Goal: Task Accomplishment & Management: Manage account settings

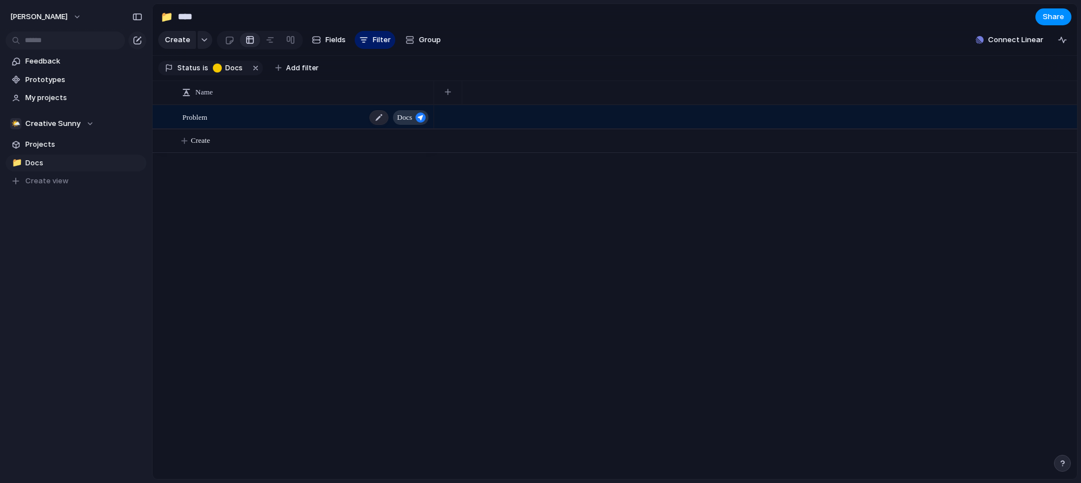
click at [276, 122] on div "Problem Docs" at bounding box center [306, 117] width 248 height 23
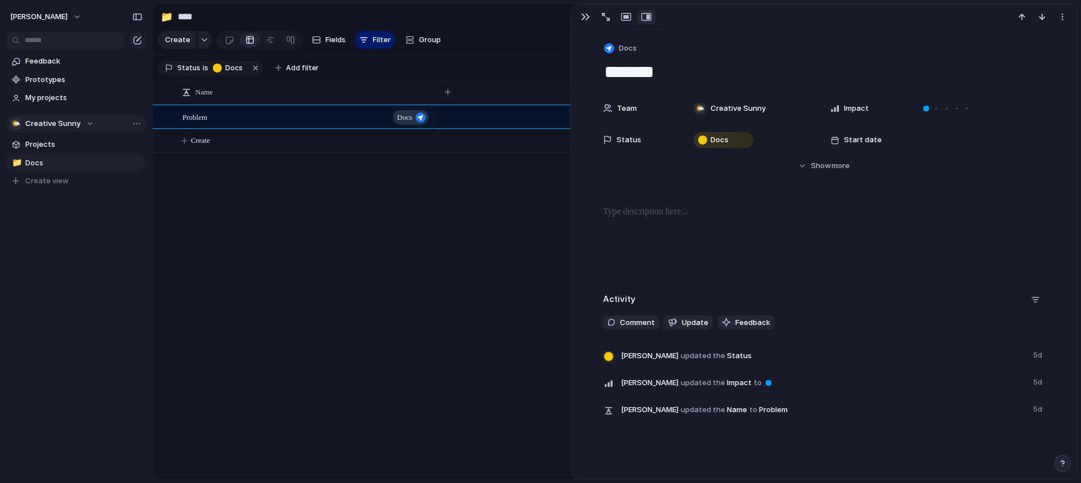
click at [68, 118] on span "Creative Sunny" at bounding box center [52, 123] width 55 height 11
click at [72, 167] on span "Istvan-horvath" at bounding box center [63, 169] width 57 height 11
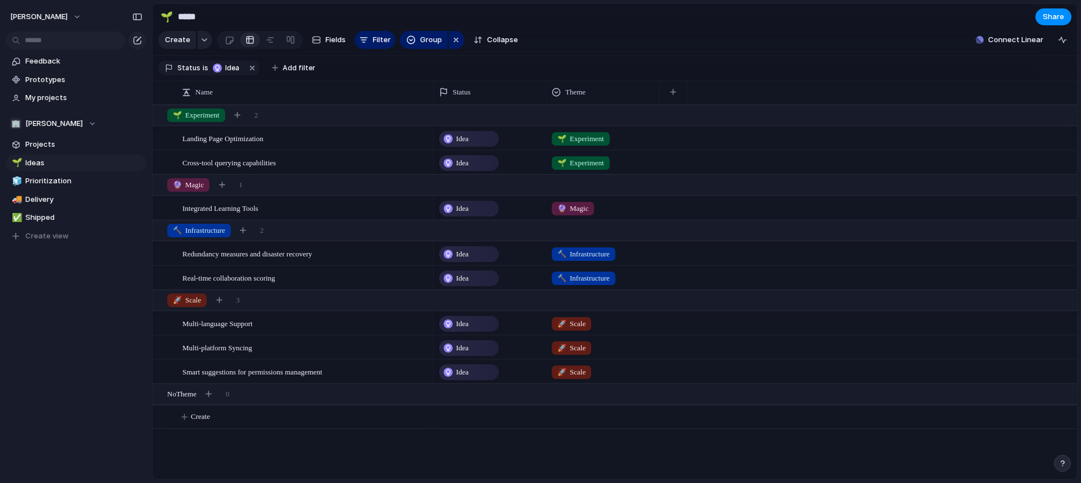
click at [72, 167] on span "Ideas" at bounding box center [83, 163] width 117 height 11
click at [268, 284] on span "Real-time collaboration scoring" at bounding box center [228, 277] width 93 height 13
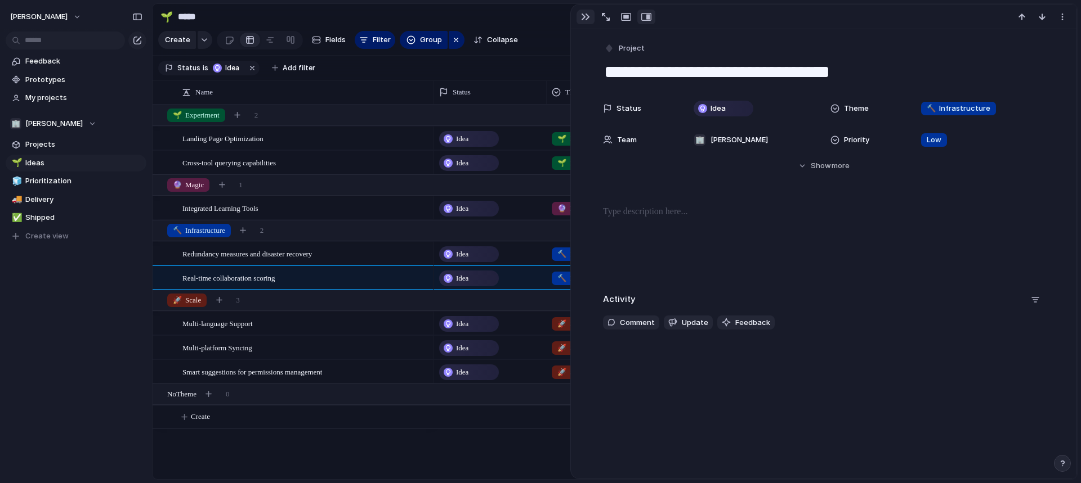
click at [579, 16] on button "button" at bounding box center [585, 17] width 18 height 15
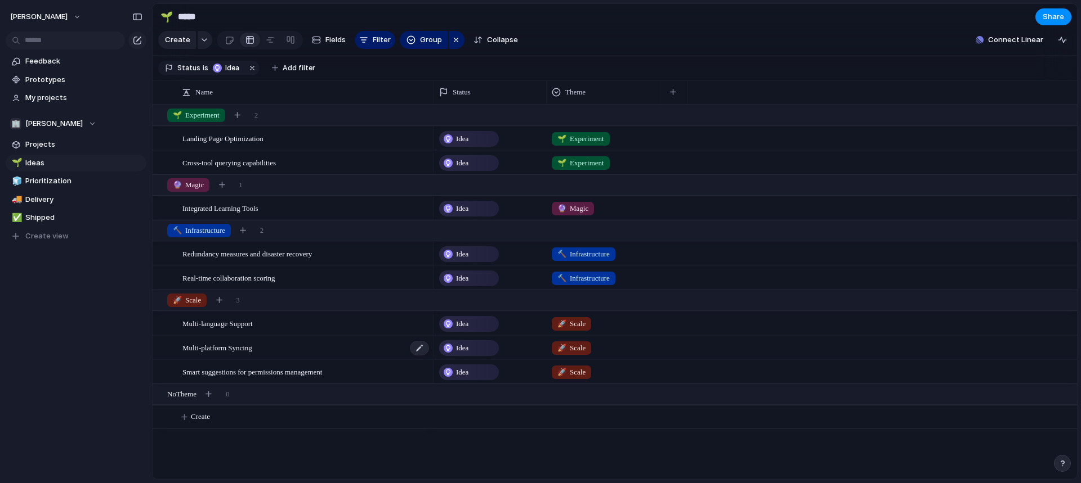
click at [238, 352] on span "Multi-platform Syncing" at bounding box center [217, 347] width 70 height 13
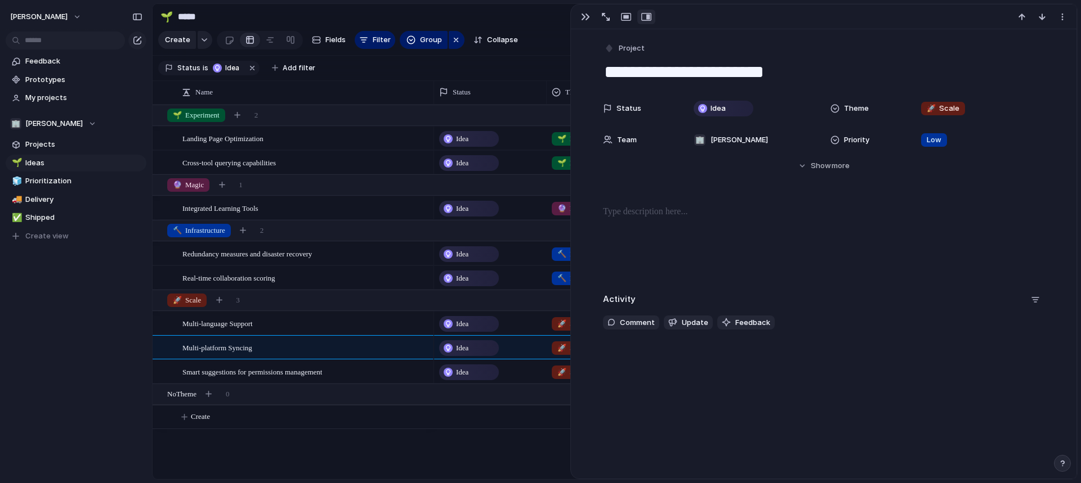
click at [656, 205] on p at bounding box center [823, 212] width 441 height 14
click at [585, 16] on div "button" at bounding box center [585, 16] width 9 height 9
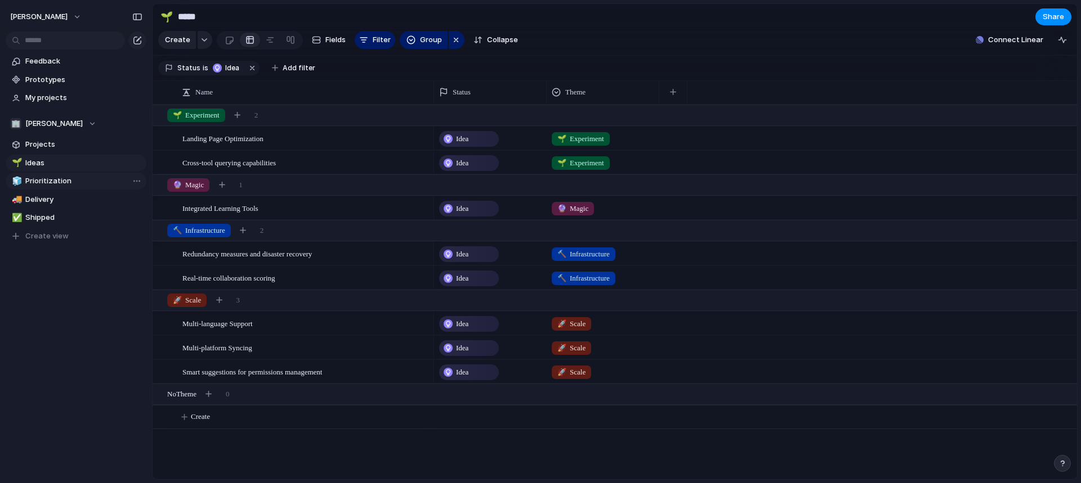
click at [73, 183] on span "Prioritization" at bounding box center [83, 181] width 117 height 11
type input "**********"
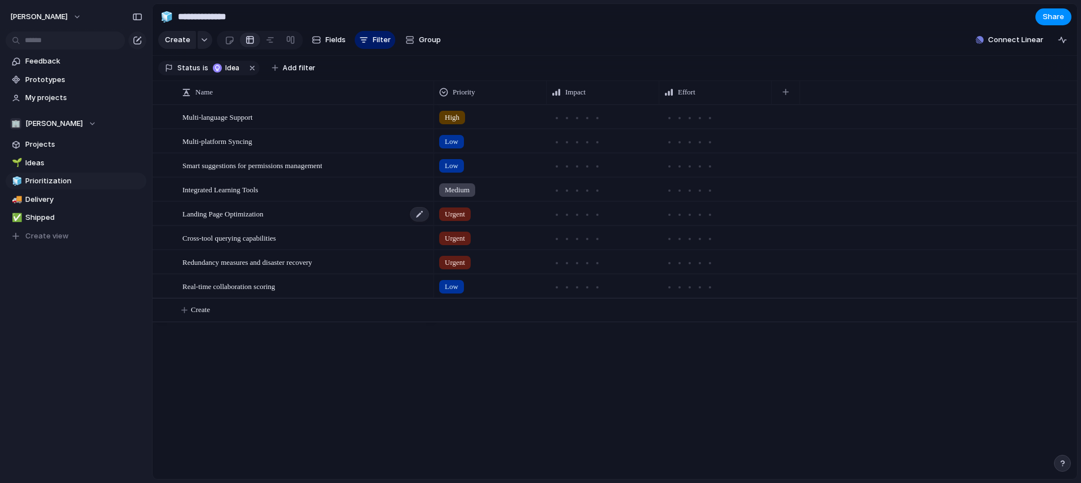
click at [244, 220] on span "Landing Page Optimization" at bounding box center [222, 213] width 81 height 13
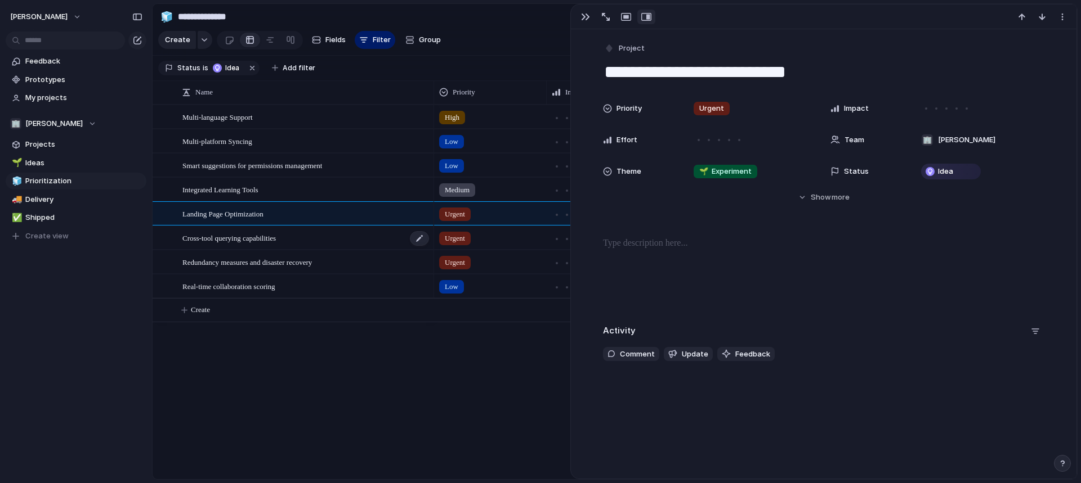
click at [244, 244] on span "Cross-tool querying capabilities" at bounding box center [228, 237] width 93 height 13
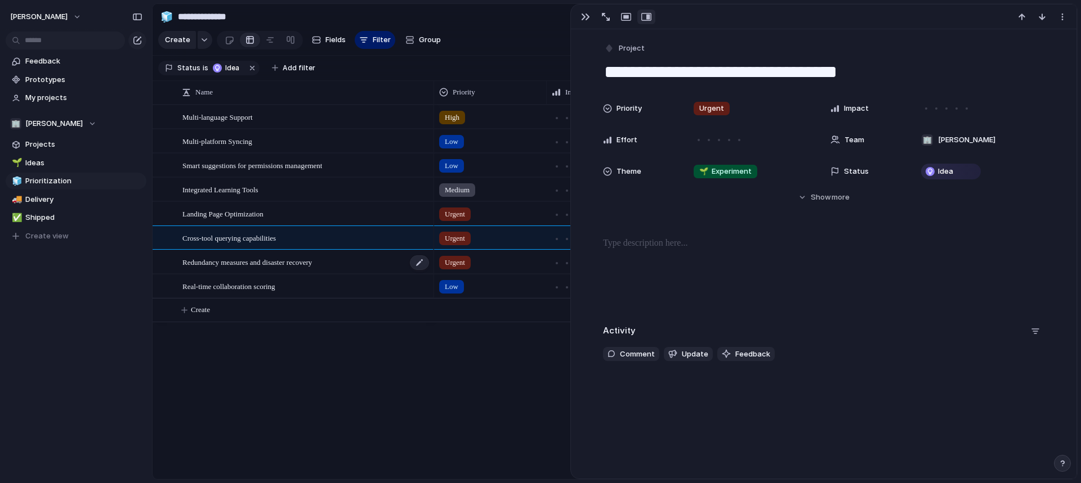
click at [243, 268] on span "Redundancy measures and disaster recovery" at bounding box center [246, 262] width 129 height 13
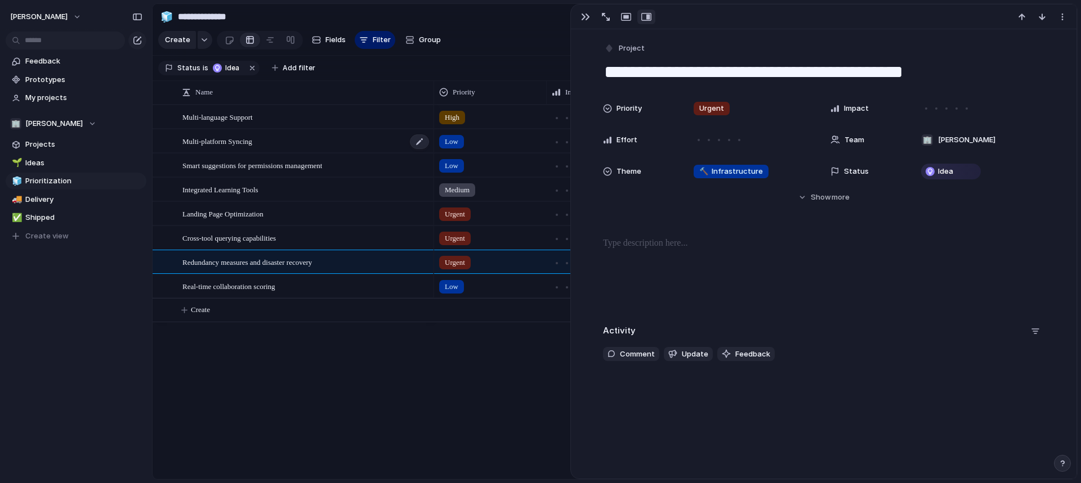
click at [243, 140] on div "Multi-platform Syncing" at bounding box center [306, 141] width 248 height 23
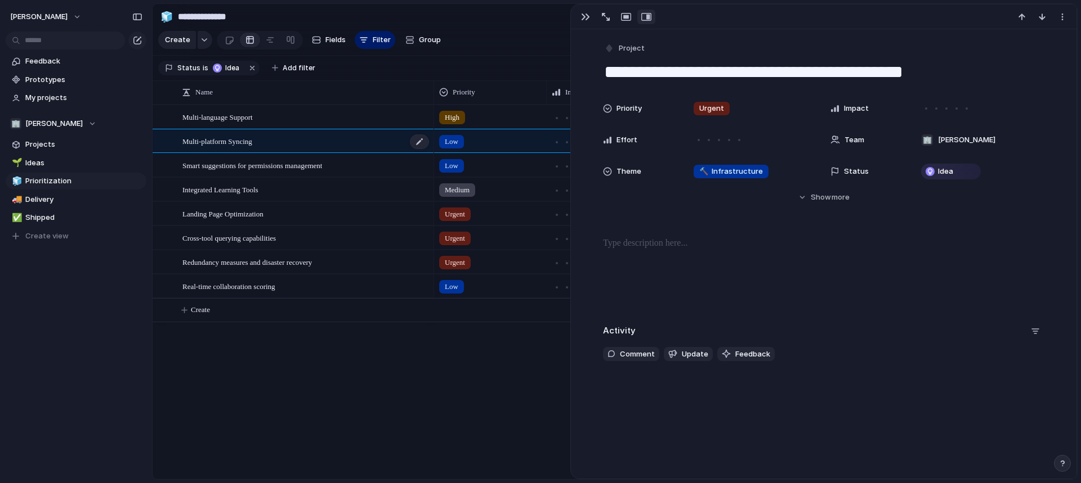
type textarea "**********"
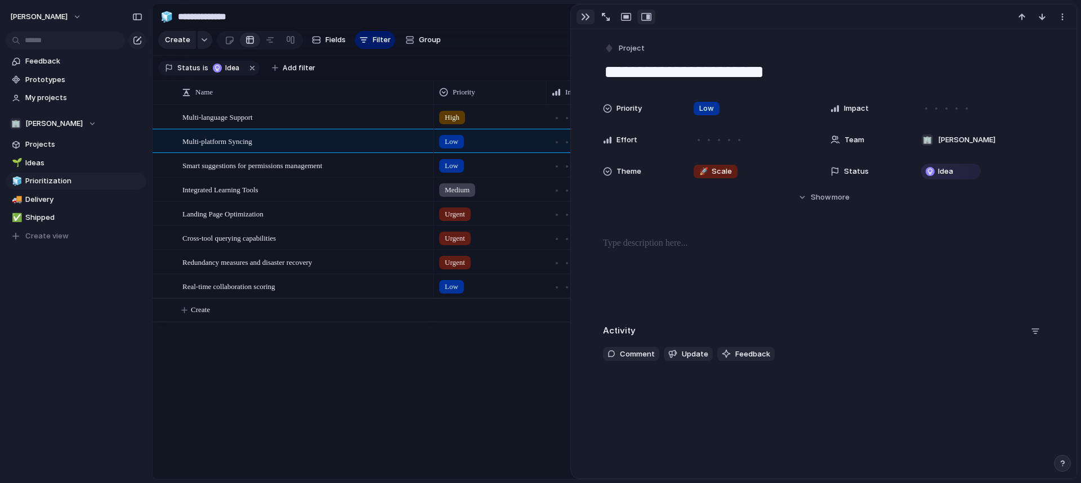
click at [581, 19] on div "button" at bounding box center [585, 16] width 9 height 9
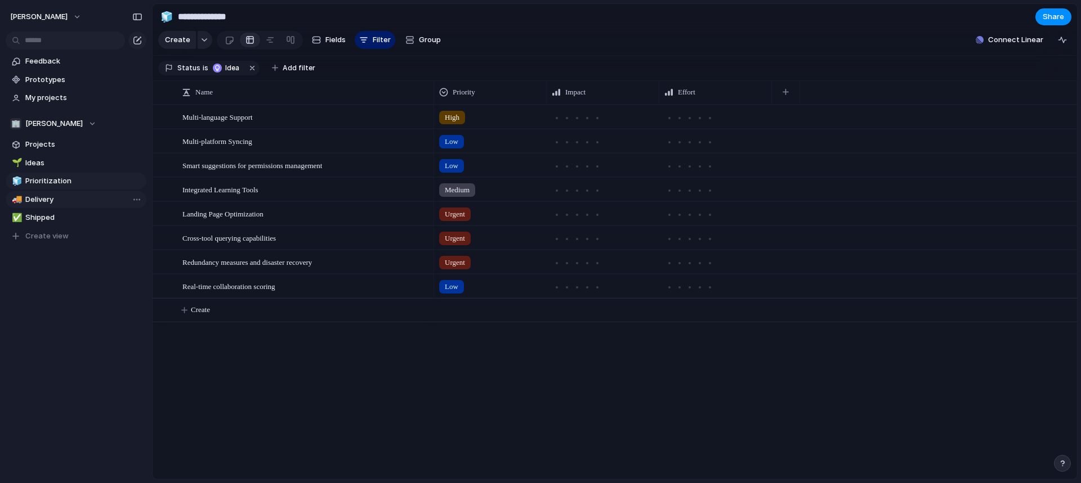
click at [66, 194] on span "Delivery" at bounding box center [83, 199] width 117 height 11
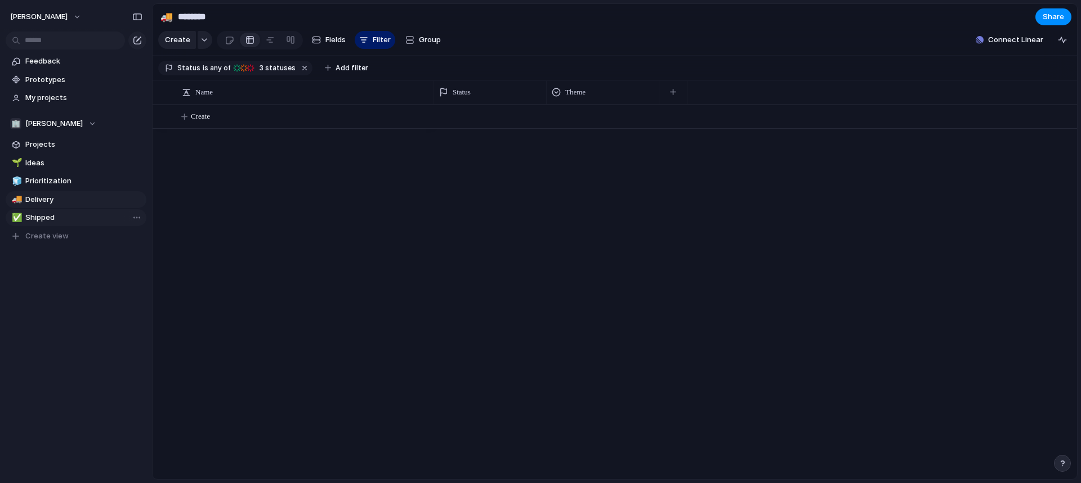
click at [89, 218] on span "Shipped" at bounding box center [83, 217] width 117 height 11
type input "*******"
click at [58, 119] on span "Istvan-horvath" at bounding box center [53, 123] width 57 height 11
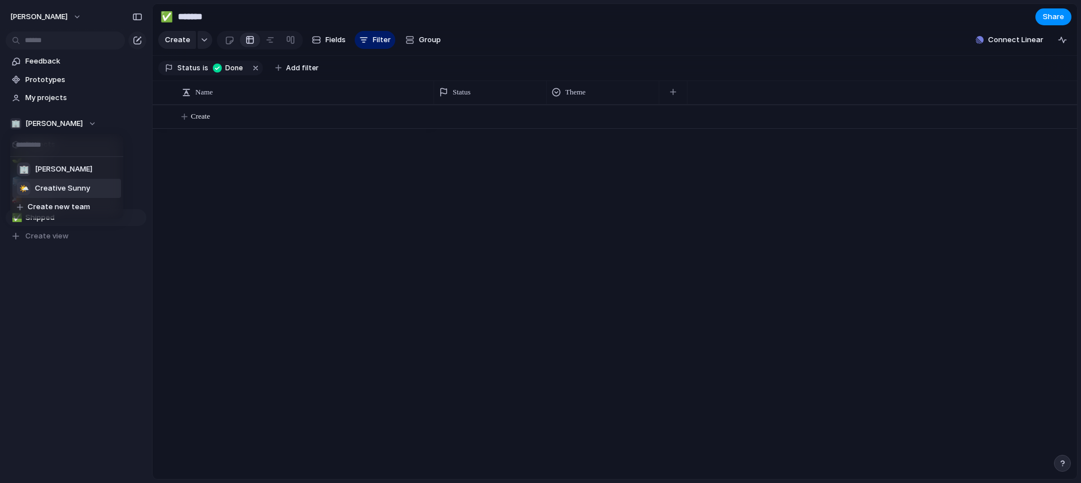
click at [69, 184] on span "Creative Sunny" at bounding box center [62, 188] width 55 height 11
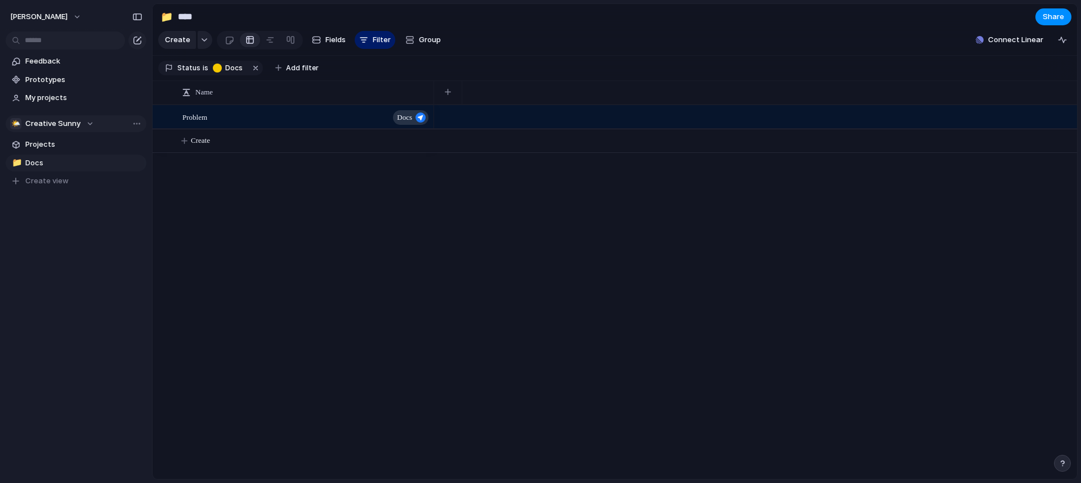
click at [83, 126] on div "🌤️ Creative Sunny" at bounding box center [52, 123] width 84 height 11
click at [55, 167] on span "Istvan-horvath" at bounding box center [63, 169] width 57 height 11
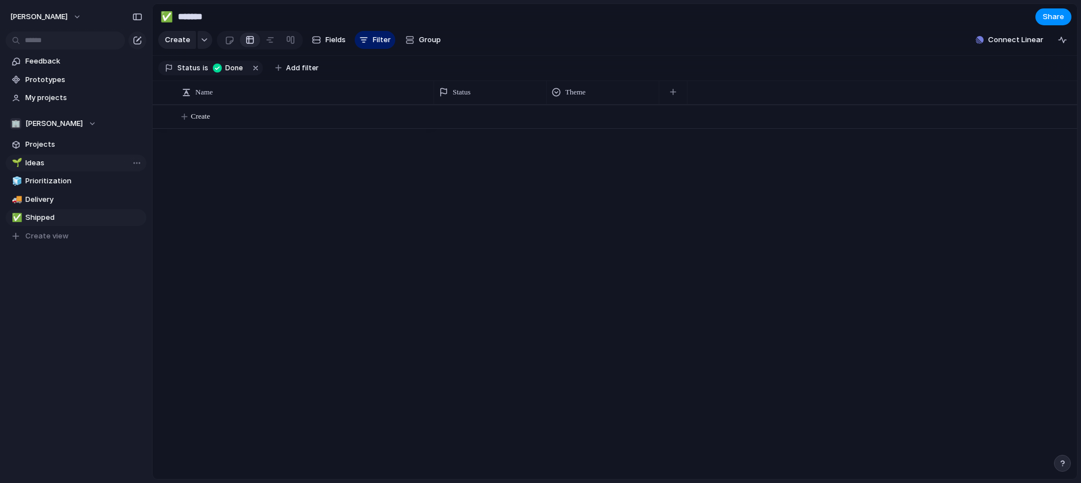
click at [66, 168] on span "Ideas" at bounding box center [83, 163] width 117 height 11
type input "*****"
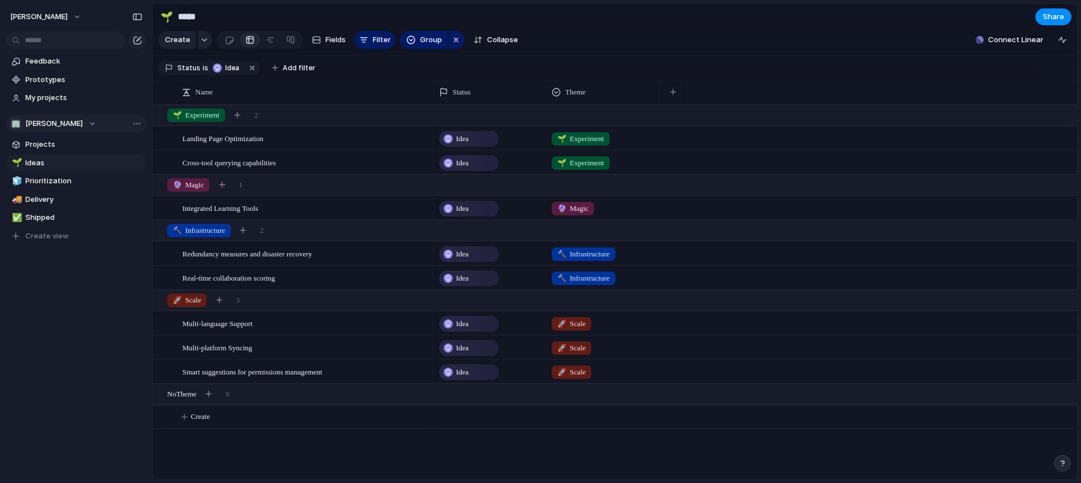
click at [61, 126] on span "Istvan-horvath" at bounding box center [53, 123] width 57 height 11
click at [66, 184] on span "Creative Sunny" at bounding box center [62, 188] width 55 height 11
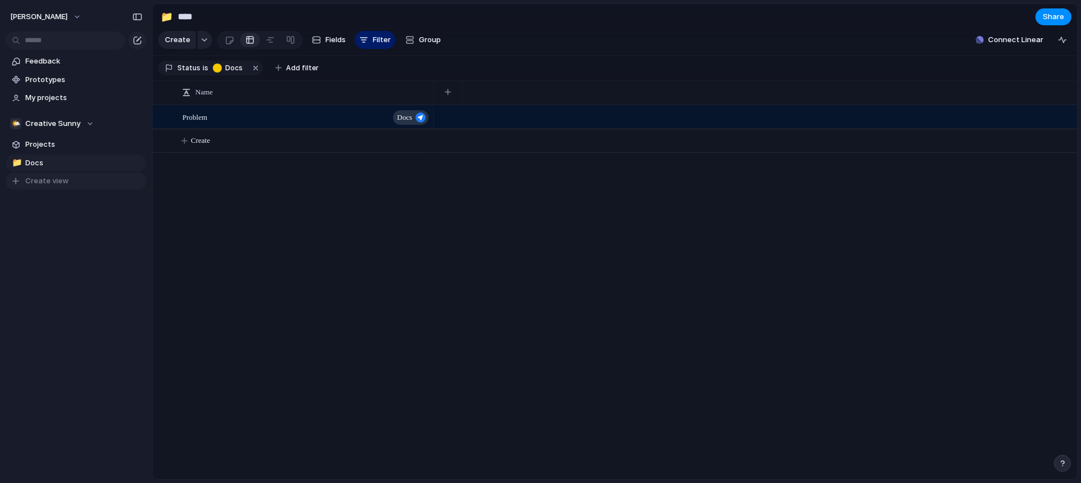
click at [82, 179] on button "Create view" at bounding box center [76, 181] width 141 height 17
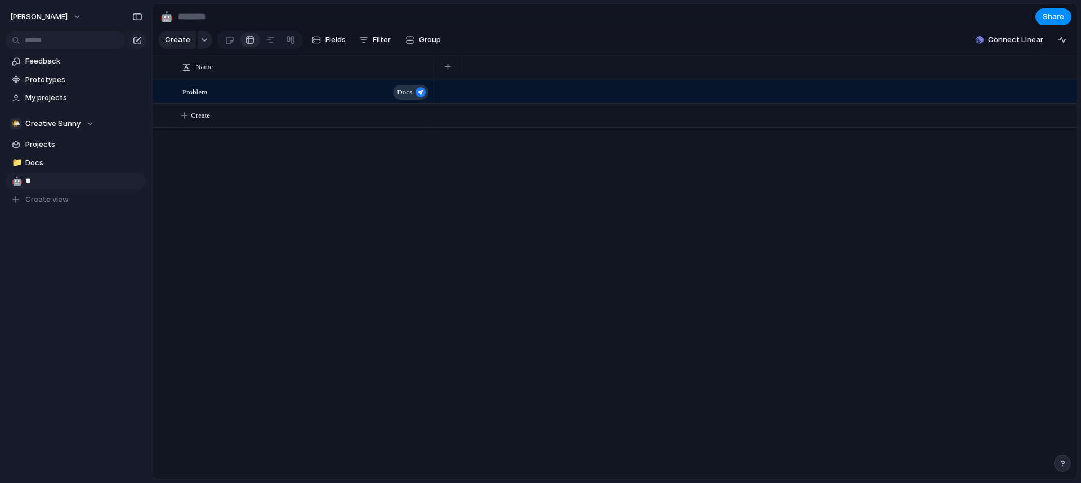
type input "*"
type input "********"
click at [165, 18] on div "🤖" at bounding box center [166, 16] width 12 height 15
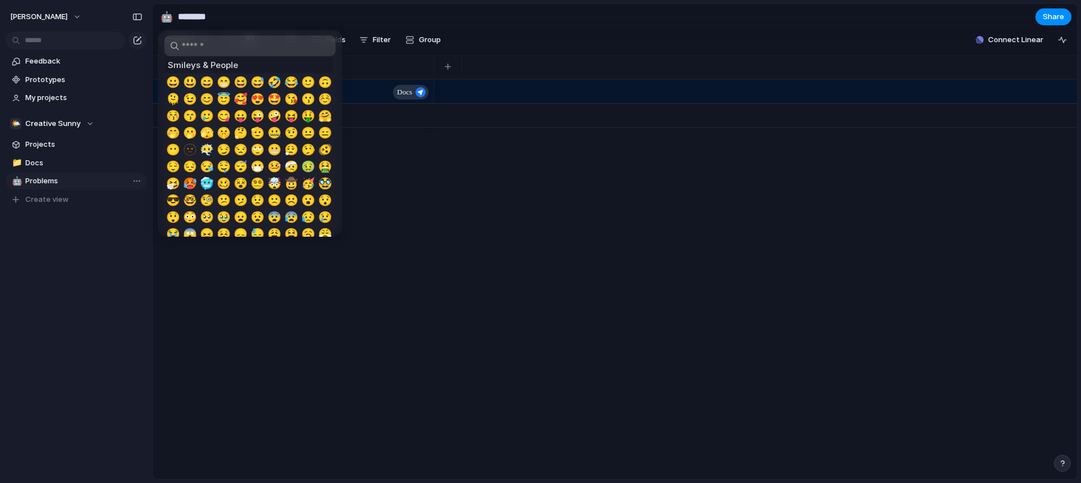
scroll to position [281, 0]
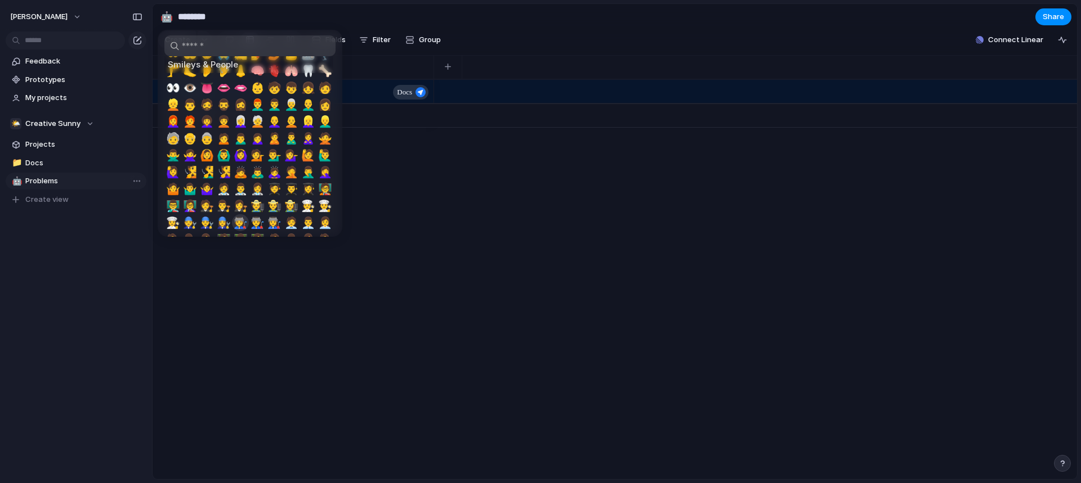
click at [256, 315] on div at bounding box center [540, 241] width 1081 height 483
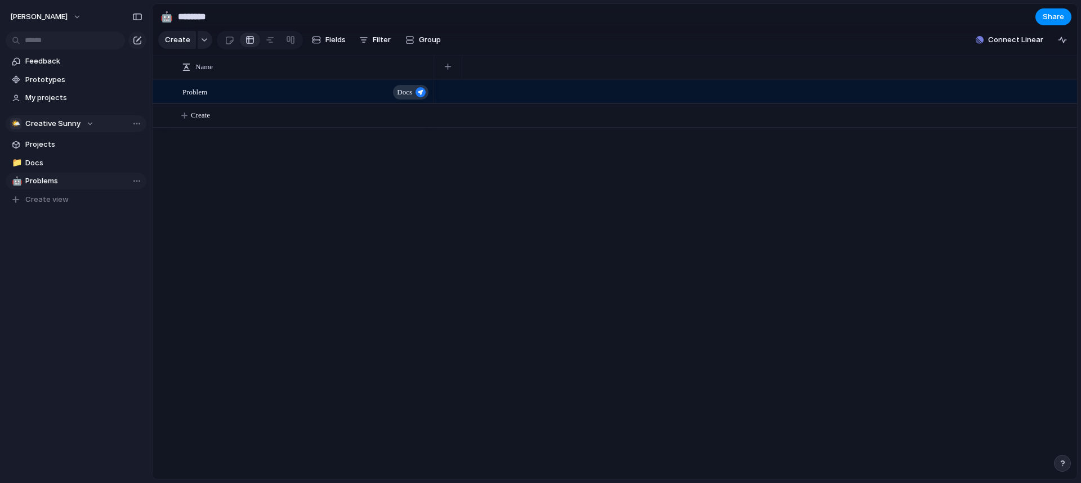
click at [52, 131] on button "🌤️ Creative Sunny" at bounding box center [76, 123] width 141 height 17
click at [54, 170] on span "Istvan-horvath" at bounding box center [63, 169] width 57 height 11
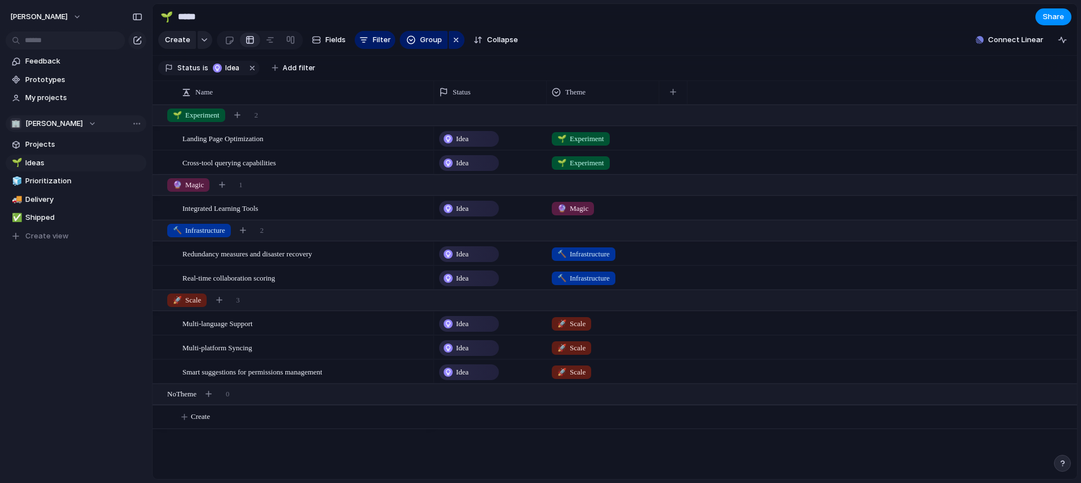
click at [61, 128] on span "Istvan-horvath" at bounding box center [53, 123] width 57 height 11
click at [66, 187] on span "Creative Sunny" at bounding box center [62, 188] width 55 height 11
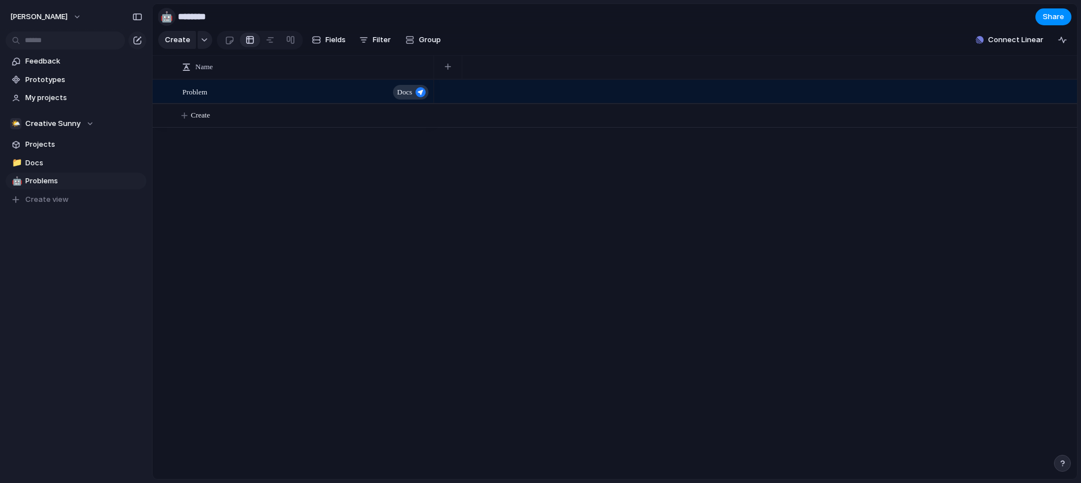
click at [173, 21] on button "🤖" at bounding box center [167, 17] width 18 height 18
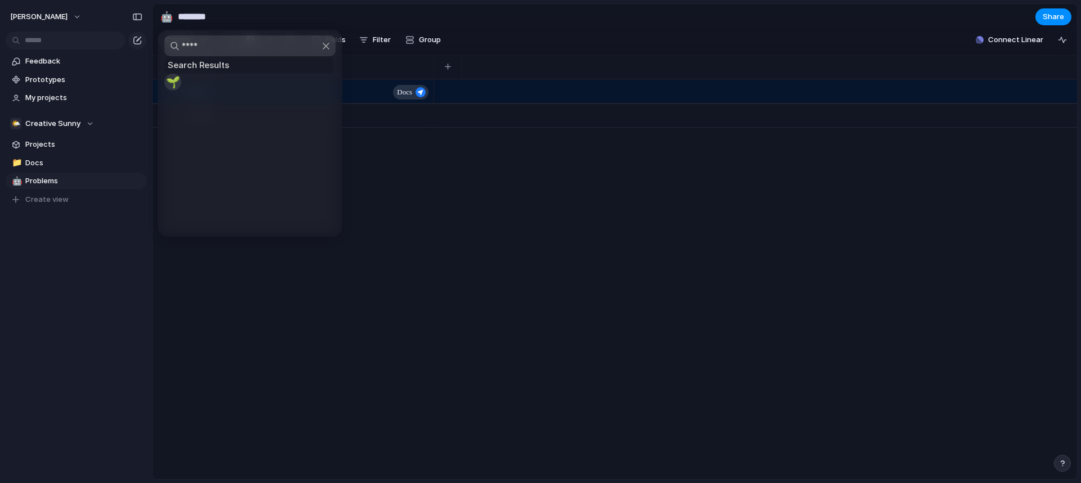
type input "****"
click at [172, 83] on span "🌱" at bounding box center [173, 82] width 14 height 14
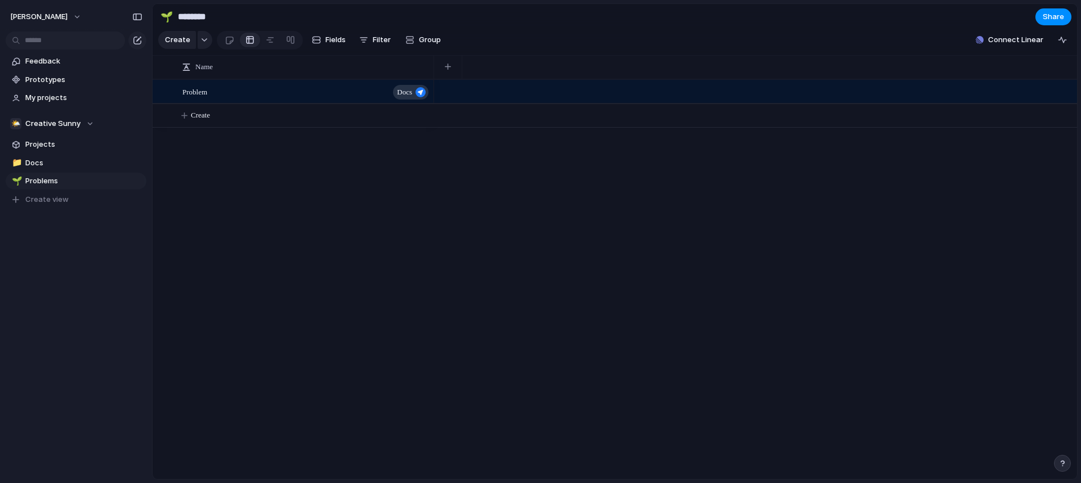
click at [64, 278] on div "Feedback Prototypes My projects 🌤️ Creative Sunny Projects 📁 Docs 🌱 Problems To…" at bounding box center [76, 149] width 152 height 299
click at [373, 44] on span "Filter" at bounding box center [382, 39] width 18 height 11
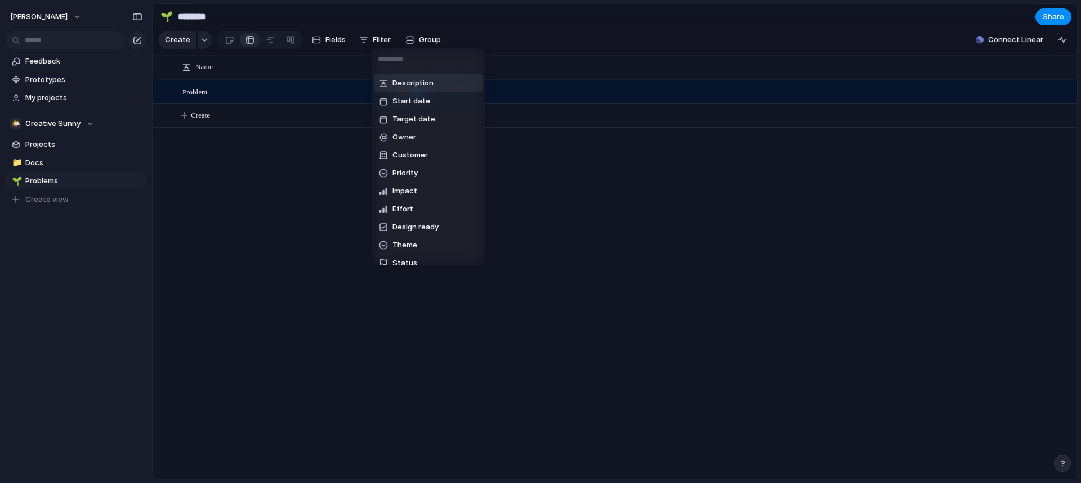
click at [48, 166] on div "Description Start date Target date Owner Customer Priority Impact Effort Design…" at bounding box center [540, 241] width 1081 height 483
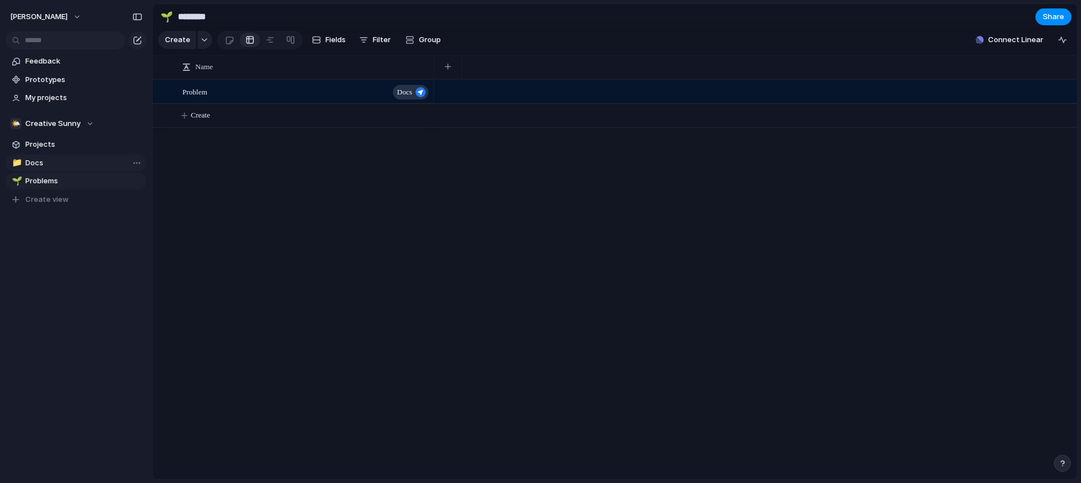
click at [48, 166] on span "Docs" at bounding box center [83, 163] width 117 height 11
type input "****"
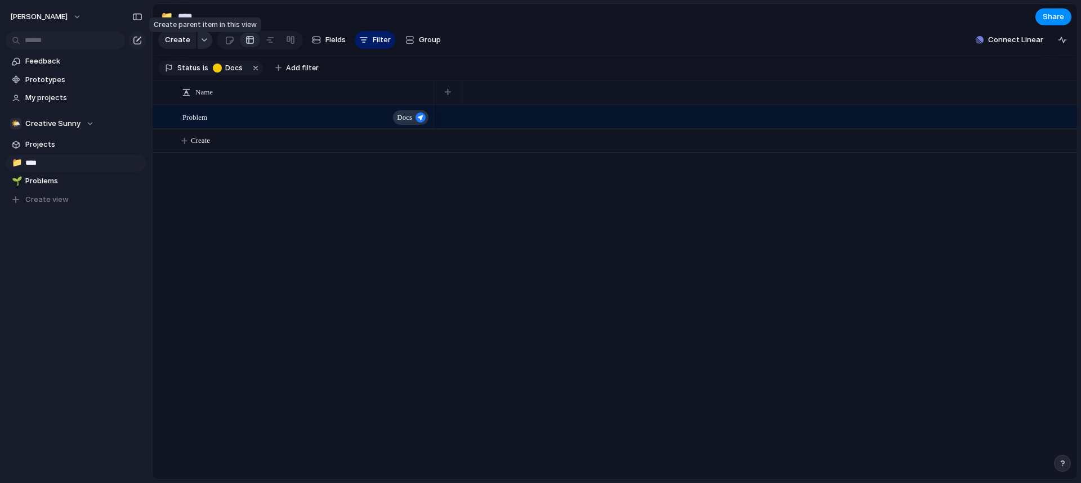
click at [205, 41] on button "button" at bounding box center [205, 40] width 15 height 18
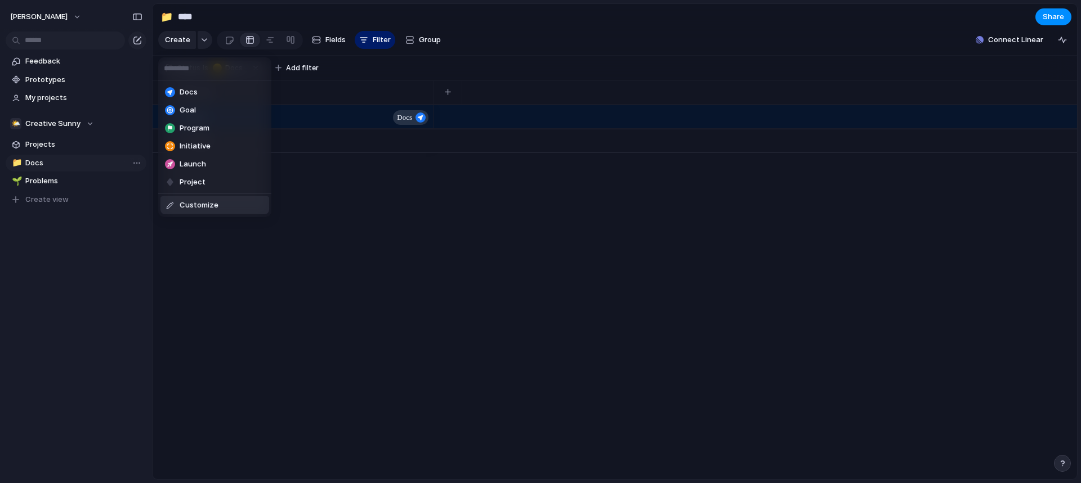
click at [250, 204] on li "Customize" at bounding box center [214, 205] width 109 height 18
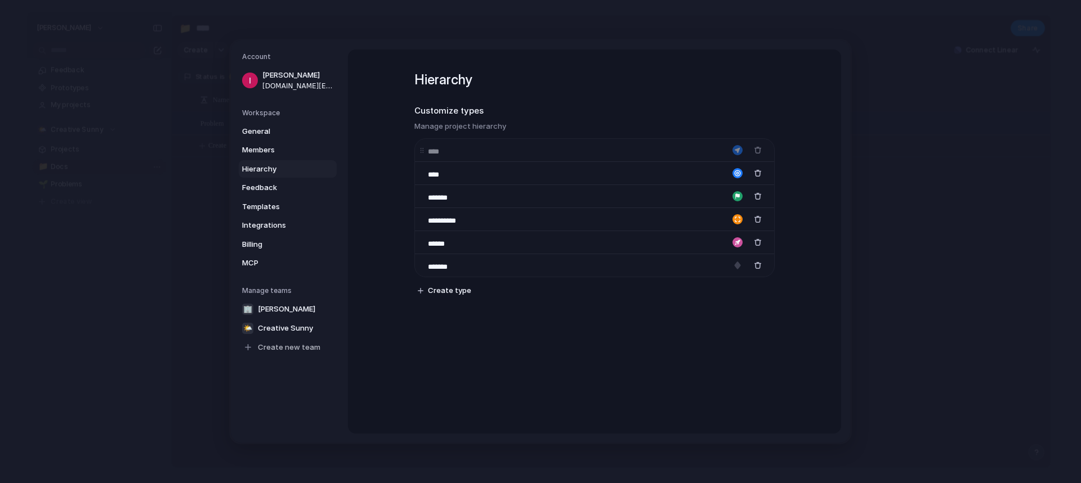
click at [420, 149] on body "istvan-horvath Feedback Prototypes My projects 🌤️ Creative Sunny Projects 📁 Doc…" at bounding box center [540, 241] width 1081 height 483
click at [450, 153] on input "****" at bounding box center [447, 151] width 39 height 11
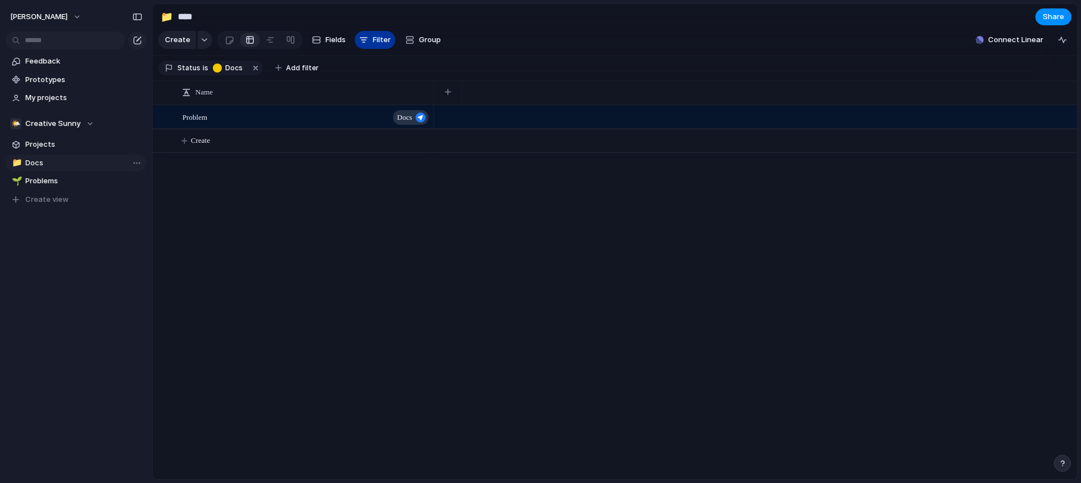
click at [362, 44] on div "button" at bounding box center [363, 39] width 9 height 9
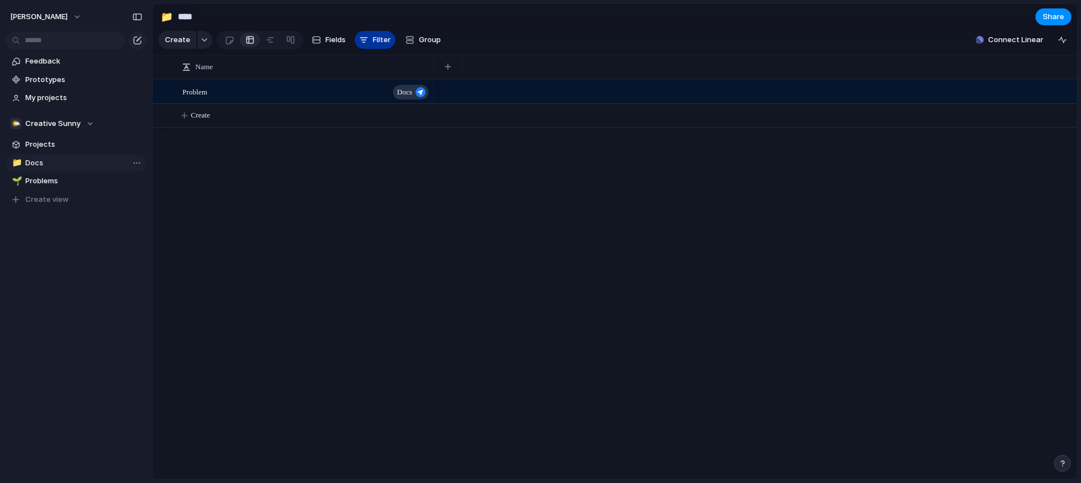
click at [361, 48] on button "Filter" at bounding box center [375, 40] width 41 height 18
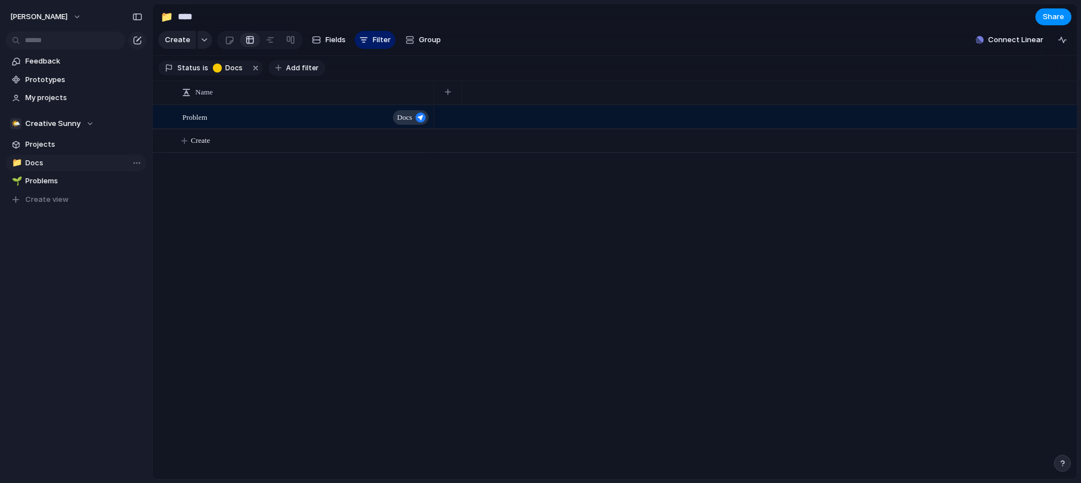
click at [293, 73] on span "Add filter" at bounding box center [302, 68] width 33 height 10
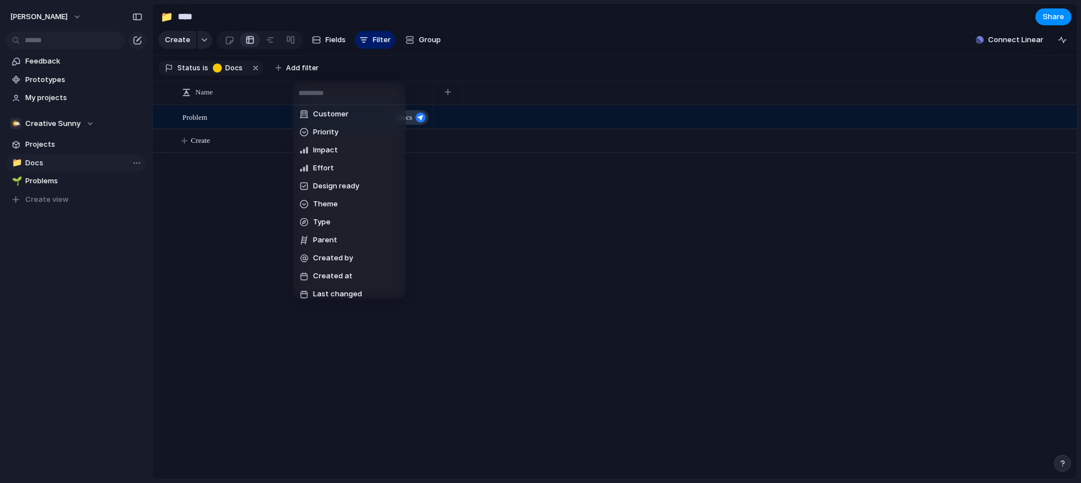
scroll to position [82, 0]
click at [352, 194] on li "Theme" at bounding box center [349, 197] width 109 height 18
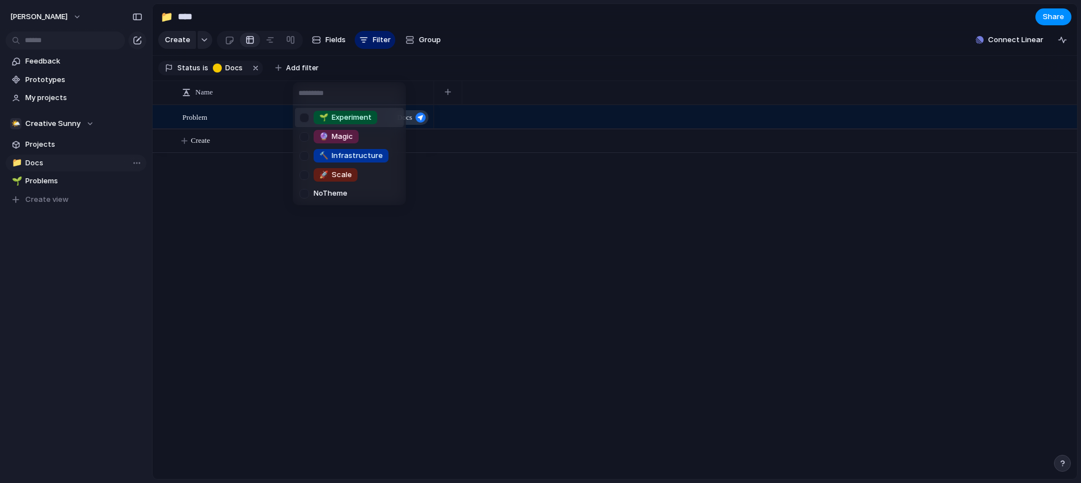
click at [312, 71] on div "🌱 Experiment 🔮 Magic 🔨 Infrastructure 🚀 Scale No Theme" at bounding box center [540, 241] width 1081 height 483
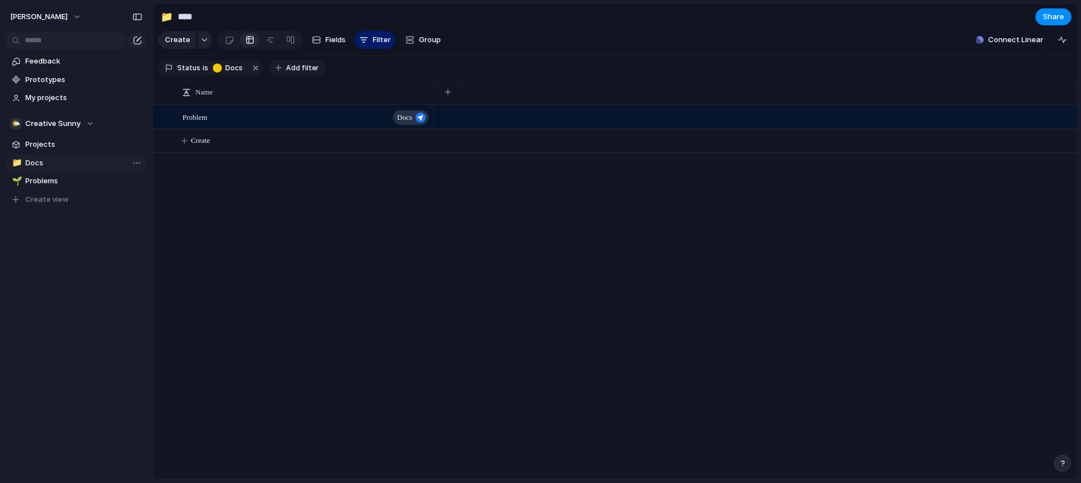
click at [304, 72] on span "Add filter" at bounding box center [302, 68] width 33 height 10
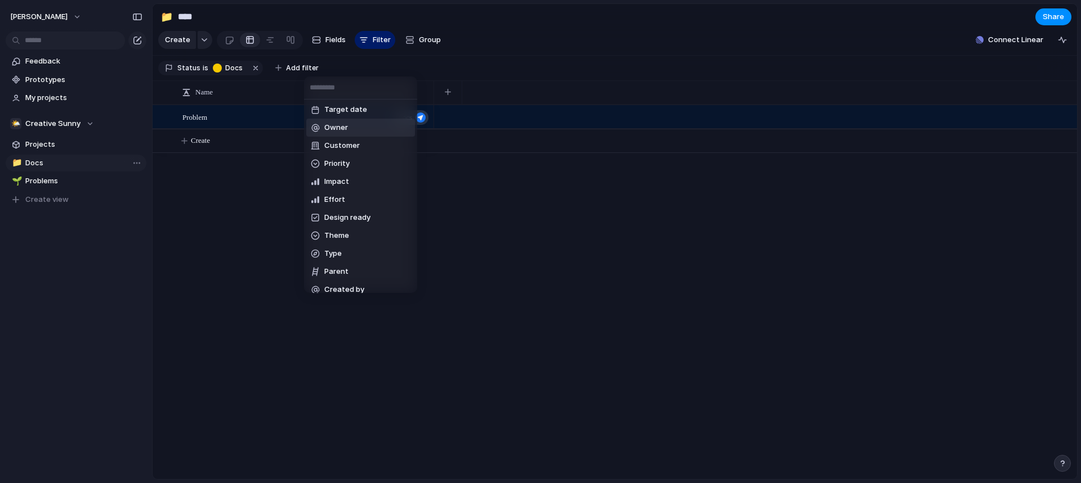
scroll to position [56, 0]
click at [355, 232] on li "Type" at bounding box center [360, 235] width 109 height 18
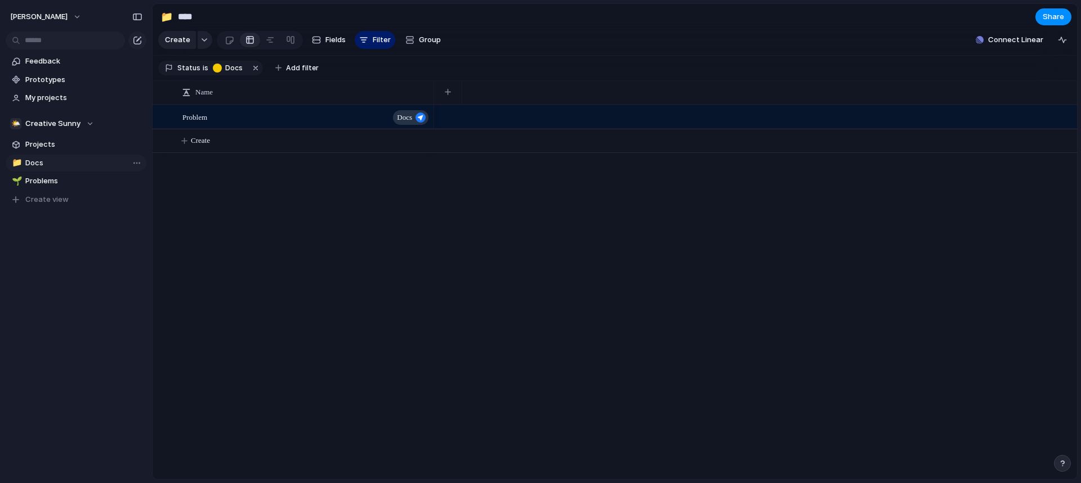
click at [355, 232] on div "Docs Goal Program Initiative Launch Project" at bounding box center [540, 241] width 1081 height 483
click at [249, 75] on button "button" at bounding box center [255, 68] width 15 height 15
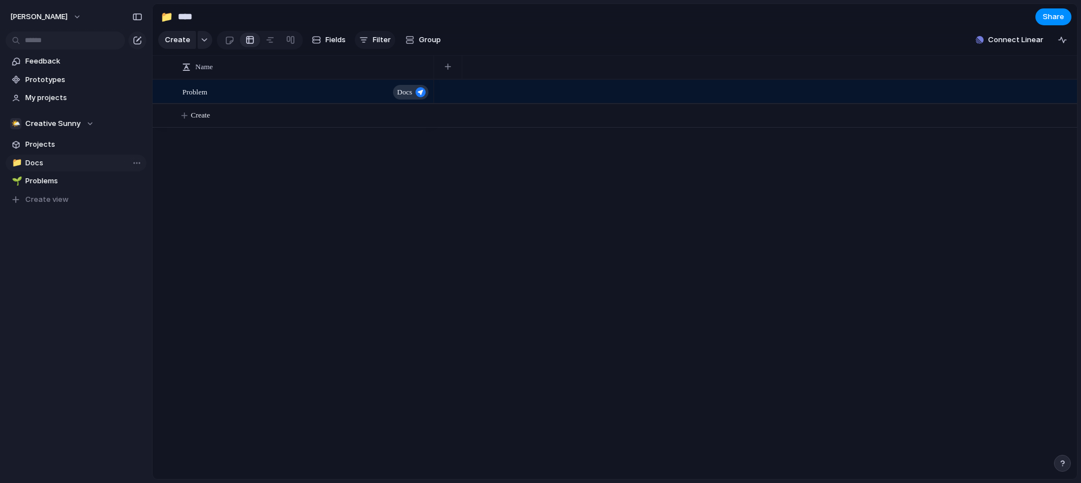
click at [377, 43] on span "Filter" at bounding box center [382, 39] width 18 height 11
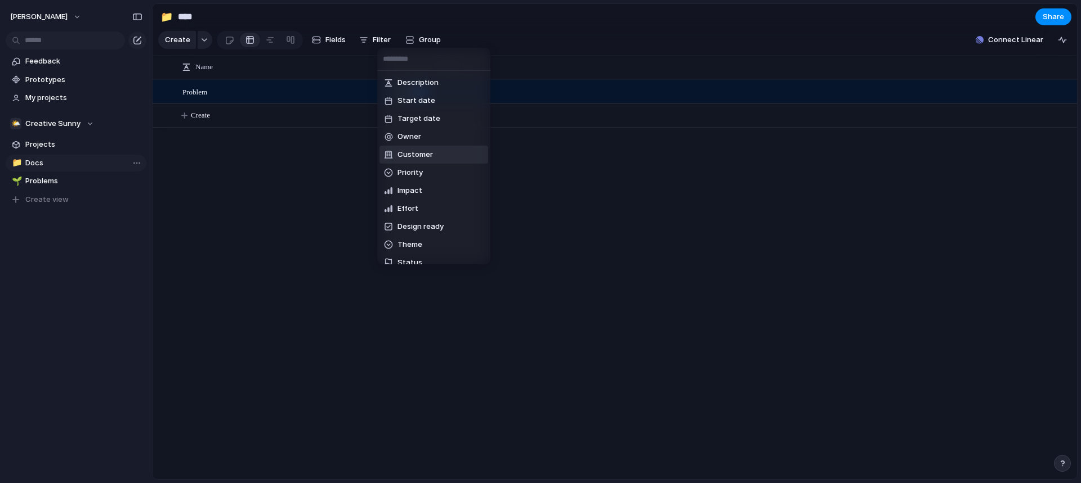
scroll to position [100, 0]
click at [427, 167] on li "Status" at bounding box center [433, 163] width 109 height 18
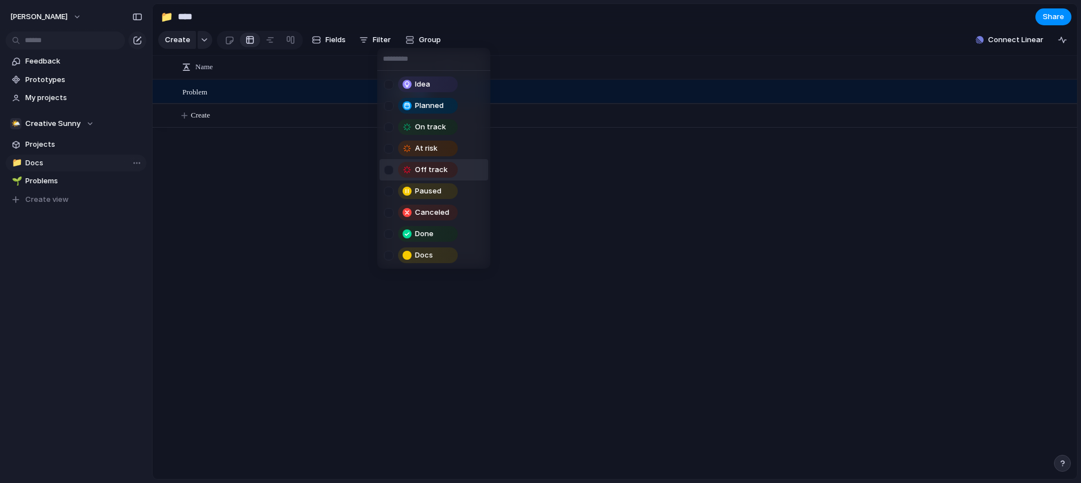
click at [521, 162] on div "Idea Planned On track At risk Off track Paused Canceled Done Docs" at bounding box center [540, 241] width 1081 height 483
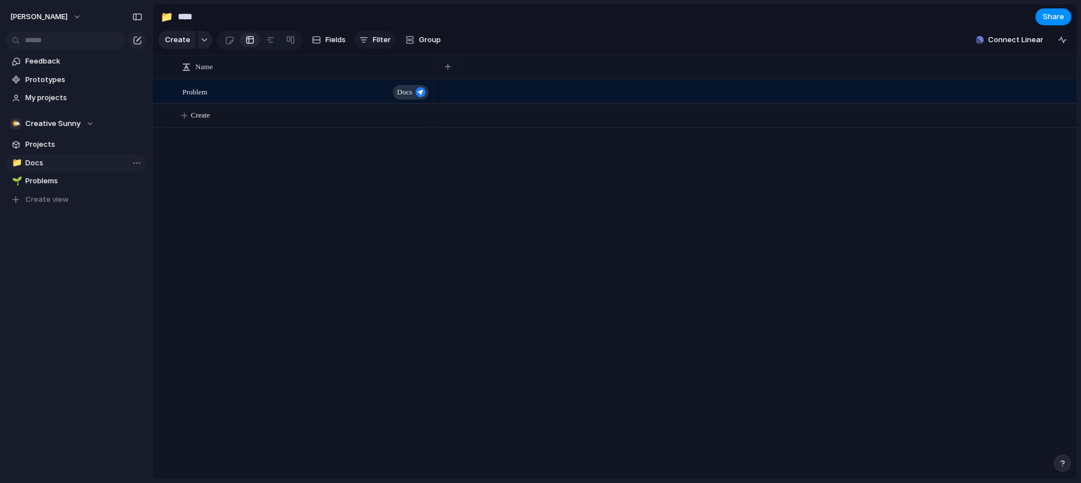
click at [368, 39] on button "Filter" at bounding box center [375, 40] width 41 height 18
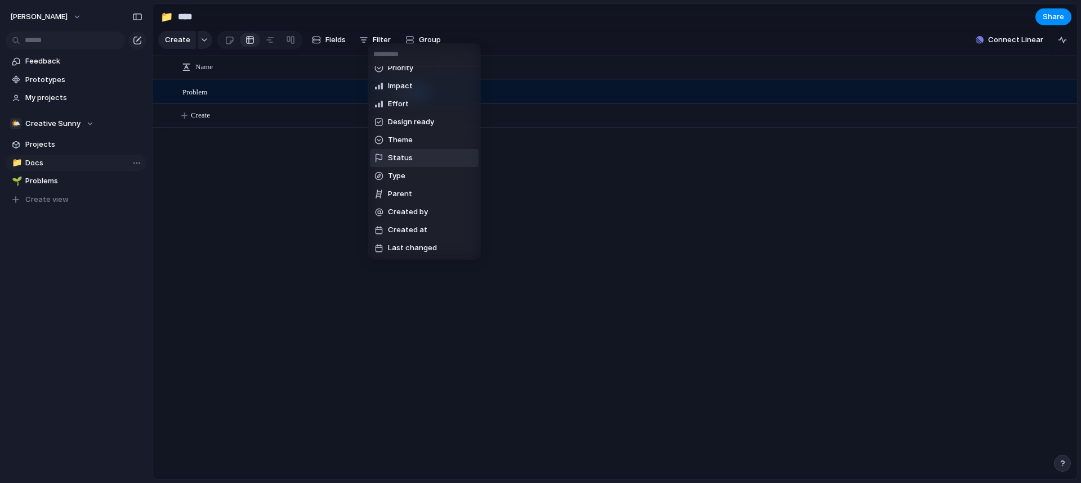
click at [414, 177] on li "Type" at bounding box center [424, 176] width 109 height 18
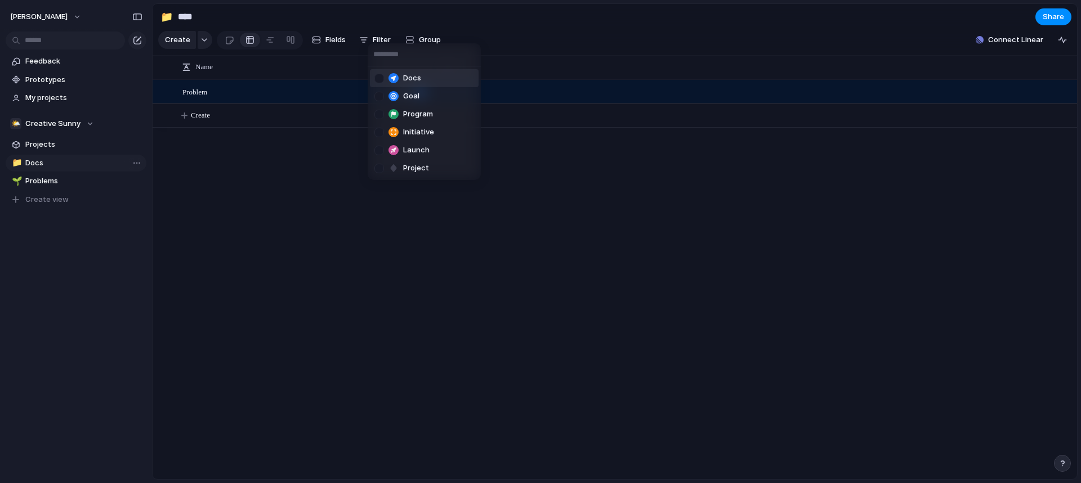
click at [414, 77] on span "Docs" at bounding box center [412, 78] width 18 height 11
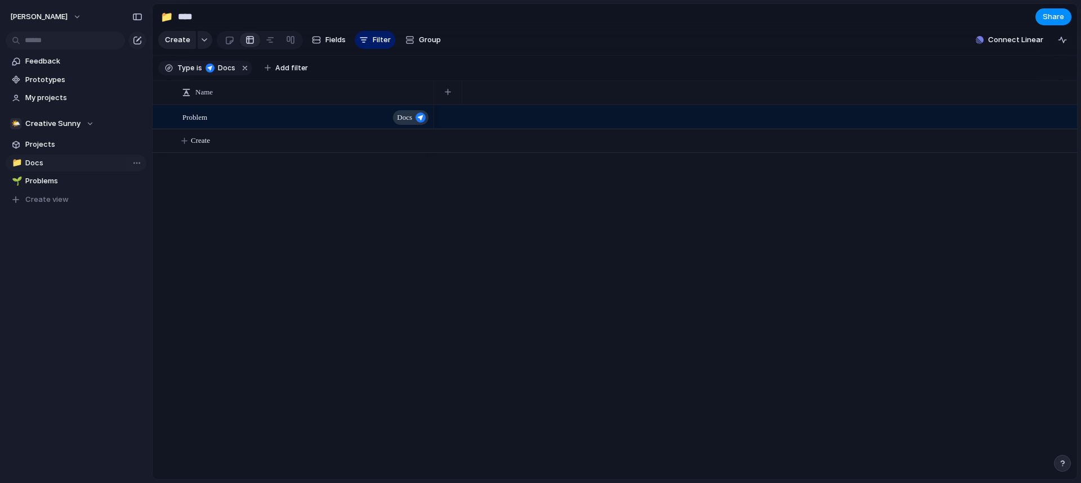
click at [291, 210] on div "Docs Goal Program Initiative Launch Project" at bounding box center [540, 241] width 1081 height 483
click at [83, 118] on div "🌤️ Creative Sunny" at bounding box center [52, 123] width 84 height 11
click at [74, 170] on span "Istvan-horvath" at bounding box center [63, 169] width 57 height 11
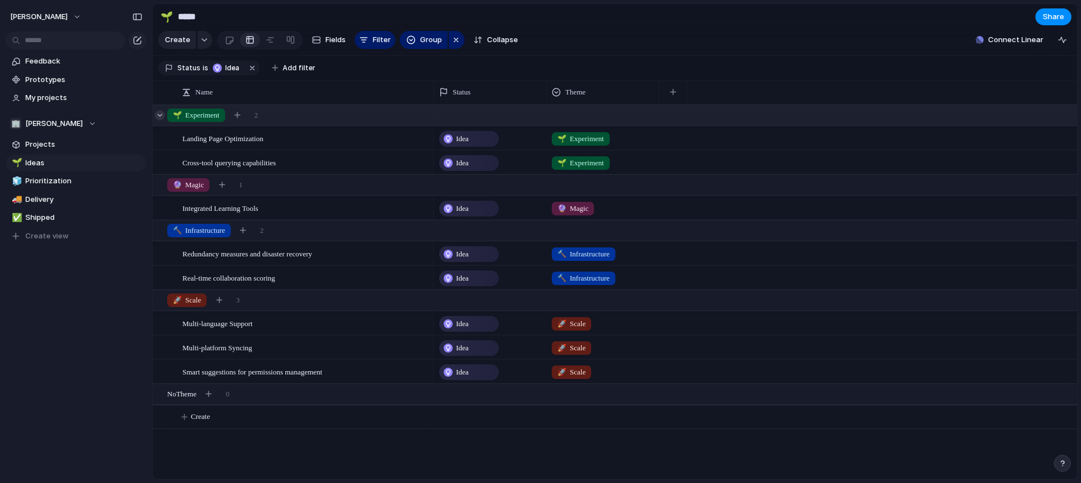
click at [159, 120] on div at bounding box center [160, 115] width 10 height 10
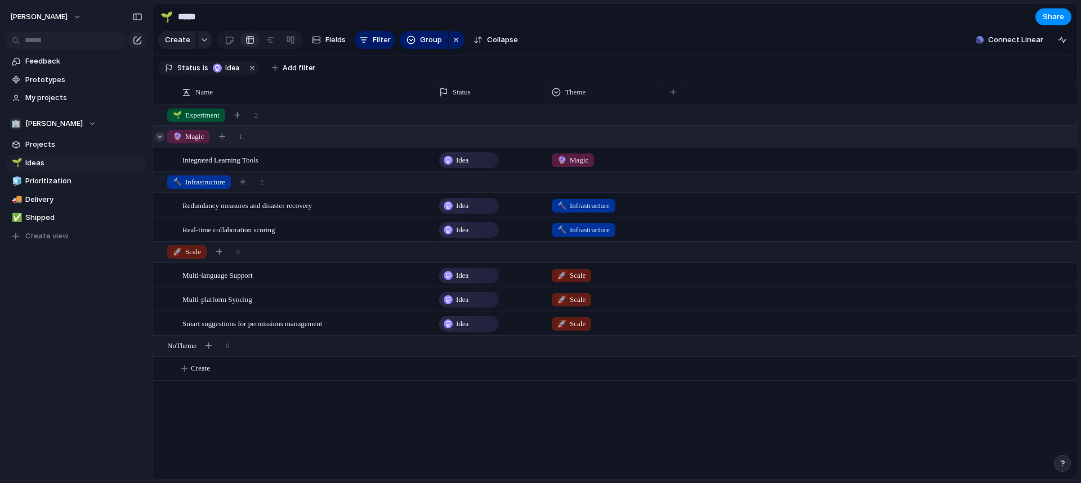
click at [159, 142] on div at bounding box center [160, 137] width 10 height 10
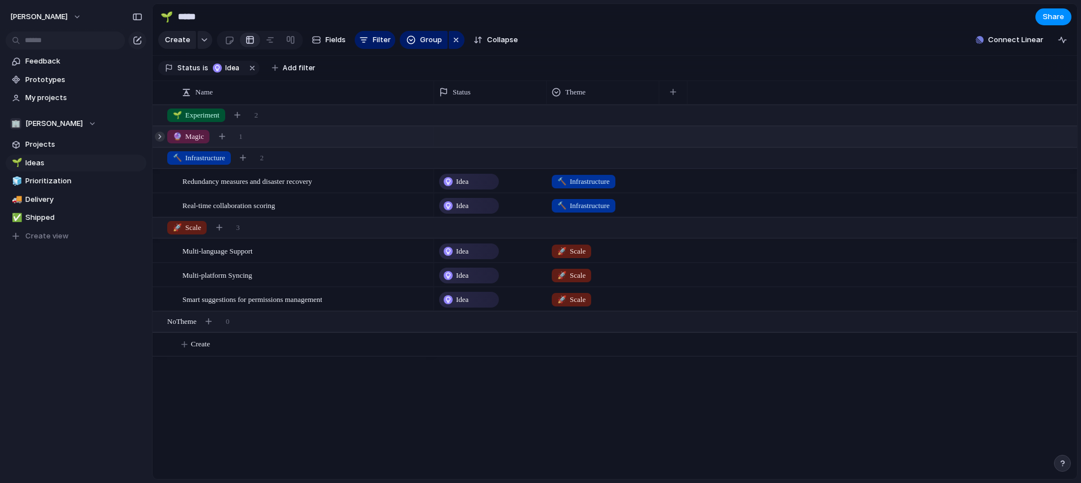
click at [160, 142] on div at bounding box center [160, 137] width 10 height 10
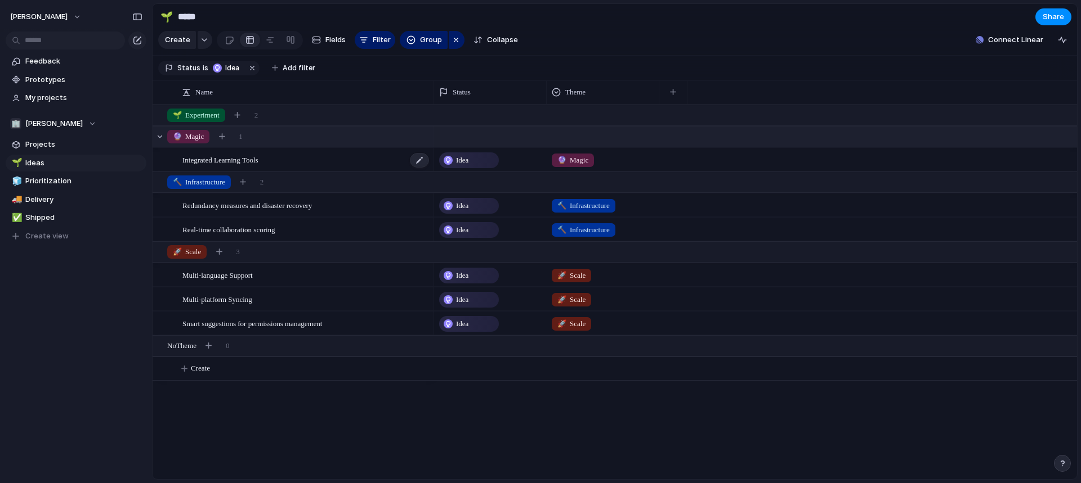
click at [371, 172] on div "Integrated Learning Tools" at bounding box center [306, 160] width 248 height 23
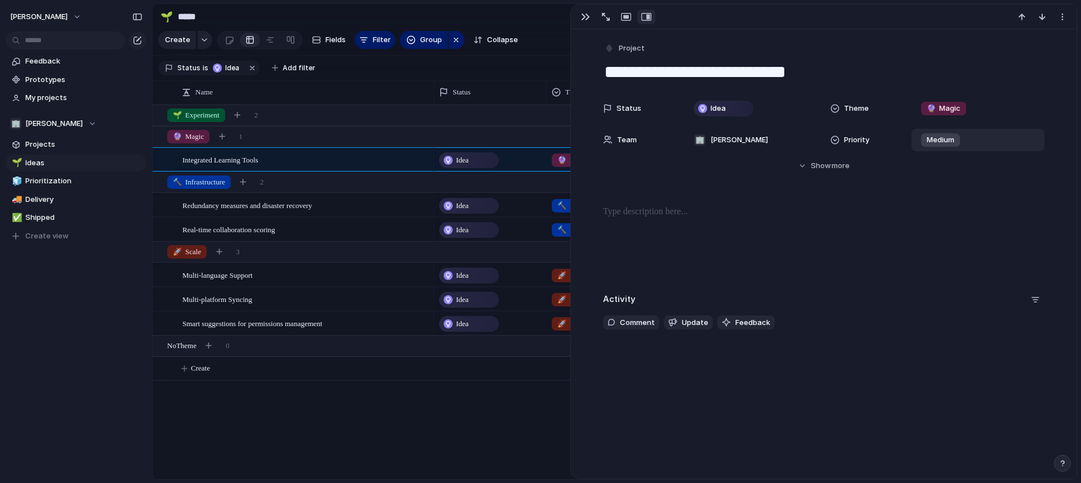
click at [956, 145] on div "Medium" at bounding box center [940, 140] width 48 height 14
click at [810, 205] on div "Urgent High Medium Low No Priority" at bounding box center [540, 241] width 1081 height 483
click at [585, 19] on div "button" at bounding box center [585, 16] width 9 height 9
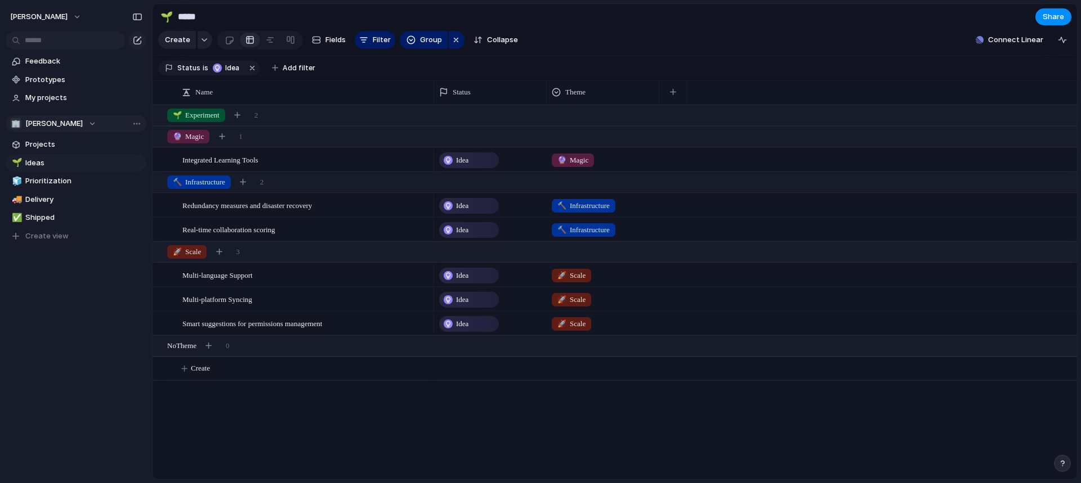
click at [44, 115] on section "🏢 Istvan-horvath Projects 🌱 Ideas 🧊 Prioritization 🚚 Delivery ✅ Shipped To pick…" at bounding box center [76, 175] width 152 height 138
click at [50, 126] on span "Istvan-horvath" at bounding box center [53, 123] width 57 height 11
click at [62, 181] on li "🌤️ Creative Sunny" at bounding box center [66, 188] width 109 height 19
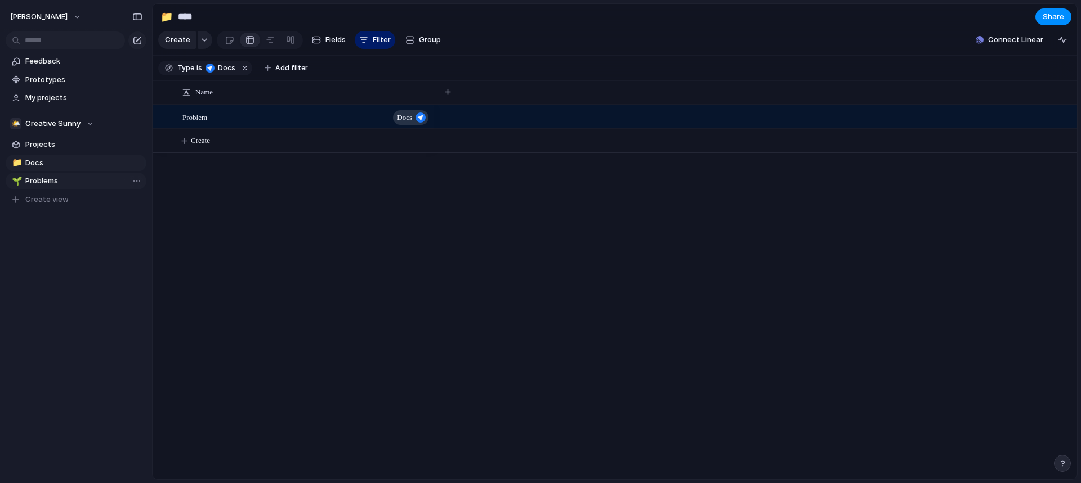
click at [78, 182] on span "Problems" at bounding box center [83, 181] width 117 height 11
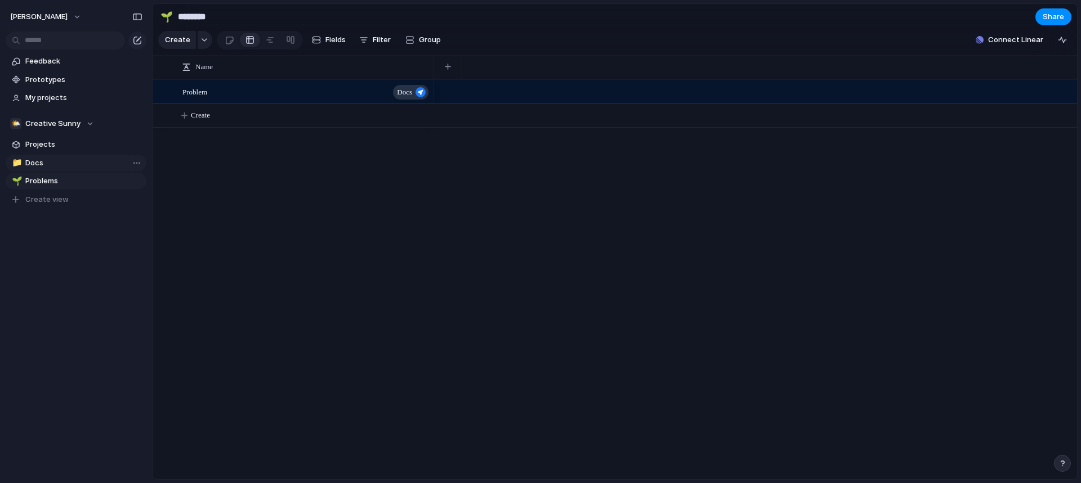
click at [89, 169] on link "📁 Docs" at bounding box center [76, 163] width 141 height 17
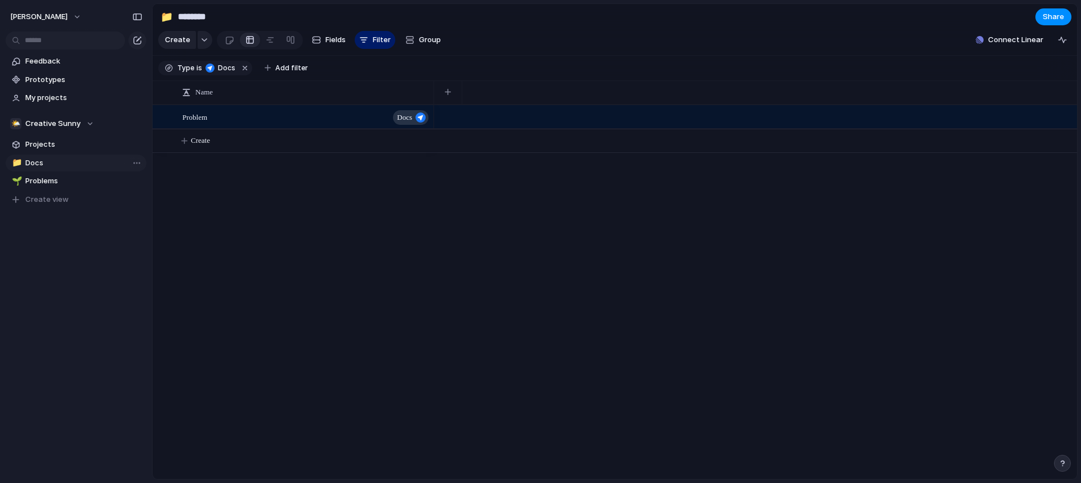
type input "****"
click at [206, 46] on button "button" at bounding box center [205, 40] width 15 height 18
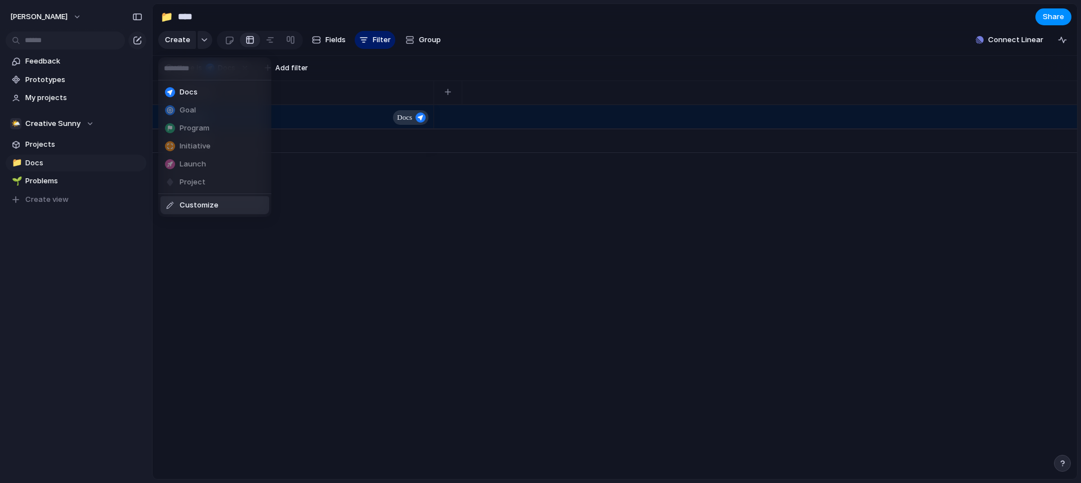
click at [208, 203] on span "Customize" at bounding box center [199, 205] width 39 height 11
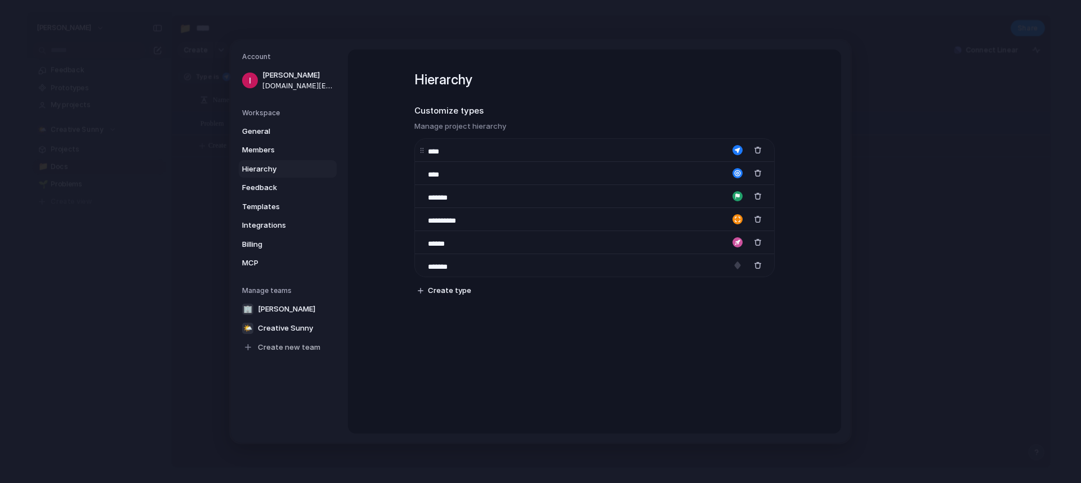
click at [737, 150] on div "button" at bounding box center [737, 150] width 10 height 10
click at [655, 204] on div at bounding box center [540, 241] width 1081 height 483
click at [455, 292] on span "Create type" at bounding box center [449, 290] width 43 height 11
type input "********"
click at [494, 362] on div "**********" at bounding box center [594, 242] width 493 height 384
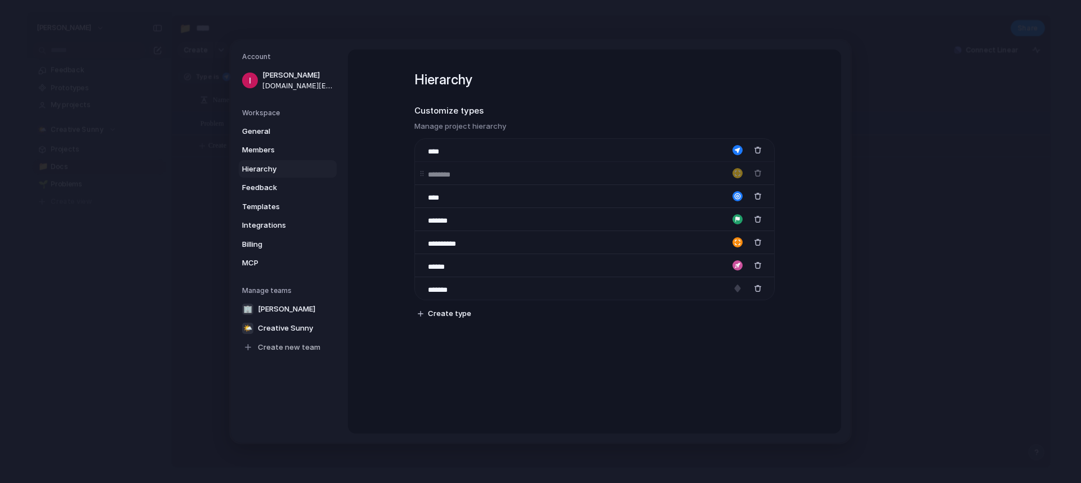
drag, startPoint x: 419, startPoint y: 288, endPoint x: 425, endPoint y: 172, distance: 116.1
click at [425, 172] on body "istvan-horvath Feedback Prototypes My projects 🌤️ Creative Sunny Projects 📁 Doc…" at bounding box center [540, 241] width 1081 height 483
click at [734, 171] on div "button" at bounding box center [737, 173] width 10 height 10
click at [695, 195] on button "button" at bounding box center [694, 195] width 10 height 10
click at [693, 242] on div "button" at bounding box center [694, 241] width 7 height 10
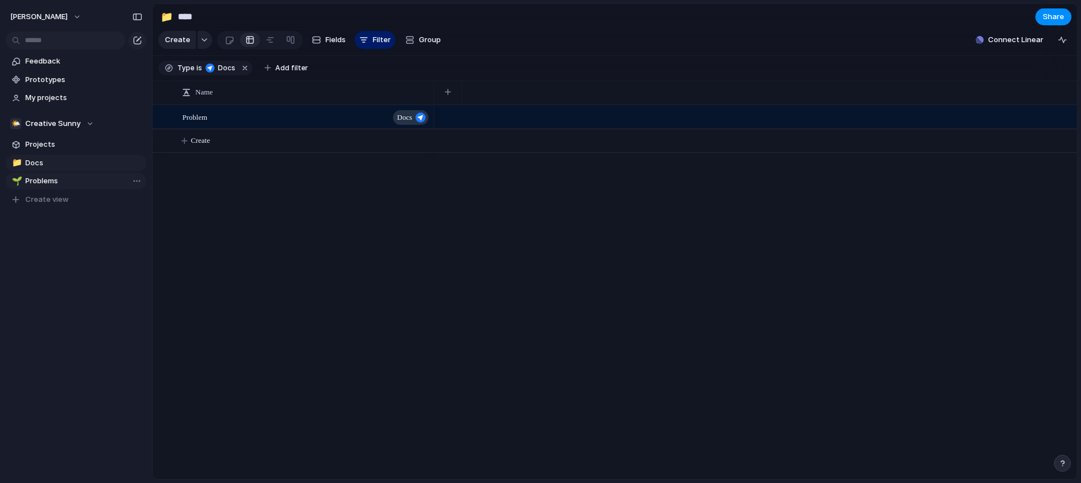
click at [85, 176] on span "Problems" at bounding box center [83, 181] width 117 height 11
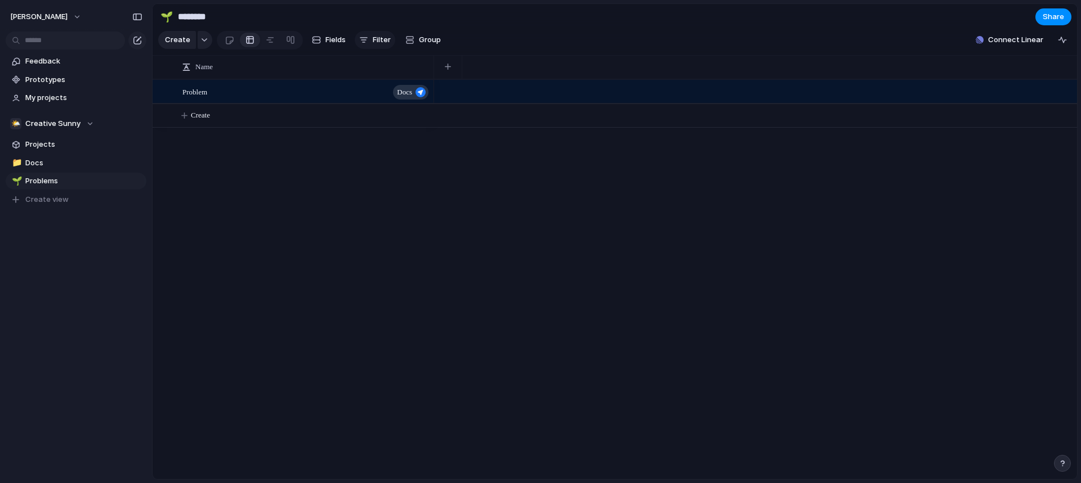
click at [370, 43] on button "Filter" at bounding box center [375, 40] width 41 height 18
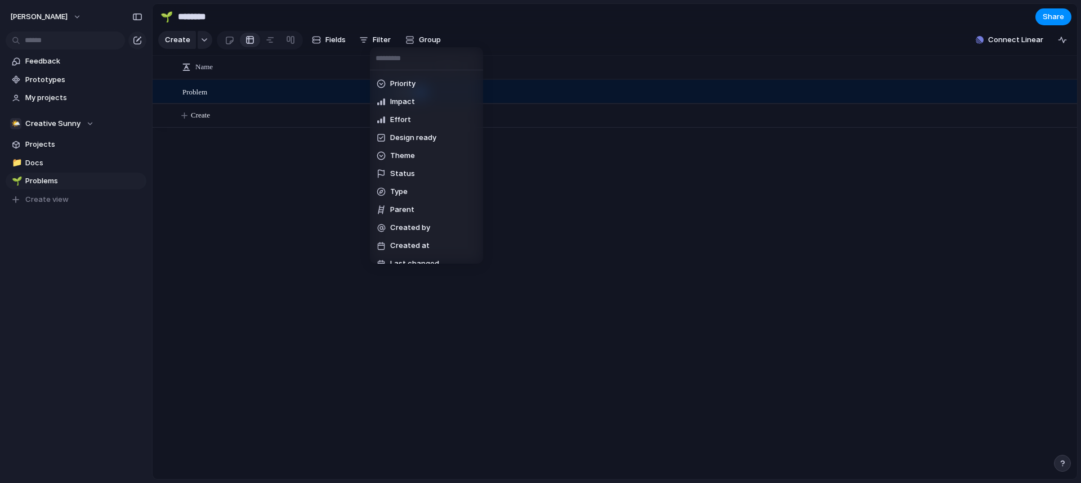
scroll to position [100, 0]
click at [412, 178] on li "Type" at bounding box center [426, 180] width 109 height 18
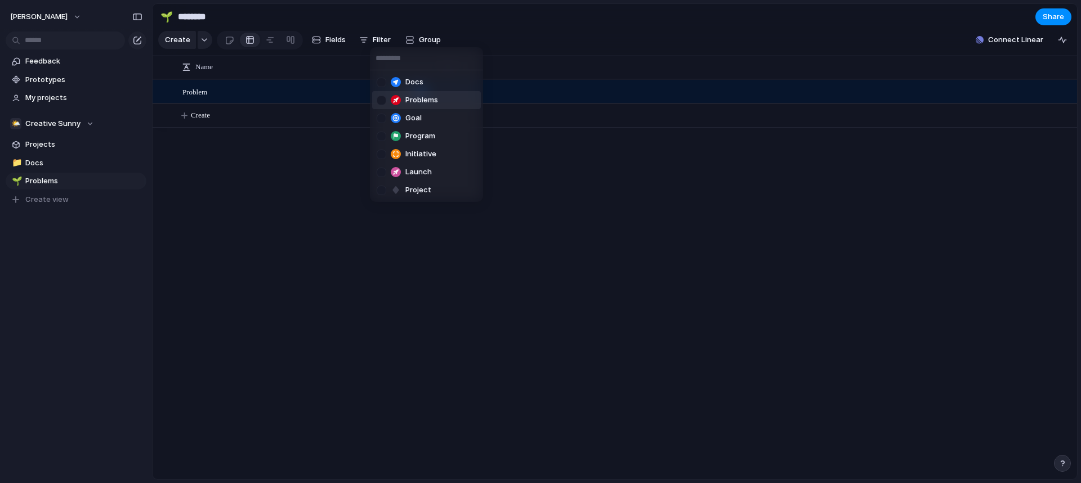
click at [420, 102] on span "Problems" at bounding box center [421, 100] width 33 height 11
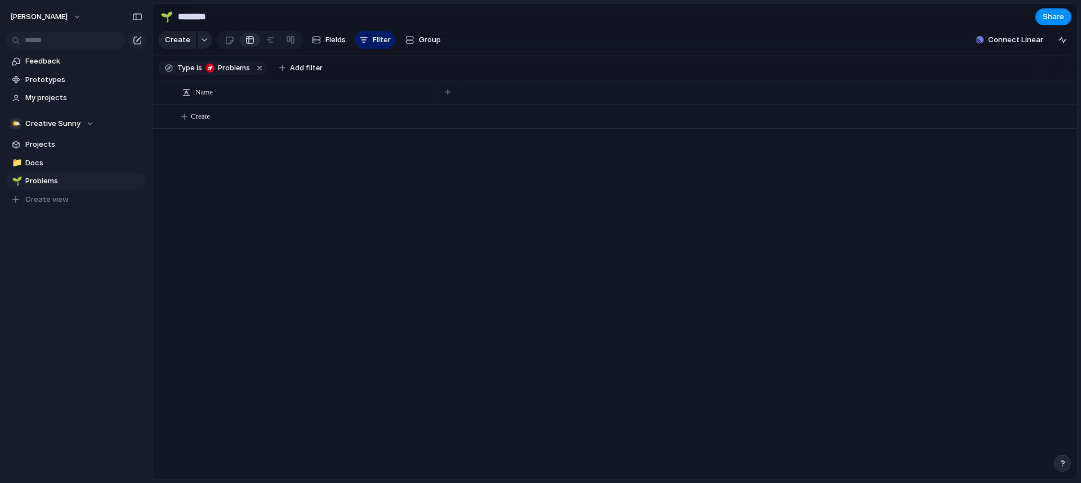
click at [286, 159] on div "Docs Problems Goal Program Initiative Launch Project" at bounding box center [540, 241] width 1081 height 483
click at [77, 162] on span "Docs" at bounding box center [83, 163] width 117 height 11
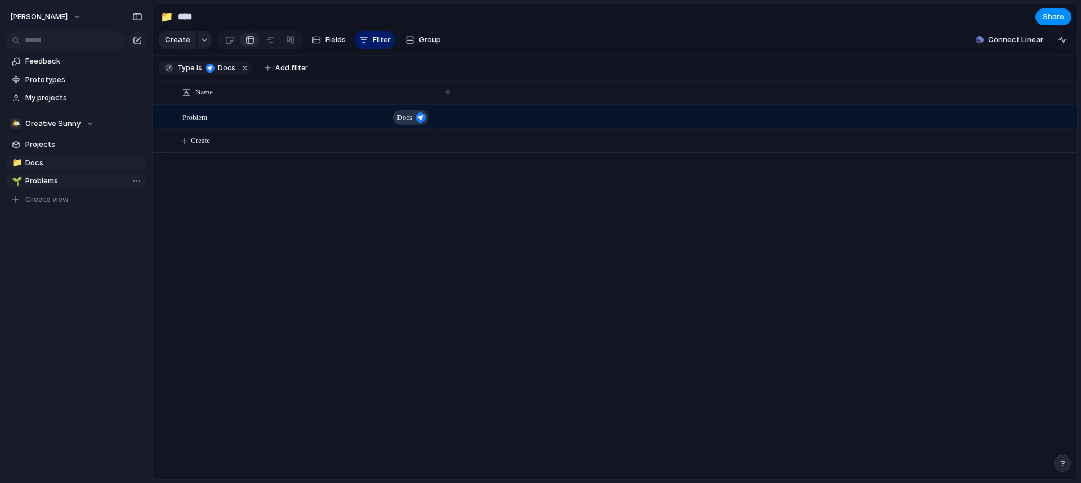
click at [74, 173] on link "🌱 Problems" at bounding box center [76, 181] width 141 height 17
type input "********"
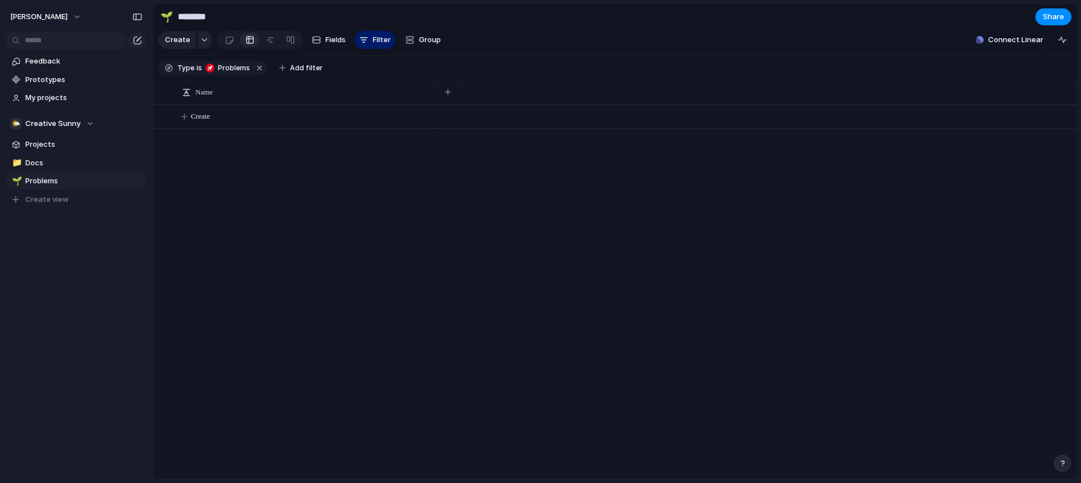
click at [131, 236] on div "Feedback Prototypes My projects 🌤️ Creative Sunny Projects 📁 Docs 🌱 Problems To…" at bounding box center [76, 149] width 152 height 299
click at [55, 19] on span "[PERSON_NAME]" at bounding box center [38, 16] width 57 height 11
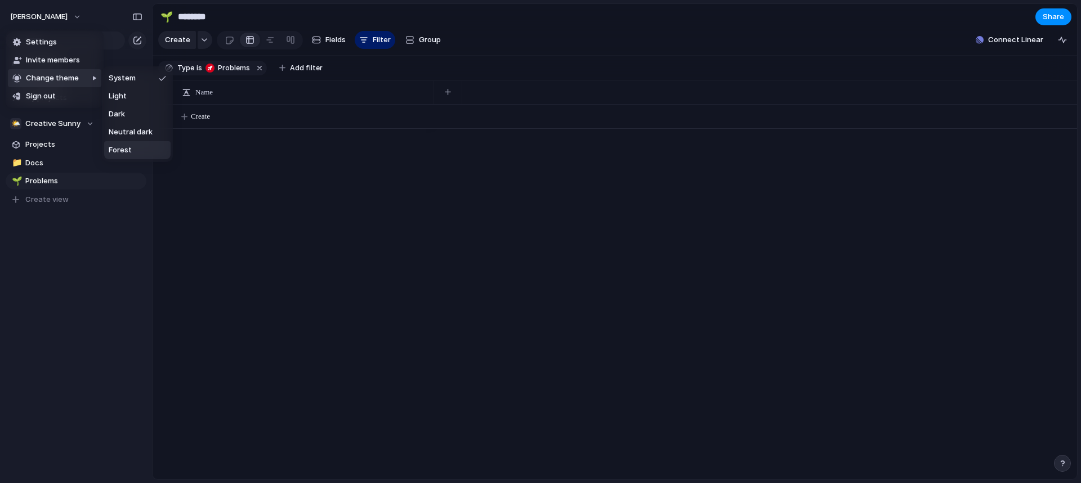
click at [129, 141] on li "Forest" at bounding box center [137, 150] width 66 height 18
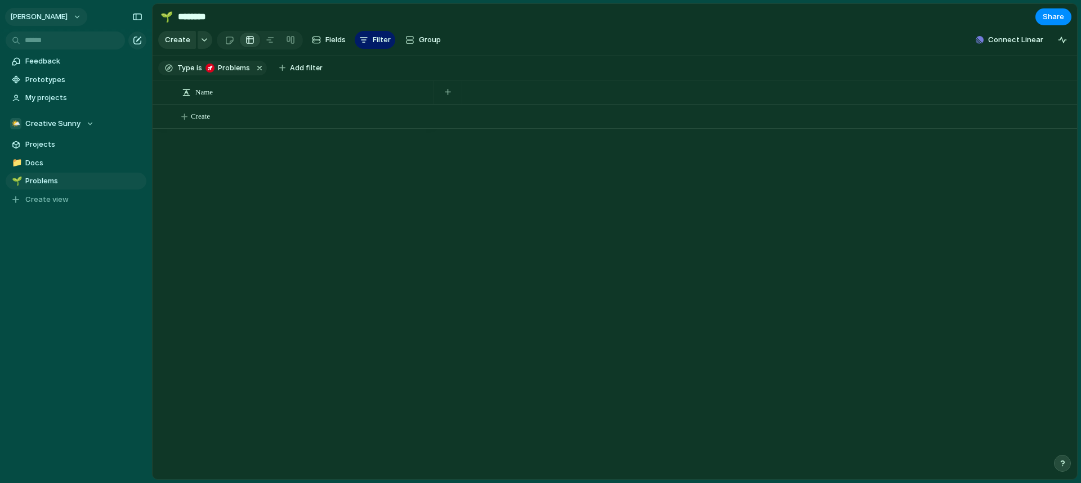
click at [50, 20] on span "[PERSON_NAME]" at bounding box center [38, 16] width 57 height 11
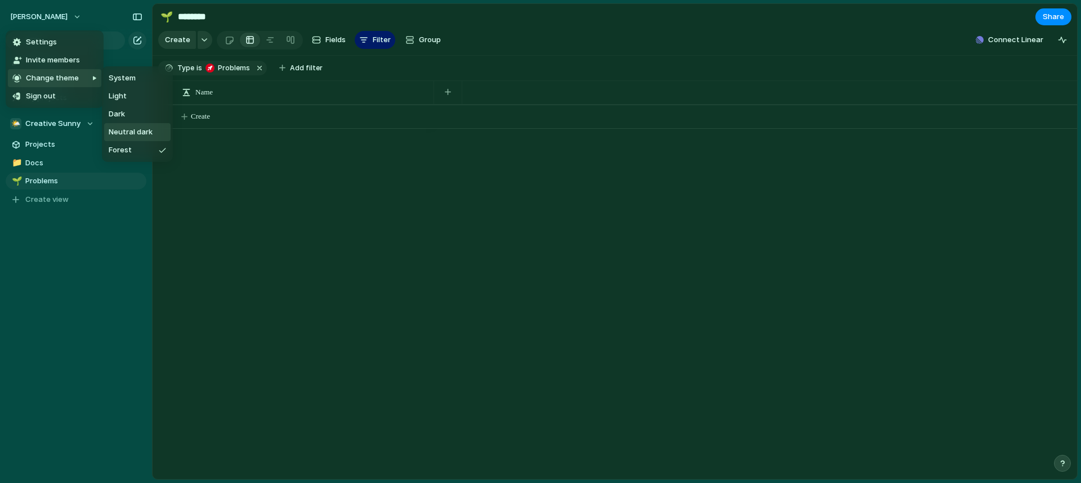
click at [138, 131] on span "Neutral dark" at bounding box center [131, 132] width 44 height 11
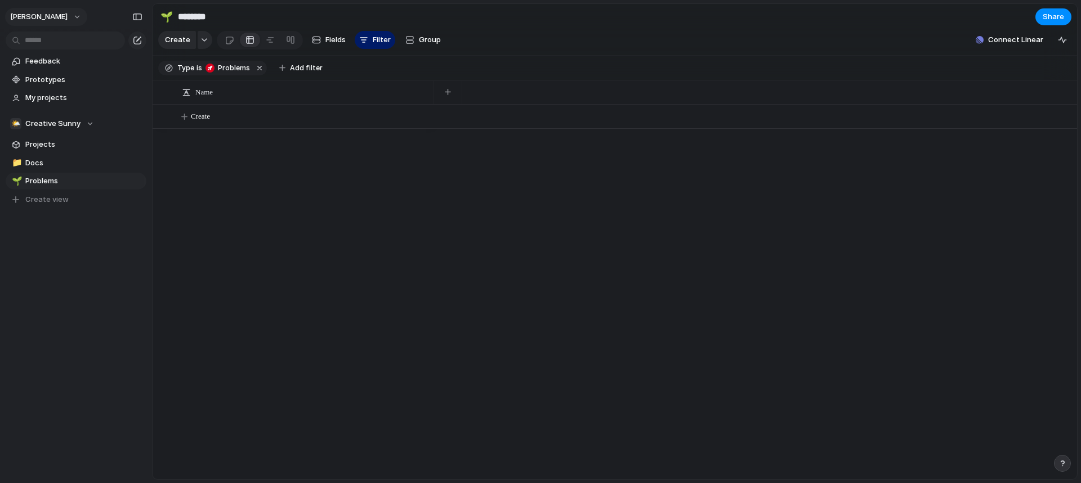
click at [49, 12] on span "[PERSON_NAME]" at bounding box center [38, 16] width 57 height 11
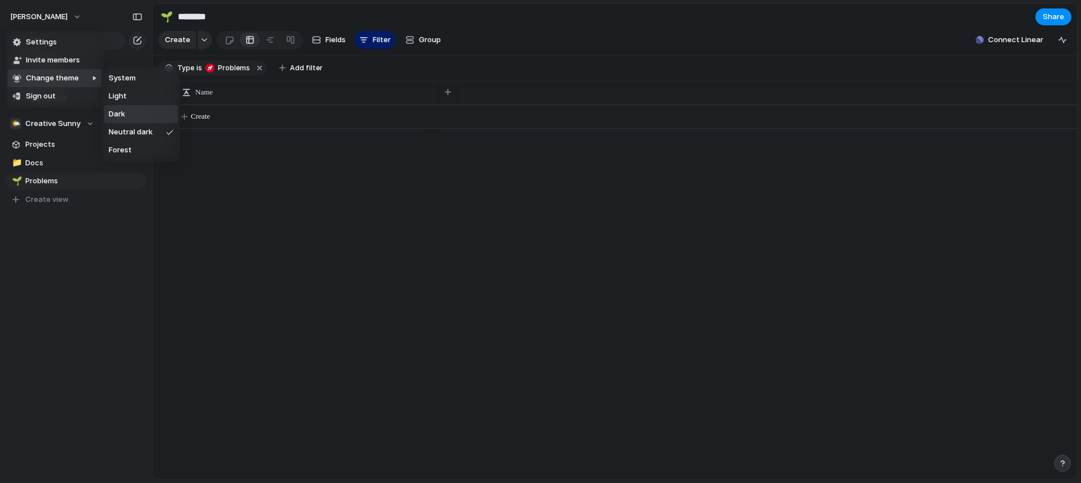
click at [139, 111] on li "Dark" at bounding box center [141, 114] width 74 height 18
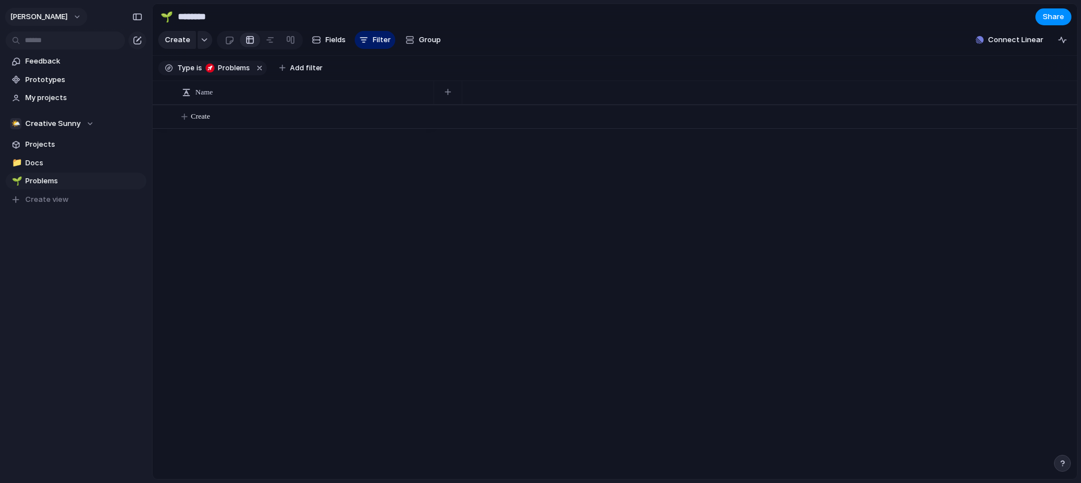
click at [62, 23] on button "[PERSON_NAME]" at bounding box center [46, 17] width 82 height 18
click at [51, 43] on span "Settings" at bounding box center [41, 42] width 31 height 11
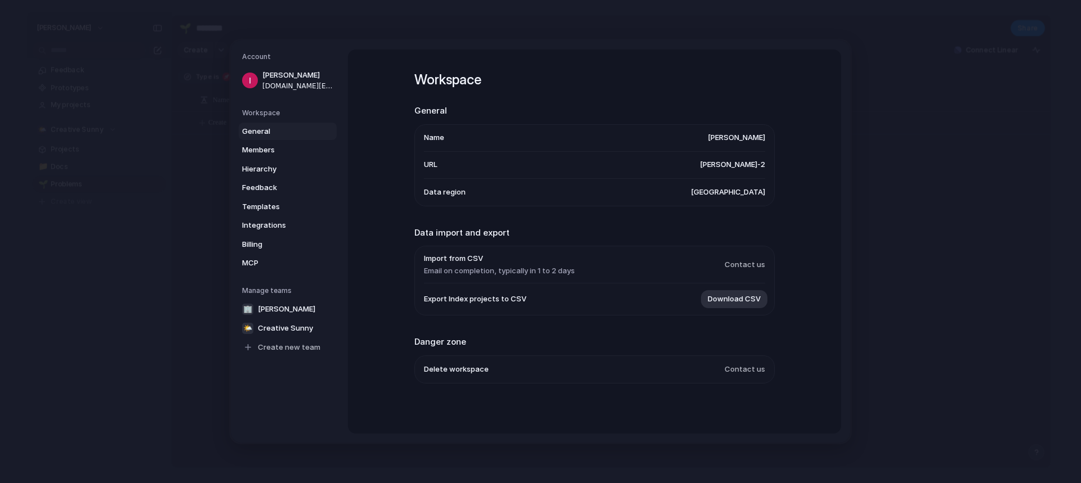
click at [307, 129] on span "General" at bounding box center [278, 131] width 72 height 11
click at [304, 153] on span "Members" at bounding box center [278, 150] width 72 height 11
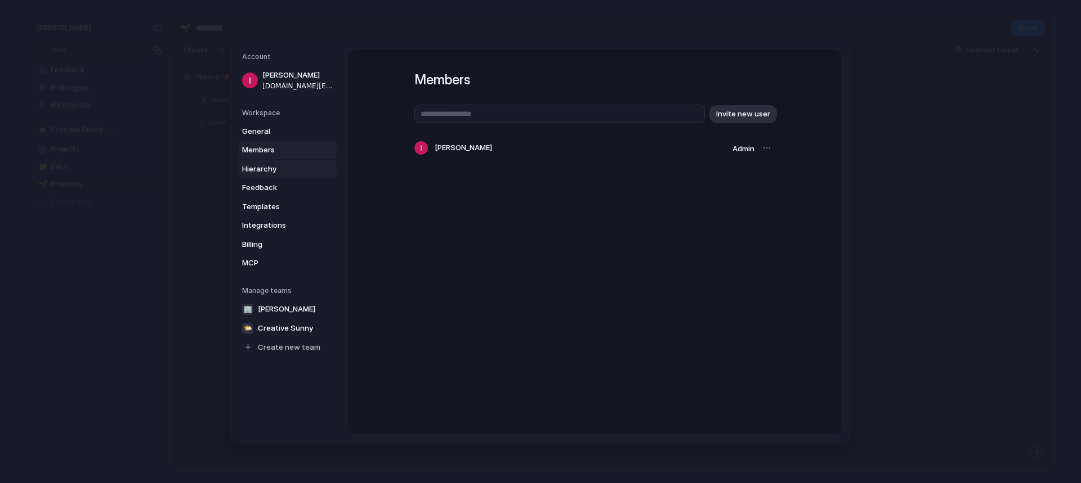
click at [297, 165] on span "Hierarchy" at bounding box center [278, 169] width 72 height 11
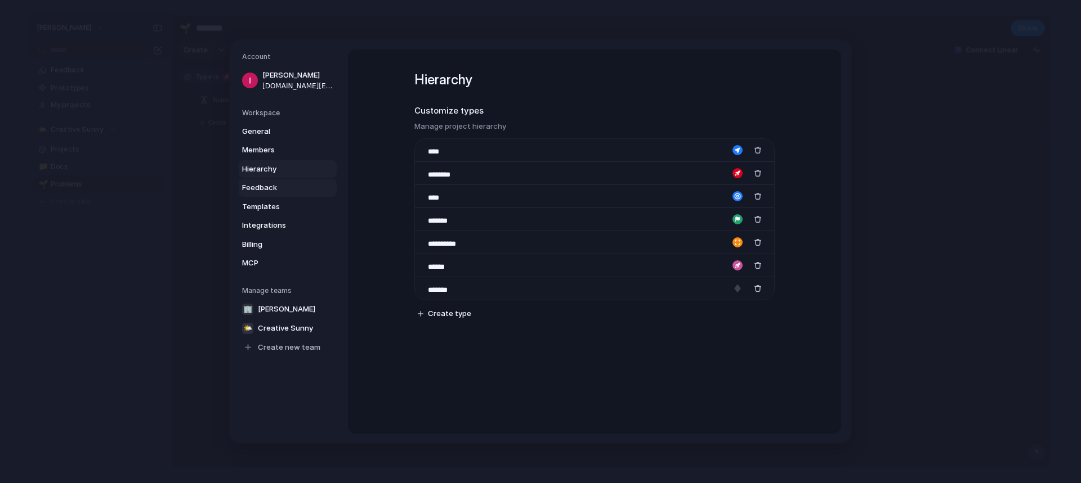
click at [292, 182] on link "Feedback" at bounding box center [288, 188] width 98 height 18
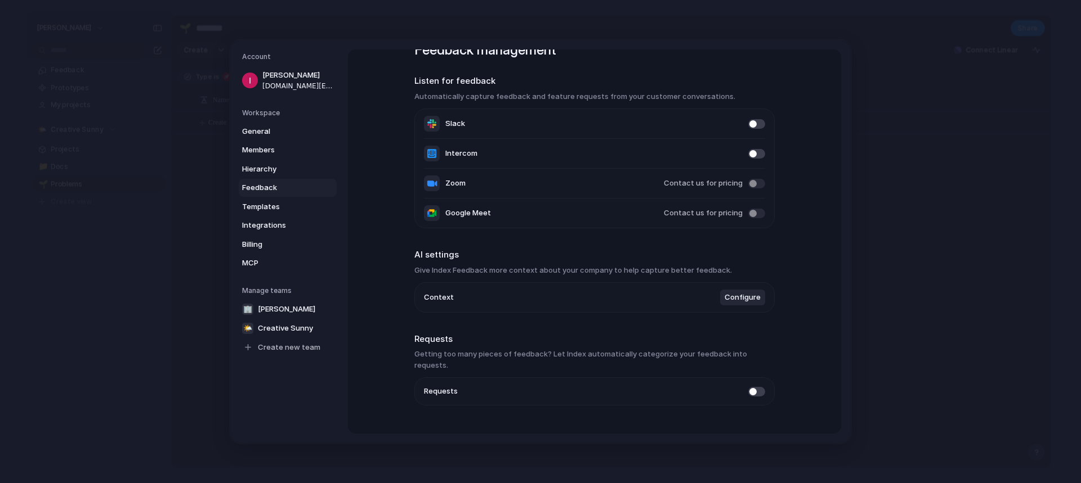
scroll to position [42, 0]
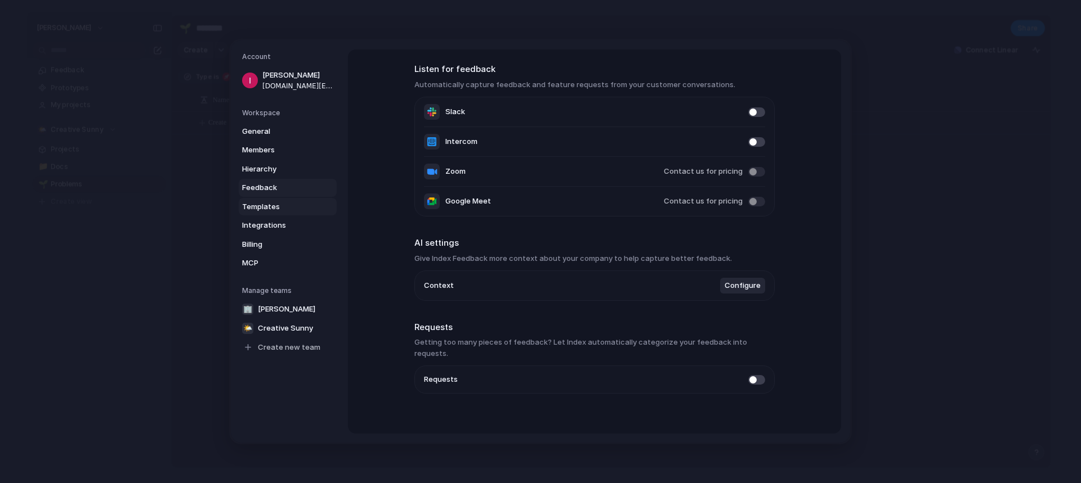
click at [277, 200] on link "Templates" at bounding box center [288, 207] width 98 height 18
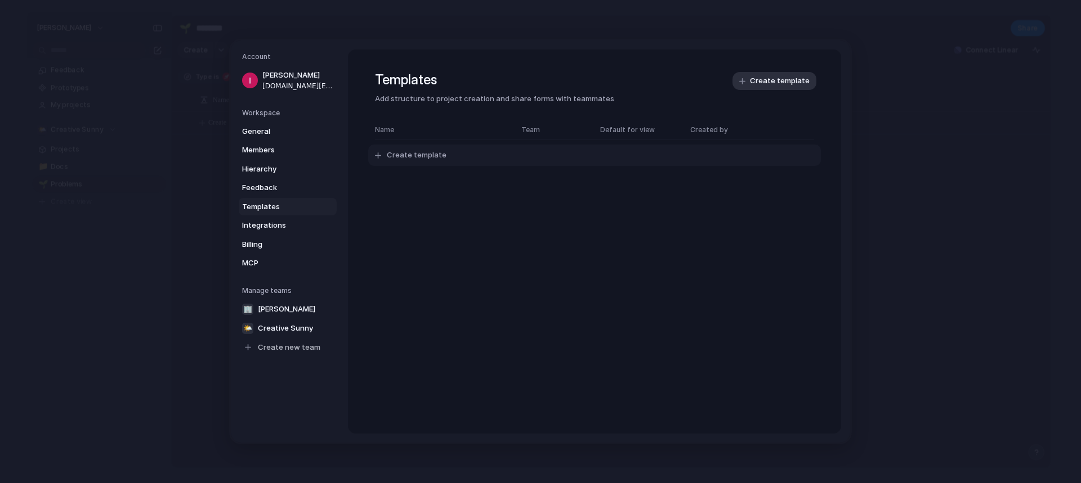
click at [419, 153] on span "Create template" at bounding box center [417, 155] width 60 height 11
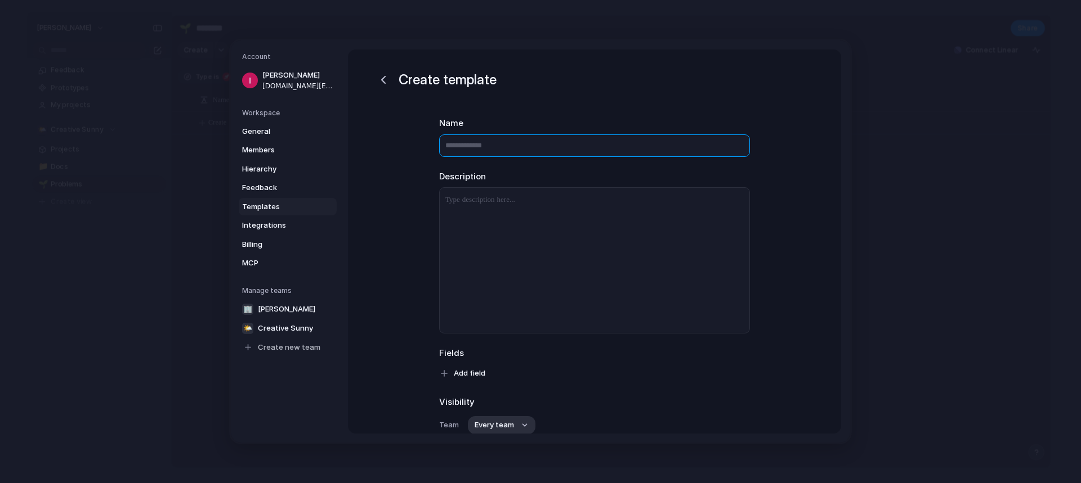
scroll to position [97, 0]
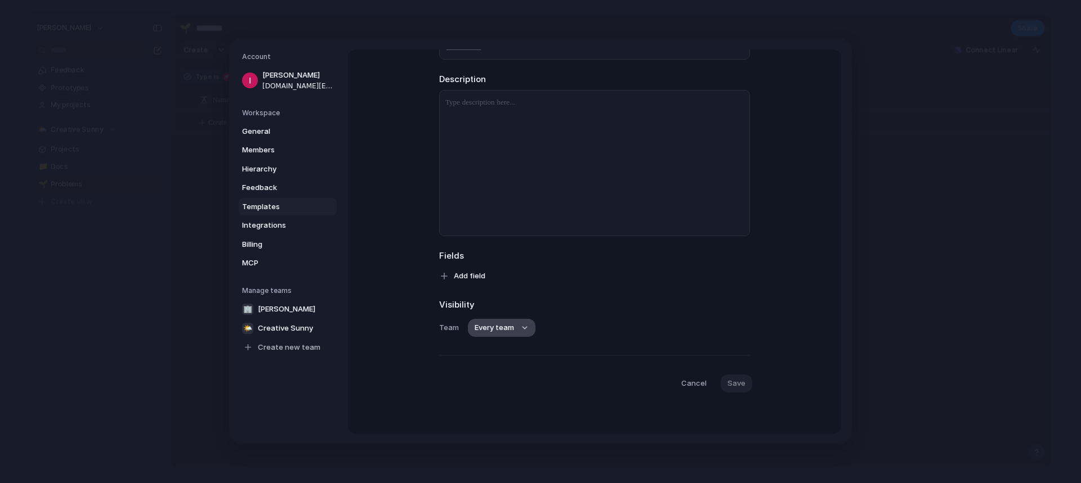
click at [514, 329] on button "Every team" at bounding box center [502, 328] width 68 height 18
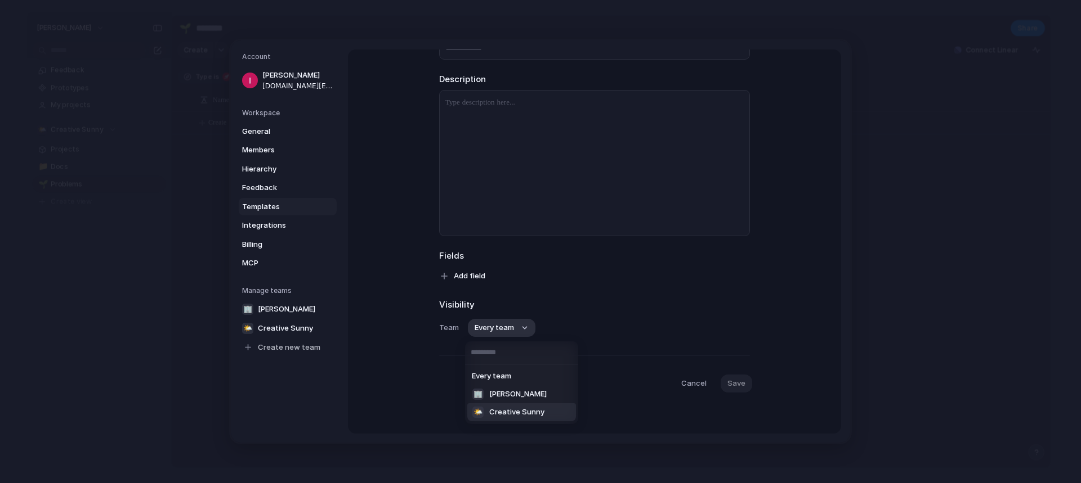
click at [533, 412] on span "Creative Sunny" at bounding box center [516, 412] width 55 height 11
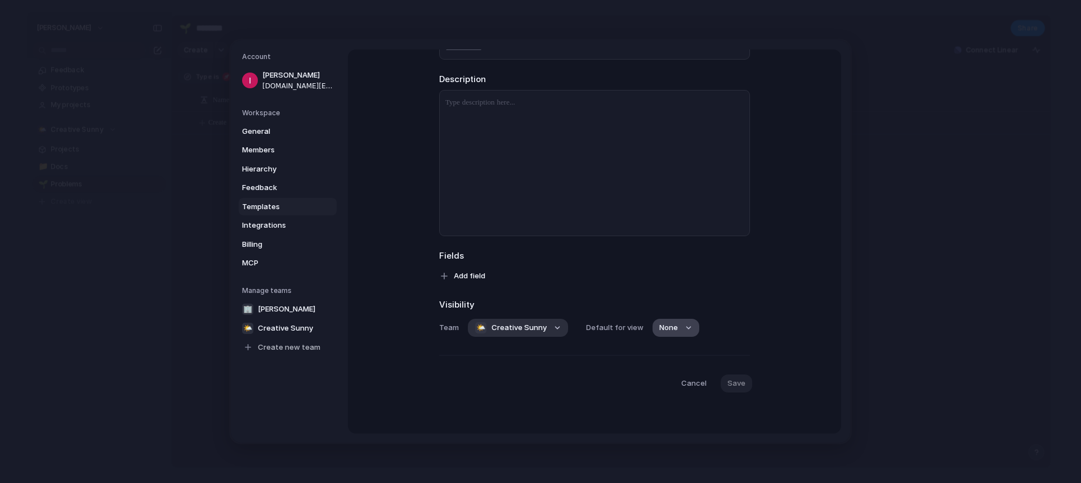
click at [664, 329] on span "None" at bounding box center [668, 327] width 19 height 11
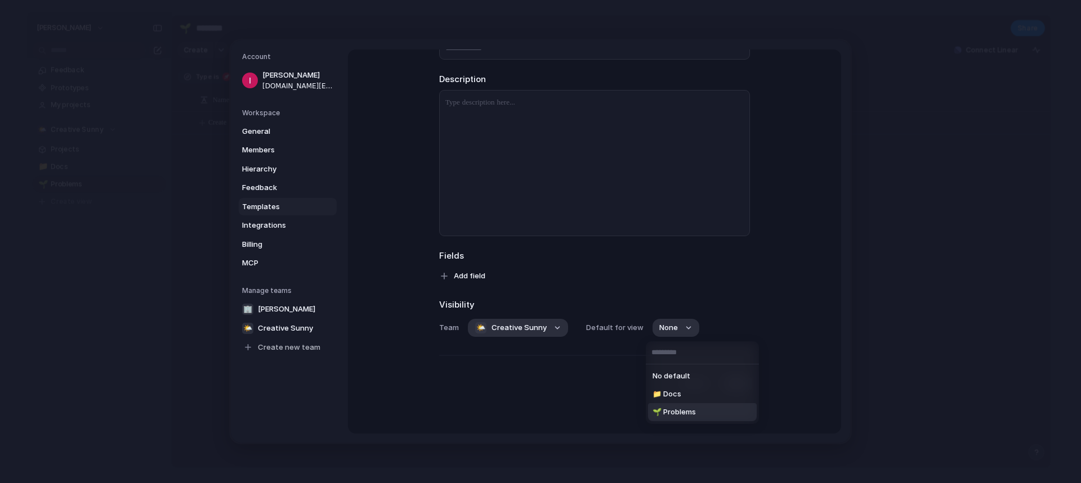
click at [692, 419] on li "🌱 Problems" at bounding box center [702, 413] width 109 height 18
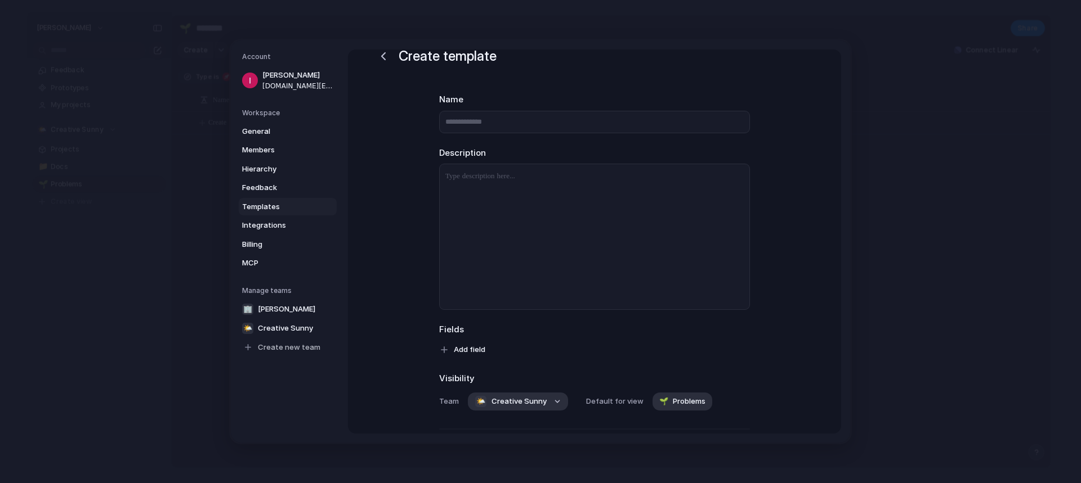
scroll to position [0, 0]
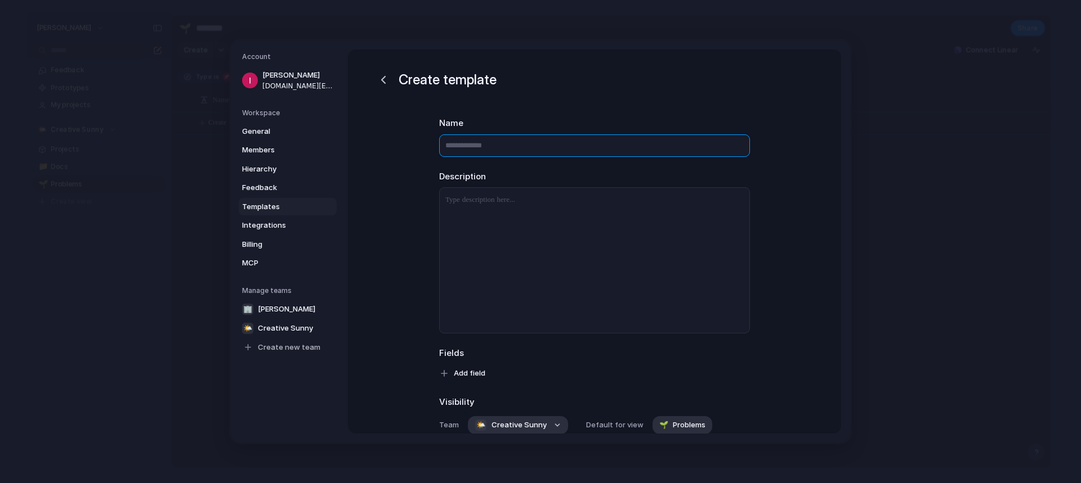
click at [477, 151] on input "text" at bounding box center [594, 146] width 311 height 23
type input "**********"
click at [467, 214] on div at bounding box center [595, 260] width 310 height 145
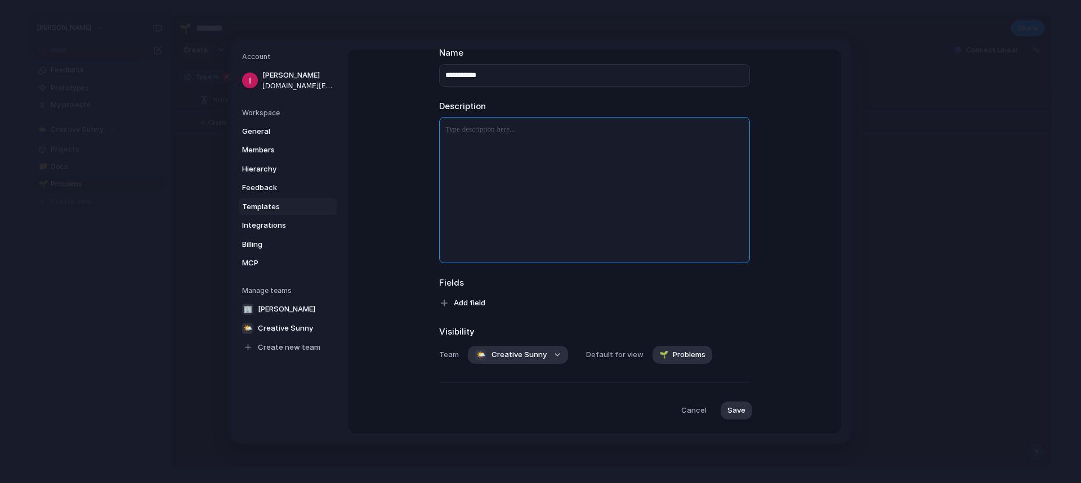
scroll to position [97, 0]
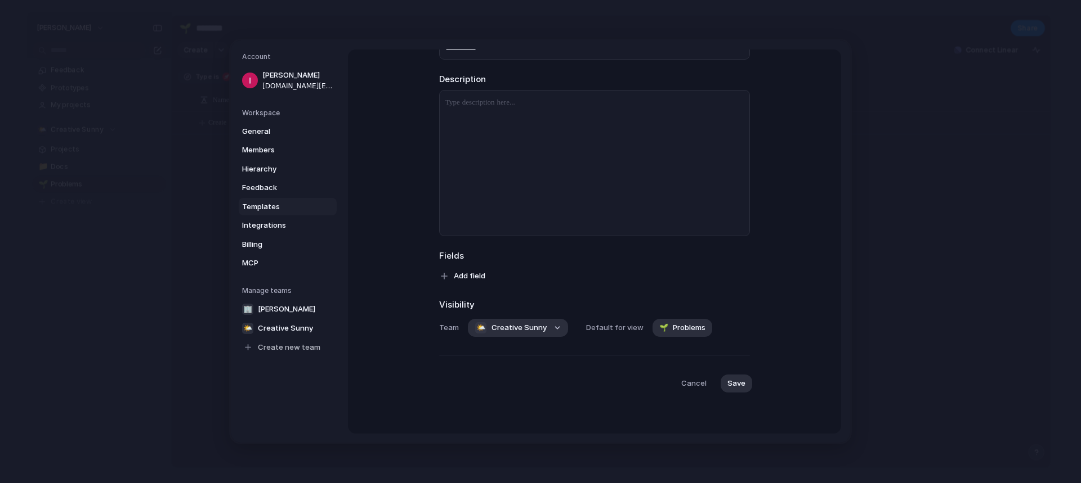
click at [469, 265] on div "Fields Add field" at bounding box center [594, 267] width 311 height 35
click at [469, 271] on span "Add field" at bounding box center [470, 276] width 32 height 11
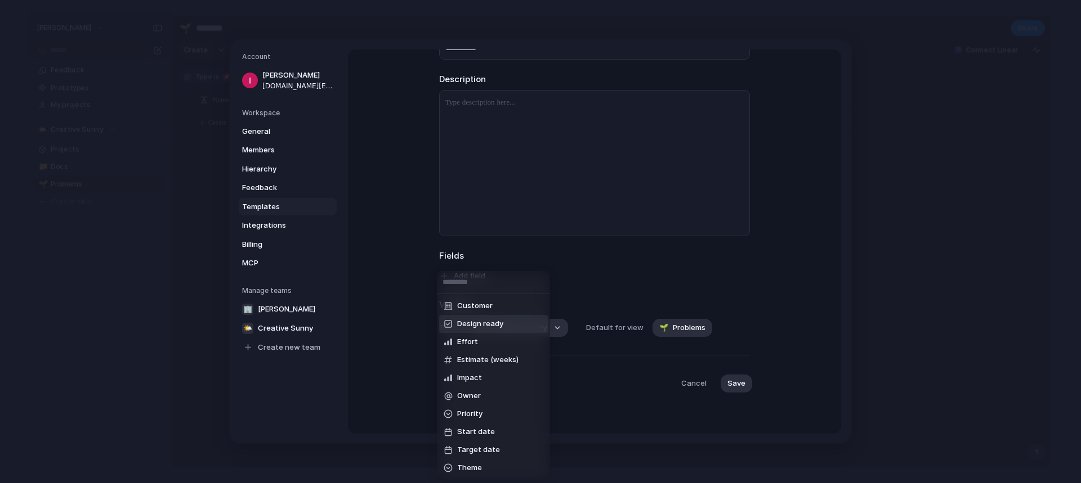
click at [584, 325] on div "Customer Design ready Effort Estimate (weeks) Impact Owner Priority Start date …" at bounding box center [540, 241] width 1081 height 483
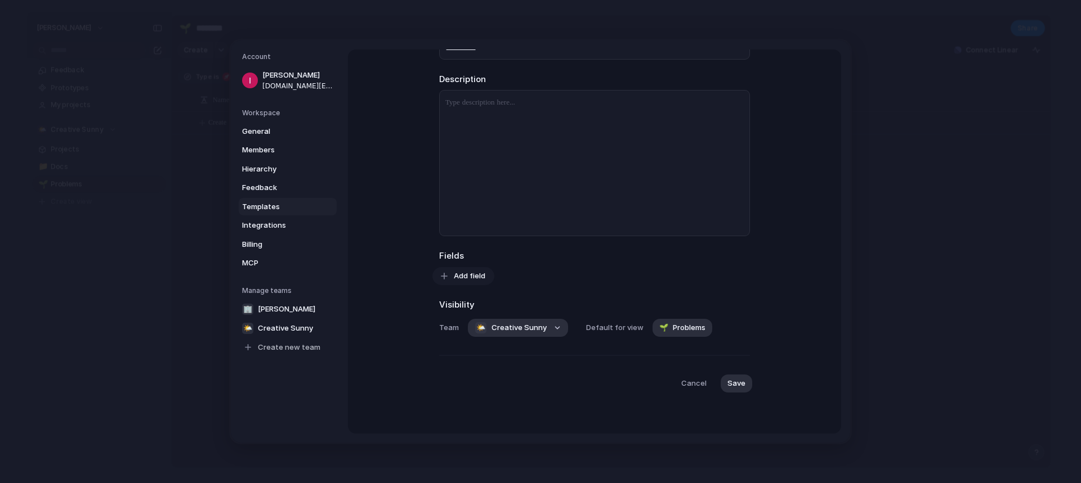
click at [467, 278] on span "Add field" at bounding box center [470, 276] width 32 height 11
click at [602, 276] on div "Customer Design ready Effort Estimate (weeks) Impact Owner Priority Start date …" at bounding box center [540, 241] width 1081 height 483
click at [522, 142] on div at bounding box center [595, 163] width 310 height 145
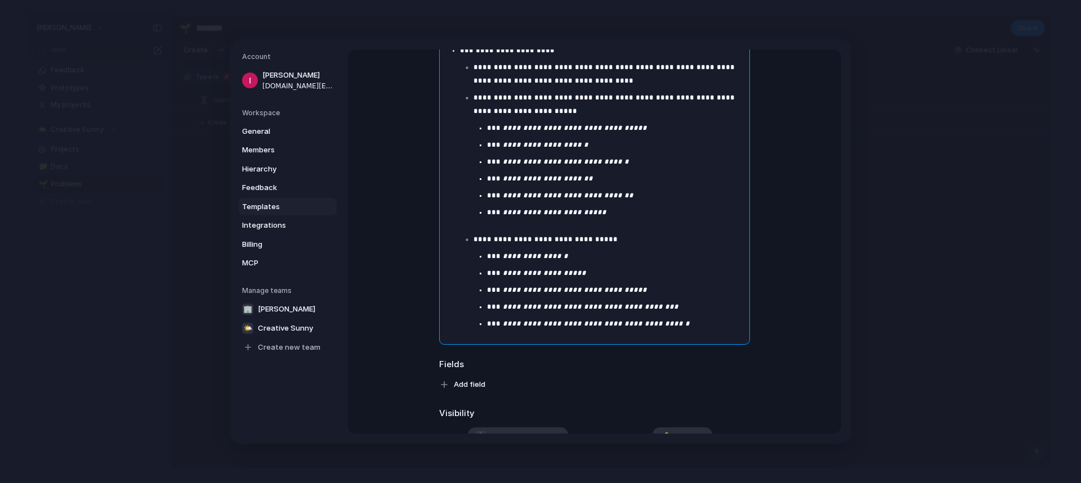
scroll to position [957, 0]
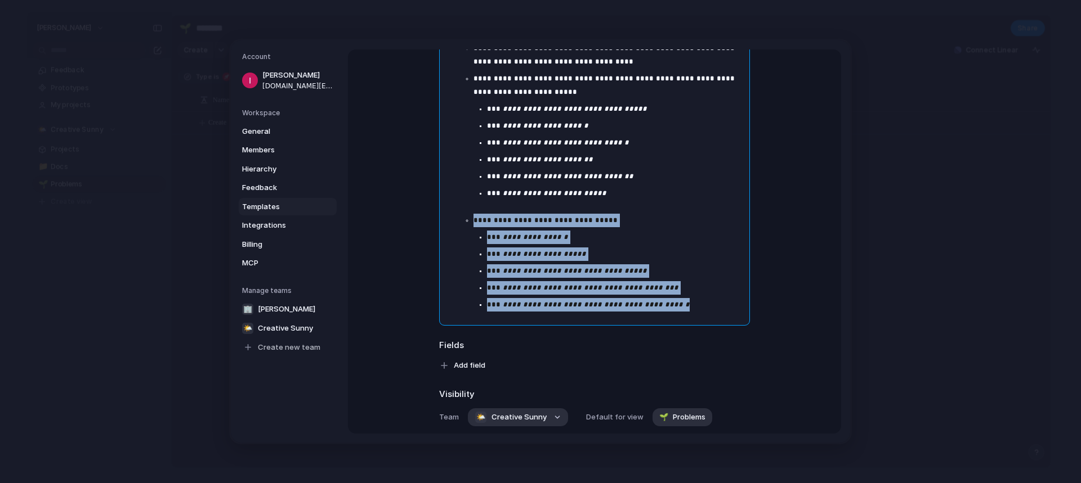
drag, startPoint x: 651, startPoint y: 308, endPoint x: 562, endPoint y: 204, distance: 137.3
click at [562, 204] on ul "**********" at bounding box center [602, 177] width 284 height 270
click at [560, 222] on p "**********" at bounding box center [608, 221] width 270 height 14
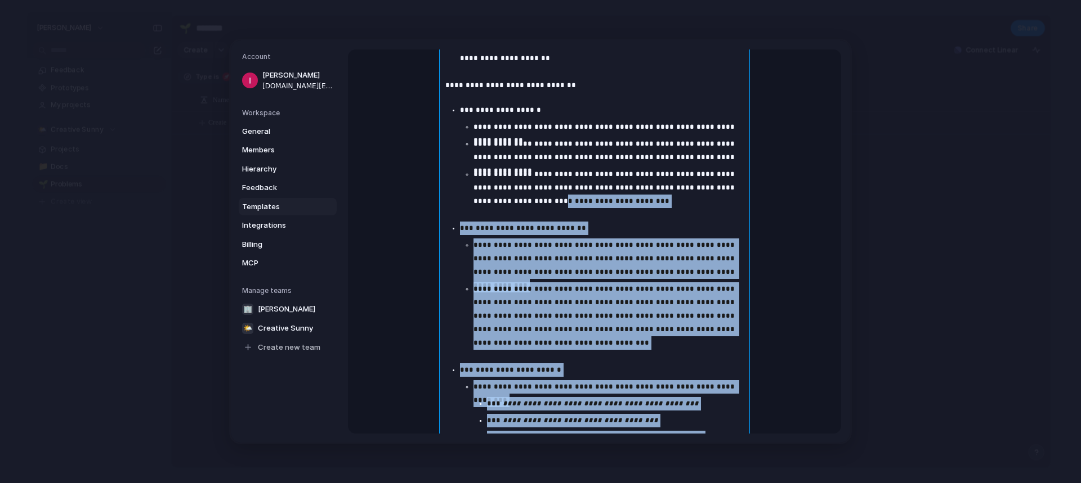
scroll to position [450, 0]
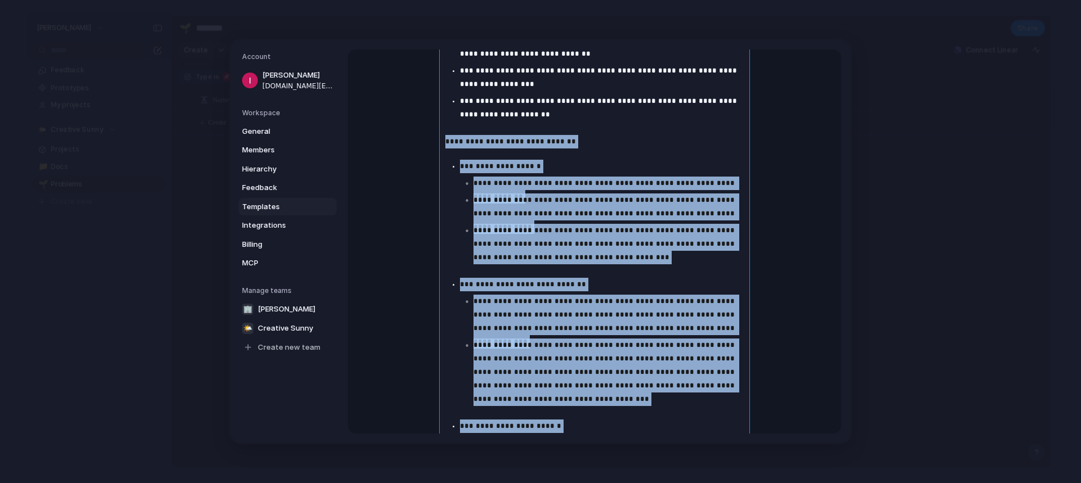
drag, startPoint x: 652, startPoint y: 361, endPoint x: 429, endPoint y: 140, distance: 314.0
click at [429, 140] on div "**********" at bounding box center [594, 328] width 338 height 1323
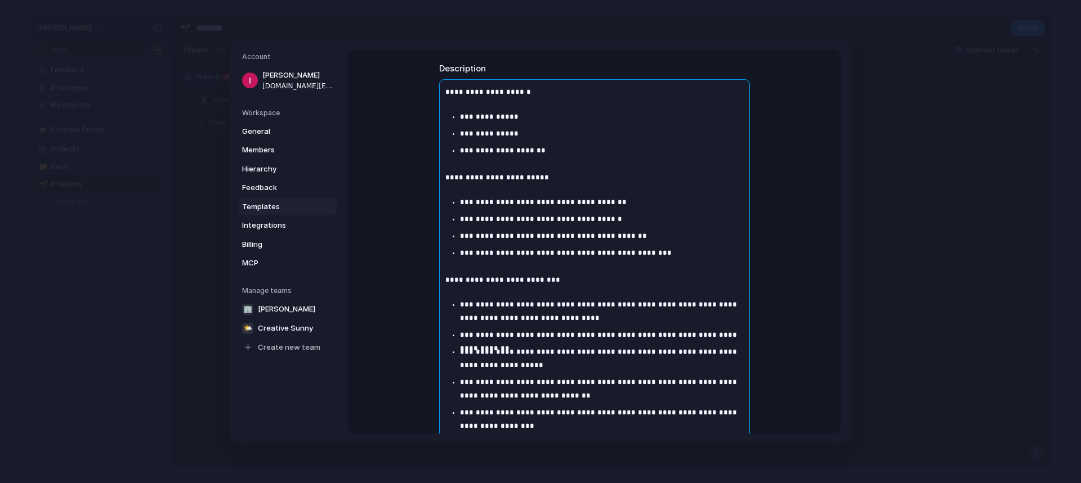
scroll to position [124, 0]
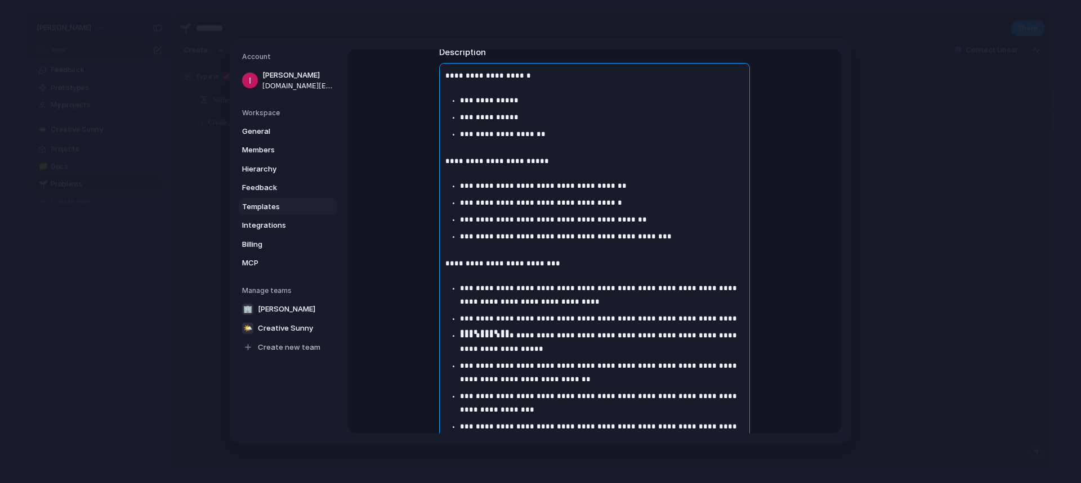
click at [492, 70] on p "**********" at bounding box center [595, 76] width 310 height 14
click at [508, 95] on p "**********" at bounding box center [602, 101] width 284 height 14
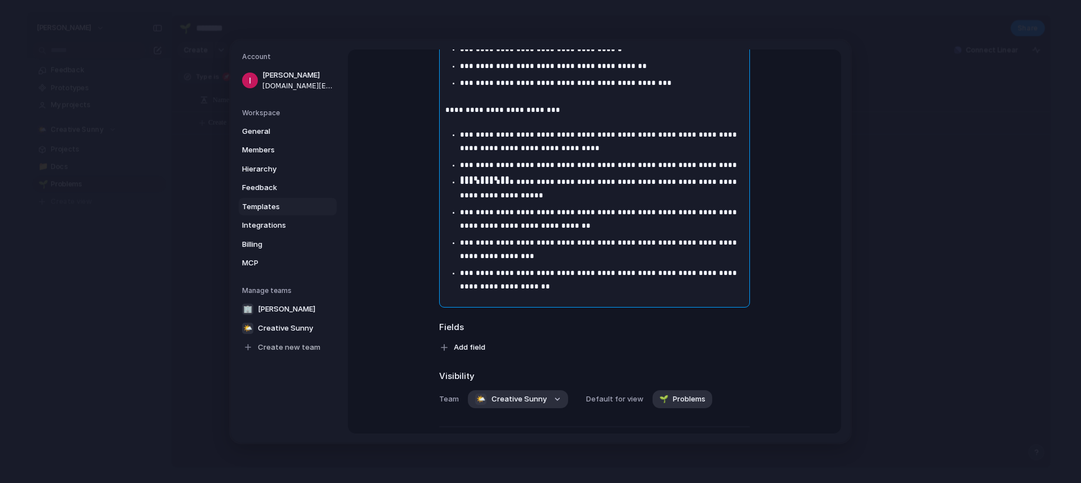
scroll to position [350, 0]
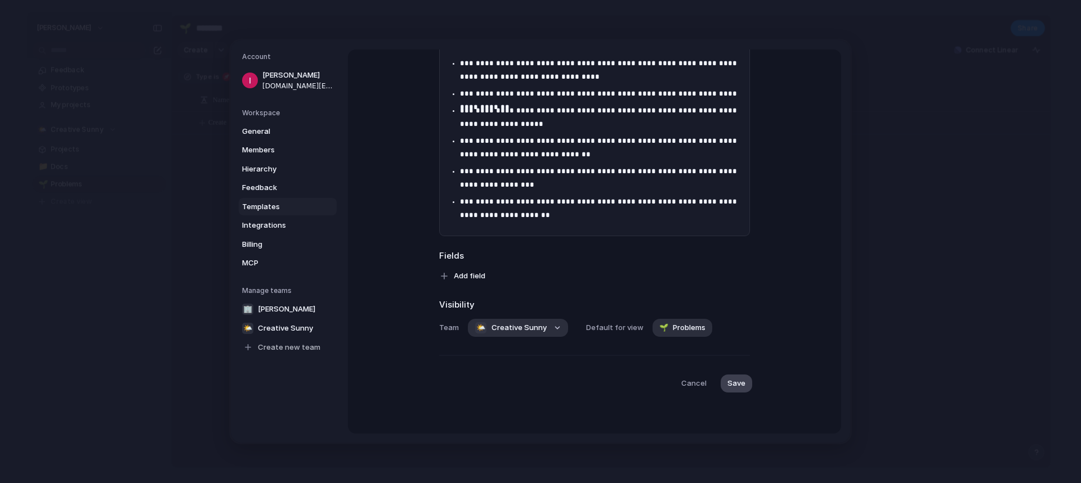
click at [723, 386] on button "Save" at bounding box center [736, 384] width 32 height 18
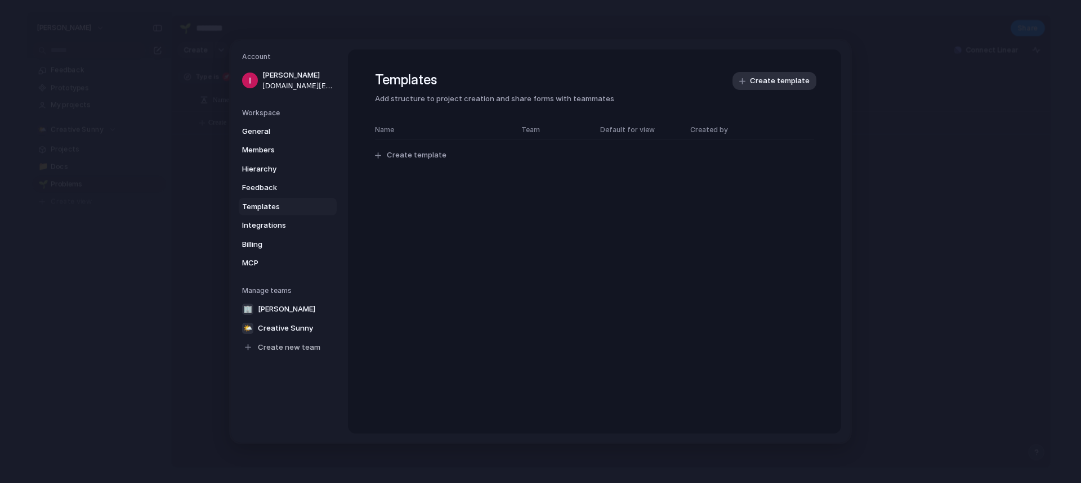
scroll to position [0, 0]
click at [425, 155] on span "New Problem" at bounding box center [442, 155] width 135 height 11
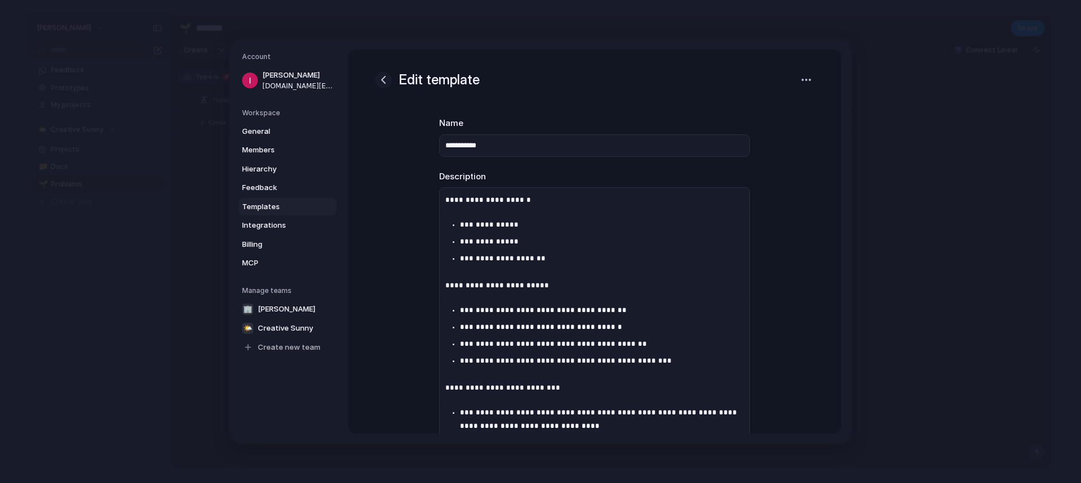
click at [388, 77] on div "button" at bounding box center [384, 80] width 14 height 14
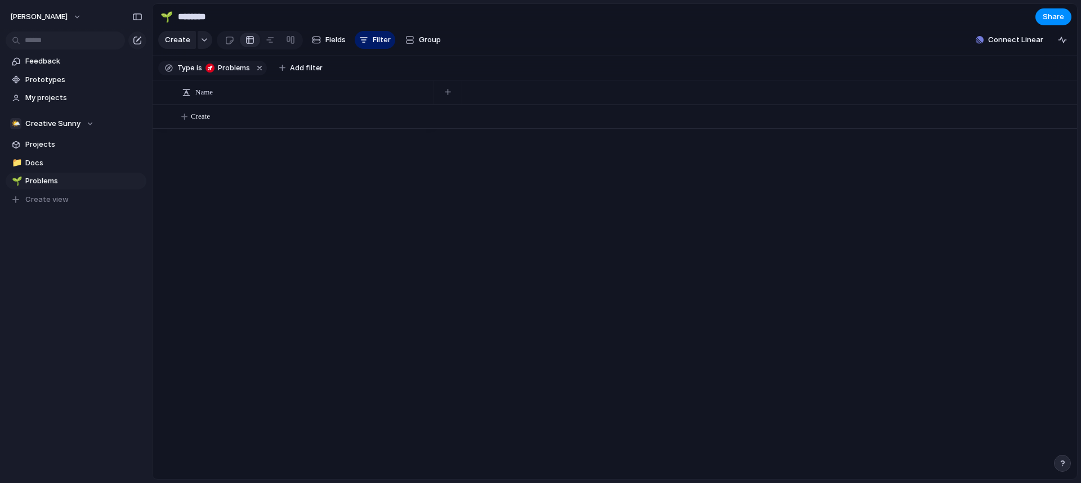
click at [102, 234] on div "Feedback Prototypes My projects 🌤️ Creative Sunny Projects 📁 Docs 🌱 Problems To…" at bounding box center [76, 149] width 152 height 299
click at [15, 250] on div "Feedback Prototypes My projects 🌤️ Creative Sunny Projects 📁 Docs 🌱 Problems To…" at bounding box center [76, 149] width 152 height 299
click at [45, 338] on div "istvan-horvath Feedback Prototypes My projects 🌤️ Creative Sunny Projects 📁 Doc…" at bounding box center [76, 241] width 152 height 483
click at [288, 117] on button "Create" at bounding box center [629, 116] width 930 height 23
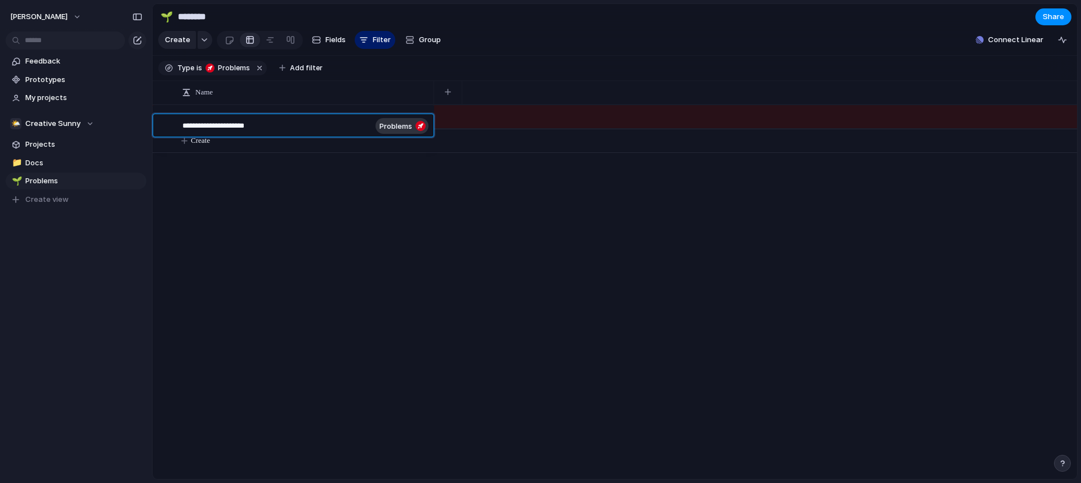
type textarea "**********"
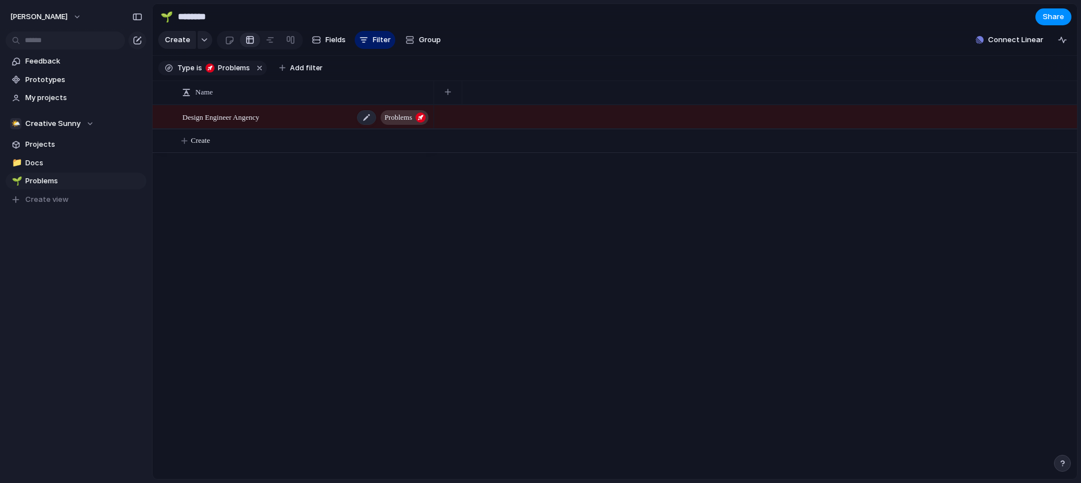
click at [289, 126] on div "Design Engineer Angency Problems" at bounding box center [306, 117] width 248 height 23
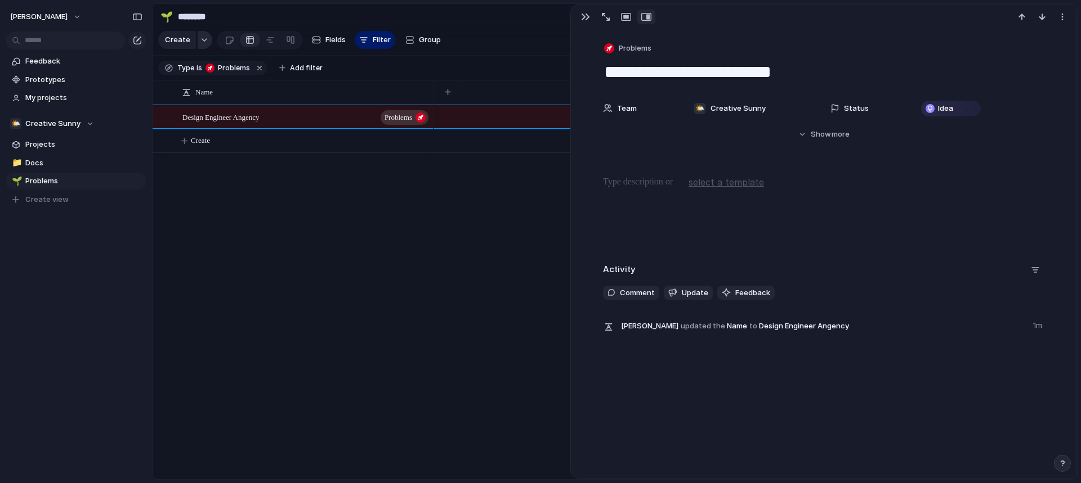
click at [200, 42] on div "button" at bounding box center [204, 40] width 8 height 5
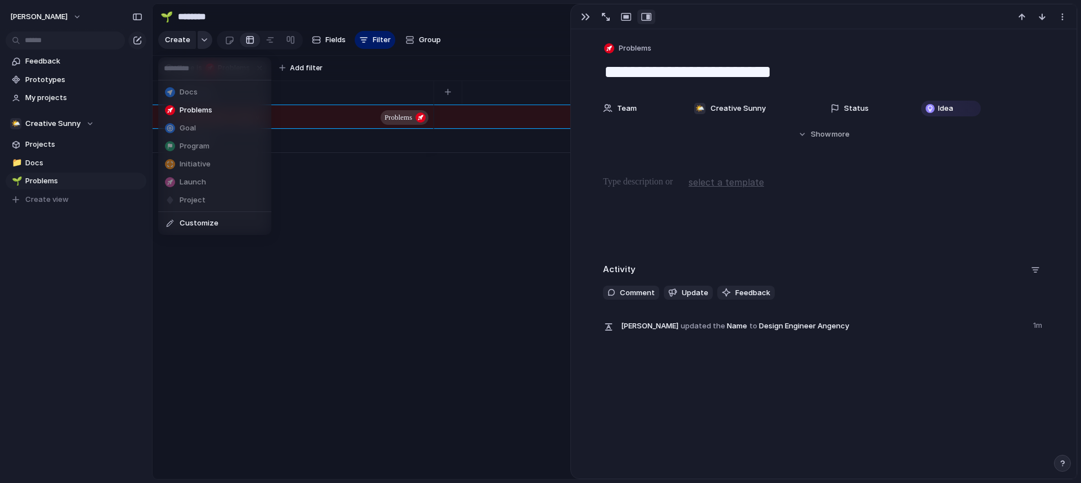
click at [200, 42] on div "Docs Problems Goal Program Initiative Launch Project Customize" at bounding box center [540, 241] width 1081 height 483
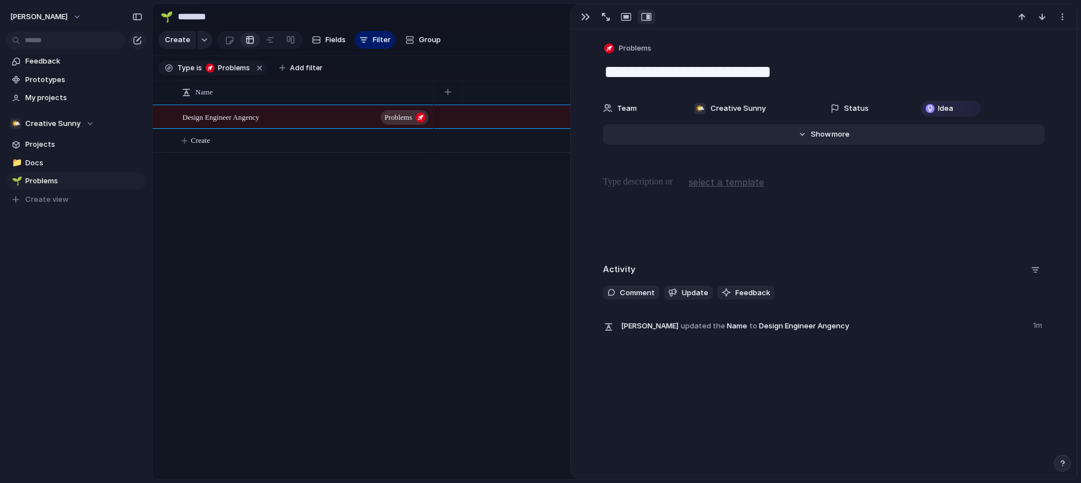
click at [807, 127] on button "Hide Show more" at bounding box center [823, 134] width 441 height 20
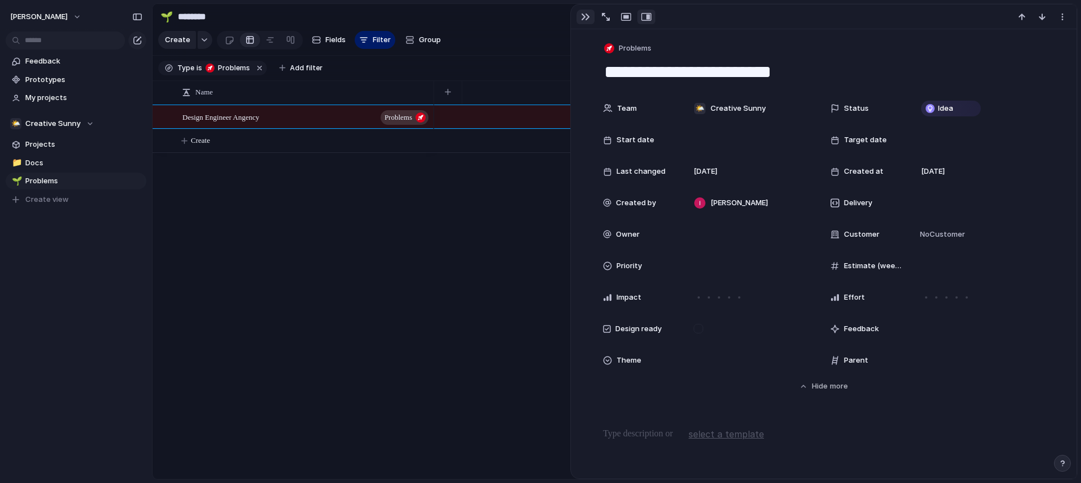
click at [583, 21] on button "button" at bounding box center [585, 17] width 18 height 15
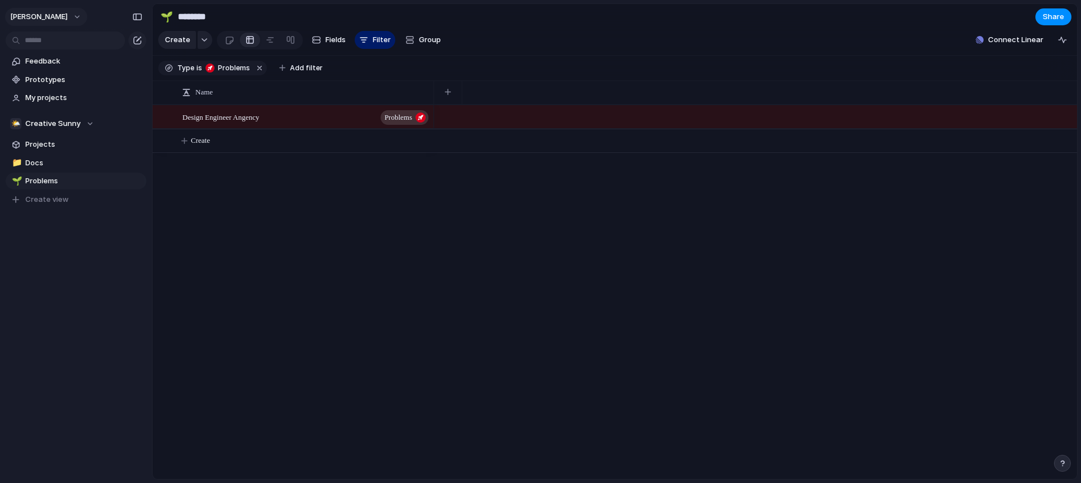
click at [75, 16] on button "[PERSON_NAME]" at bounding box center [46, 17] width 82 height 18
click at [69, 44] on li "Settings" at bounding box center [54, 42] width 93 height 18
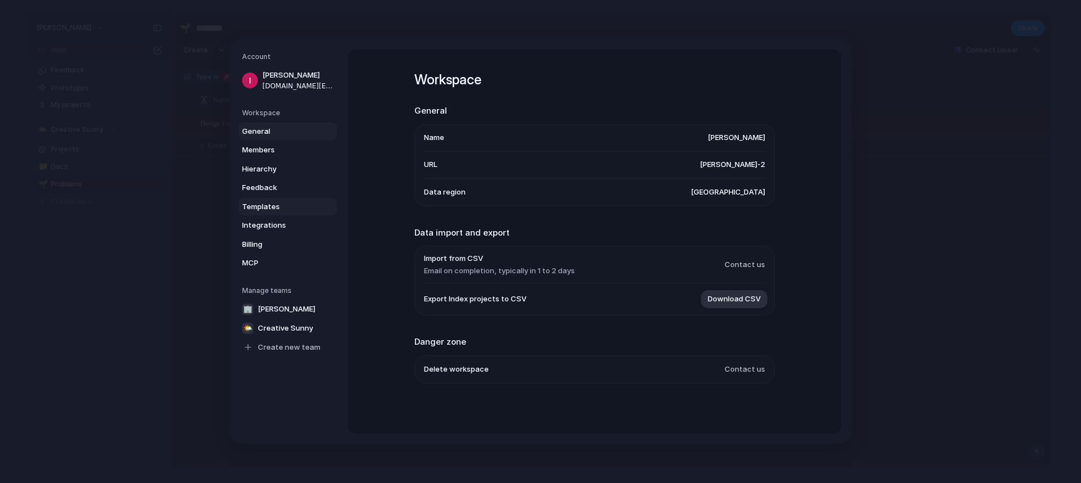
click at [271, 203] on span "Templates" at bounding box center [278, 206] width 72 height 11
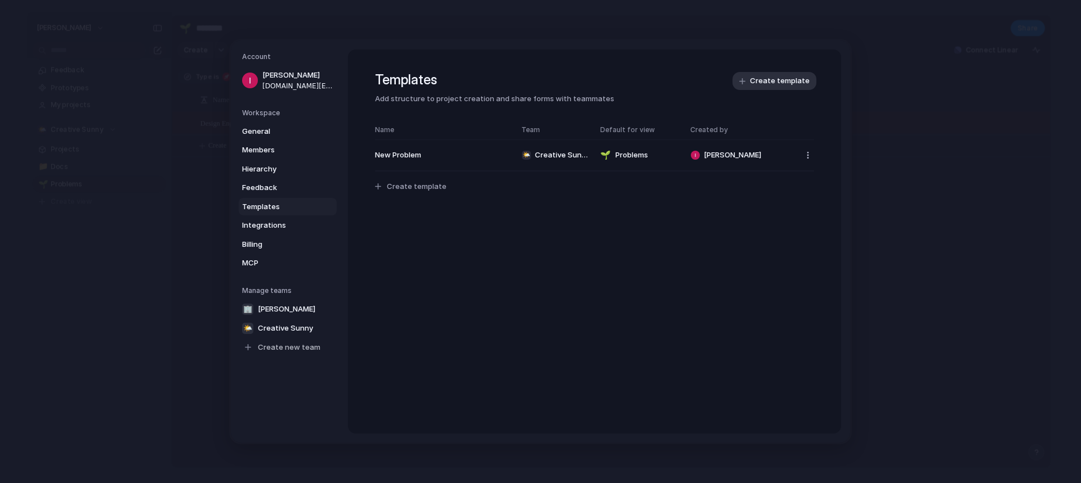
drag, startPoint x: 473, startPoint y: 158, endPoint x: 466, endPoint y: 198, distance: 41.2
click at [466, 198] on div "Name Team Default for view Created by New Problem 🌤️ Creative Sunny 🌱 Problems …" at bounding box center [594, 166] width 439 height 82
click at [807, 156] on button "button" at bounding box center [807, 155] width 12 height 12
click at [577, 248] on div "Copy link Delete template" at bounding box center [540, 241] width 1081 height 483
click at [432, 145] on button "New Problem 🌤️ Creative Sunny 🌱 Problems Istvan Horvath" at bounding box center [594, 155] width 453 height 21
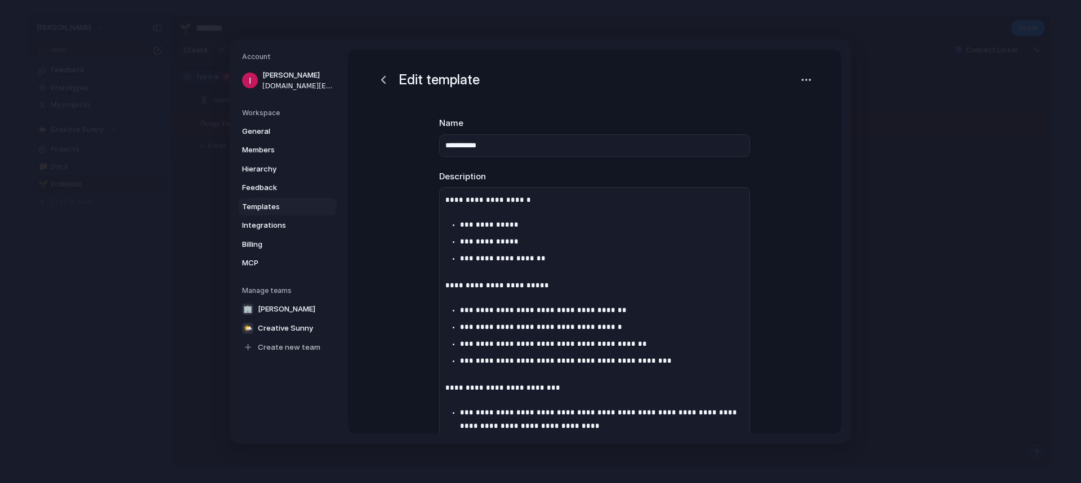
click at [389, 181] on div "**********" at bounding box center [594, 417] width 493 height 734
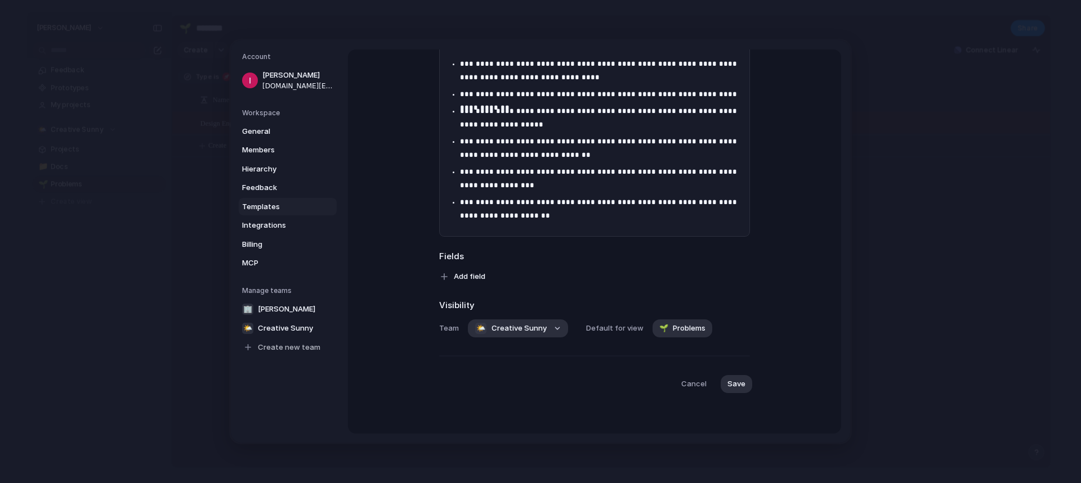
scroll to position [350, 0]
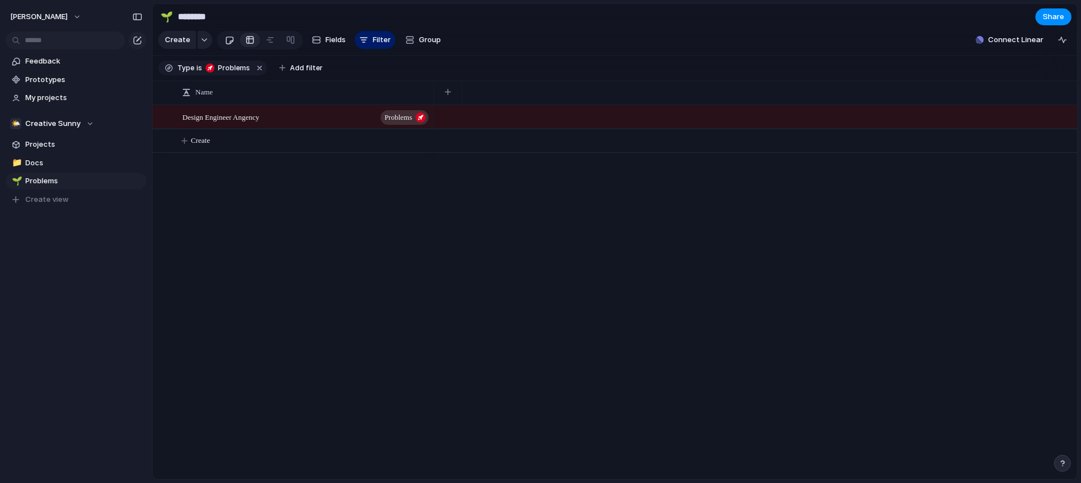
click at [228, 48] on div at bounding box center [230, 40] width 10 height 19
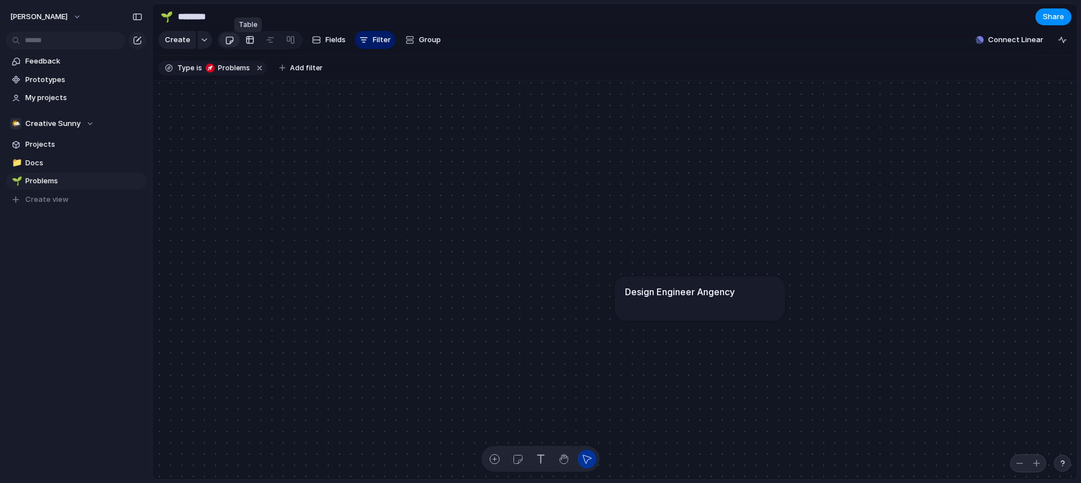
click at [243, 45] on link at bounding box center [250, 40] width 20 height 18
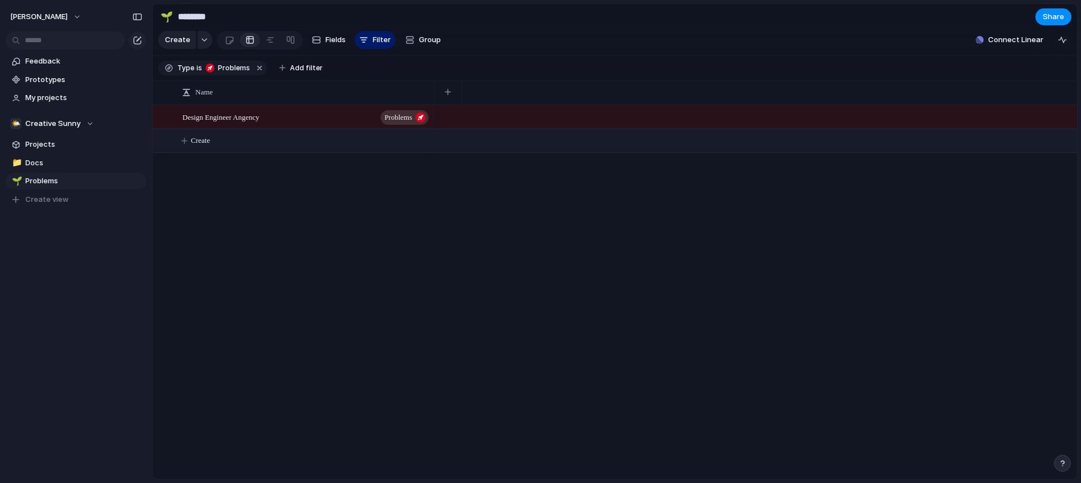
click at [336, 149] on button "Create" at bounding box center [629, 140] width 930 height 23
click at [451, 100] on button "button" at bounding box center [447, 92] width 23 height 20
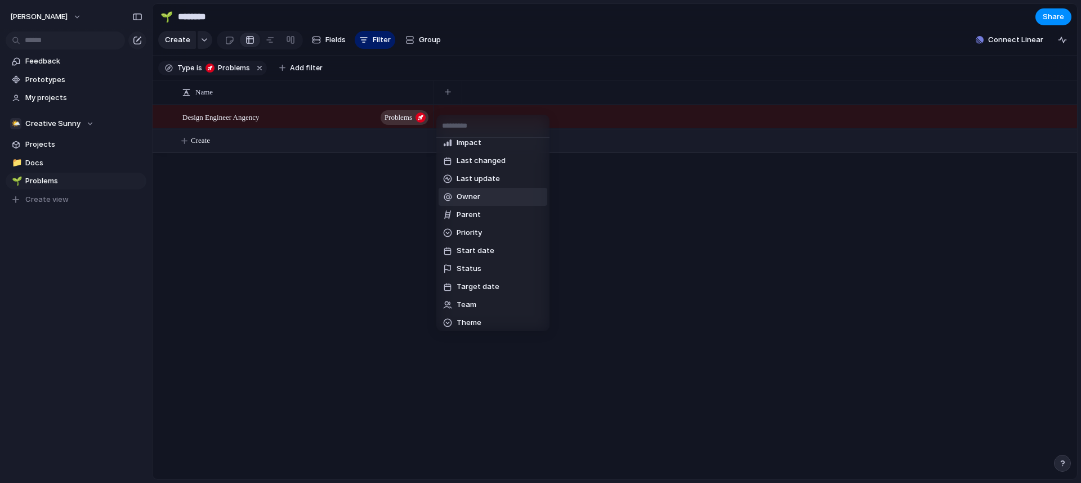
scroll to position [190, 0]
click at [497, 323] on span "Create new field" at bounding box center [486, 319] width 60 height 11
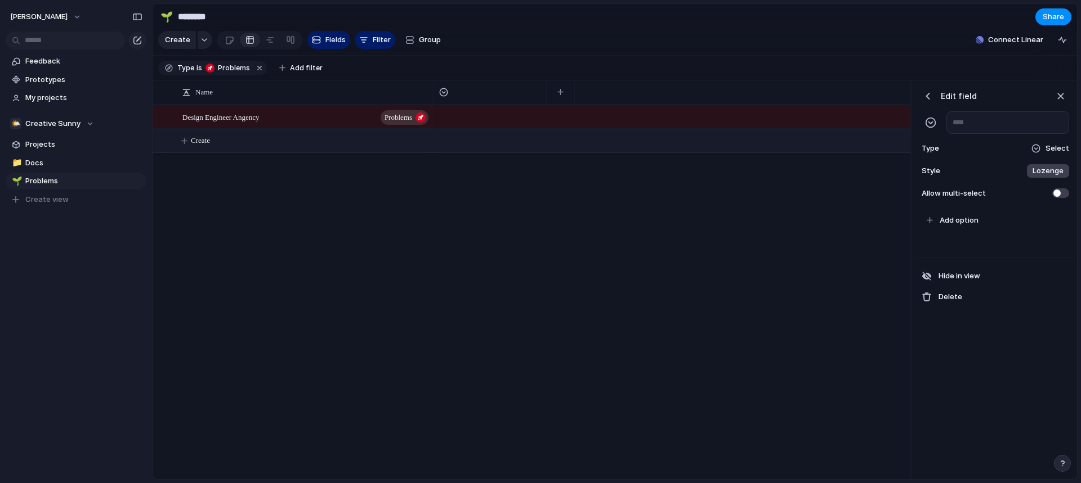
click at [1041, 177] on span "Lozenge" at bounding box center [1047, 170] width 31 height 11
click at [1002, 176] on div "******* *** Plain" at bounding box center [540, 241] width 1081 height 483
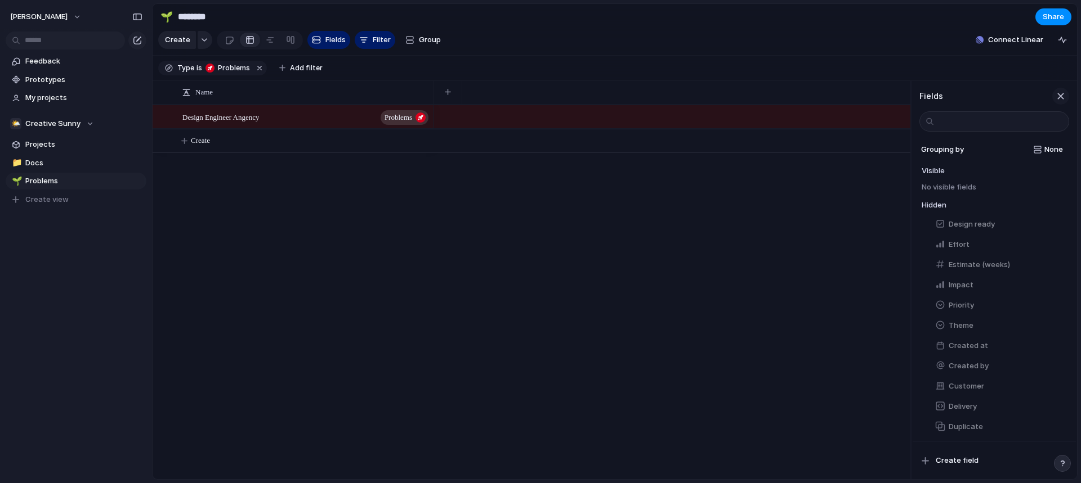
click at [1060, 102] on div "button" at bounding box center [1060, 96] width 12 height 12
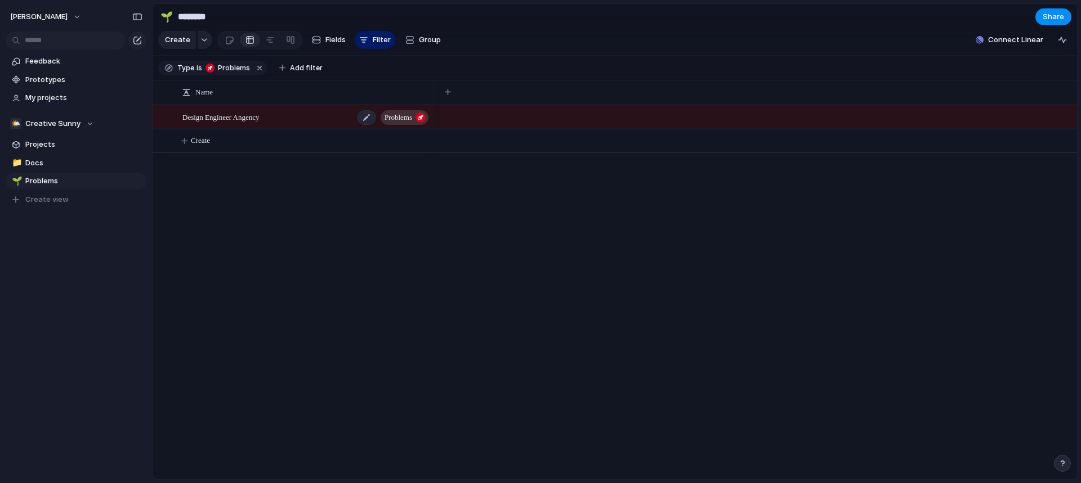
click at [400, 122] on span "Problems" at bounding box center [398, 118] width 28 height 16
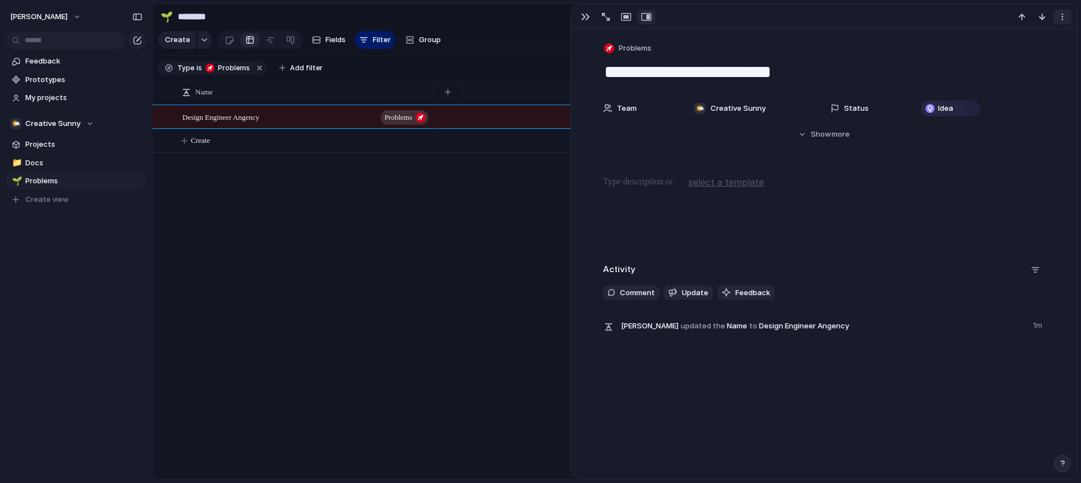
click at [1062, 14] on div "button" at bounding box center [1062, 16] width 9 height 9
click at [756, 16] on div "Mark as duplicate Delete" at bounding box center [540, 241] width 1081 height 483
click at [473, 190] on div at bounding box center [755, 292] width 643 height 375
click at [581, 16] on div "button" at bounding box center [585, 16] width 9 height 9
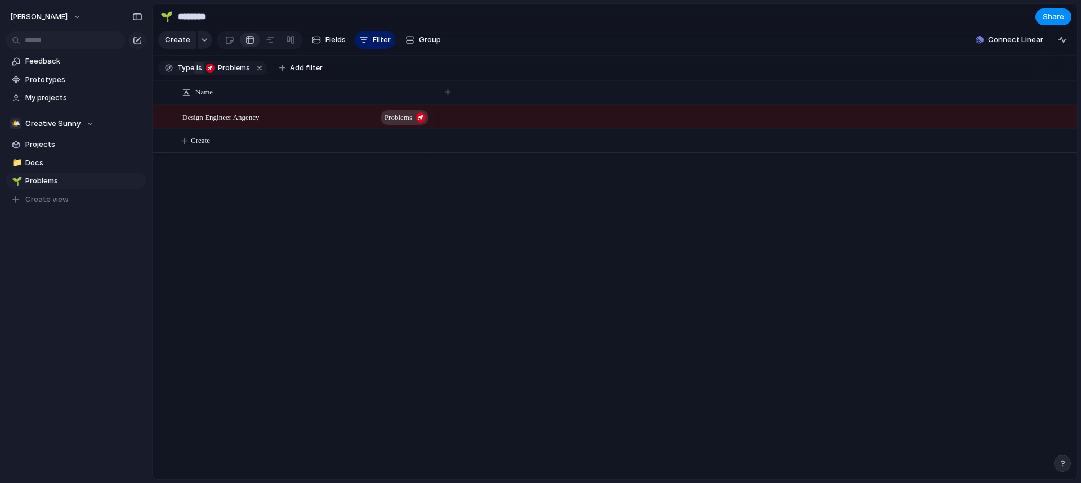
click at [194, 74] on button "is" at bounding box center [199, 68] width 10 height 12
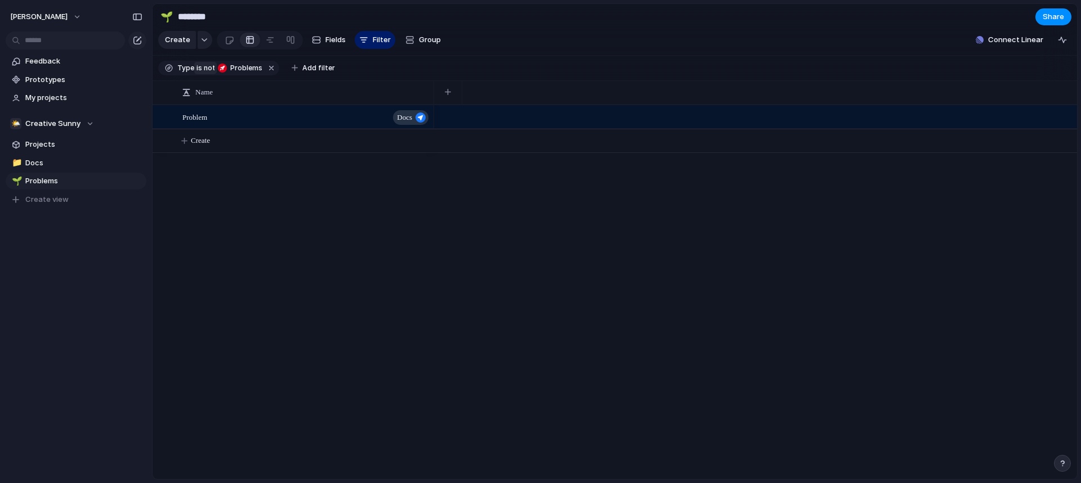
click at [194, 74] on button "is not" at bounding box center [205, 68] width 23 height 12
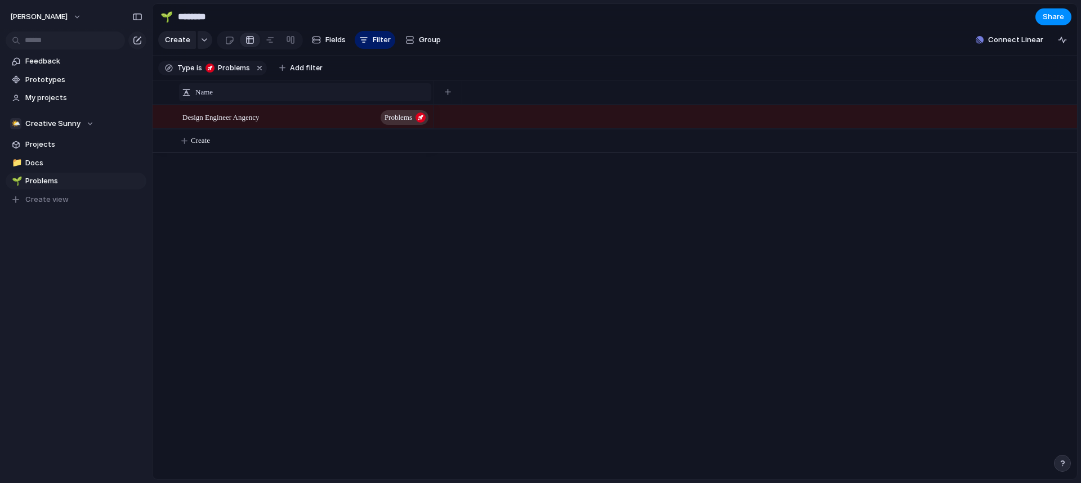
click at [295, 98] on div "Name" at bounding box center [305, 92] width 247 height 11
click at [293, 229] on div "Sort ascending Sort descending" at bounding box center [540, 241] width 1081 height 483
click at [295, 67] on button "Add filter" at bounding box center [300, 68] width 57 height 16
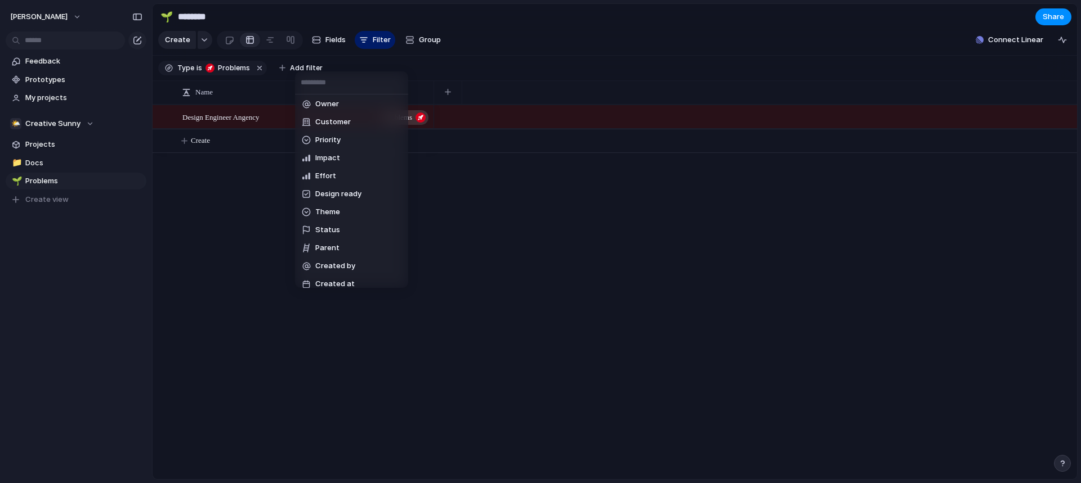
scroll to position [82, 0]
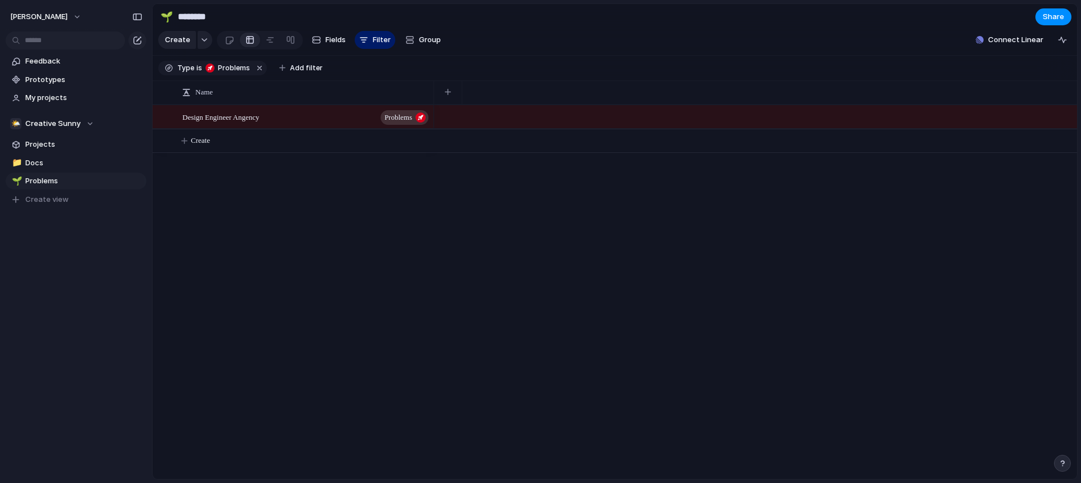
click at [218, 191] on div "Description Start date Target date Owner Customer Priority Impact Effort Design…" at bounding box center [540, 241] width 1081 height 483
click at [201, 47] on button "button" at bounding box center [205, 40] width 15 height 18
click at [201, 47] on div "Docs Problems Goal Program Initiative Launch Project Customize" at bounding box center [540, 241] width 1081 height 483
click at [419, 46] on span "Group" at bounding box center [430, 39] width 22 height 11
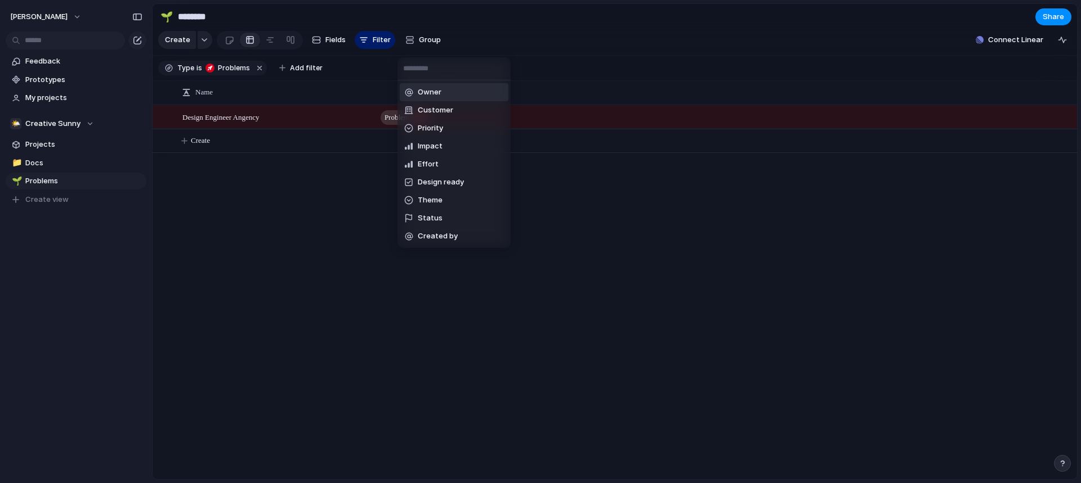
click at [334, 48] on div "Owner Customer Priority Impact Effort Design ready Theme Status Created by" at bounding box center [540, 241] width 1081 height 483
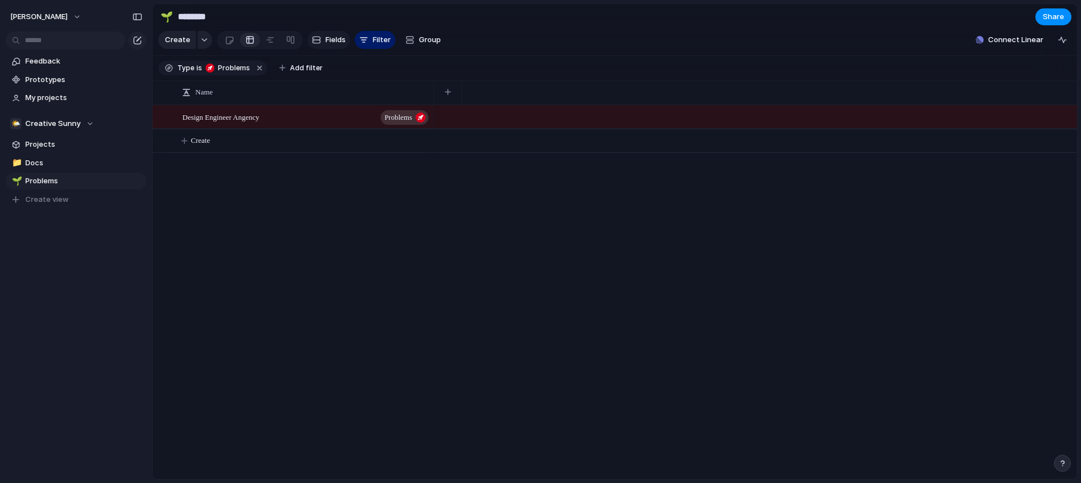
click at [334, 46] on span "Fields" at bounding box center [335, 39] width 20 height 11
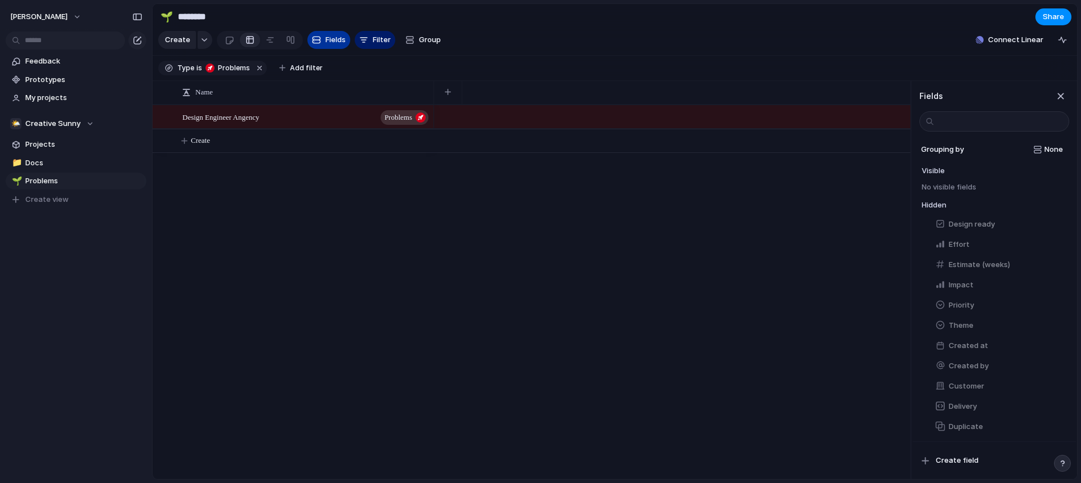
click at [334, 46] on span "Fields" at bounding box center [335, 39] width 20 height 11
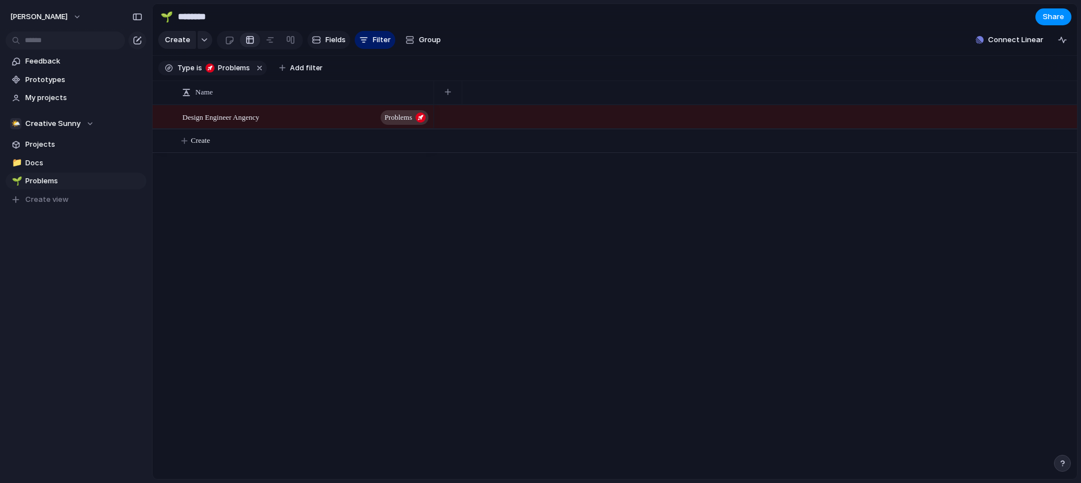
click at [334, 46] on span "Fields" at bounding box center [335, 39] width 20 height 11
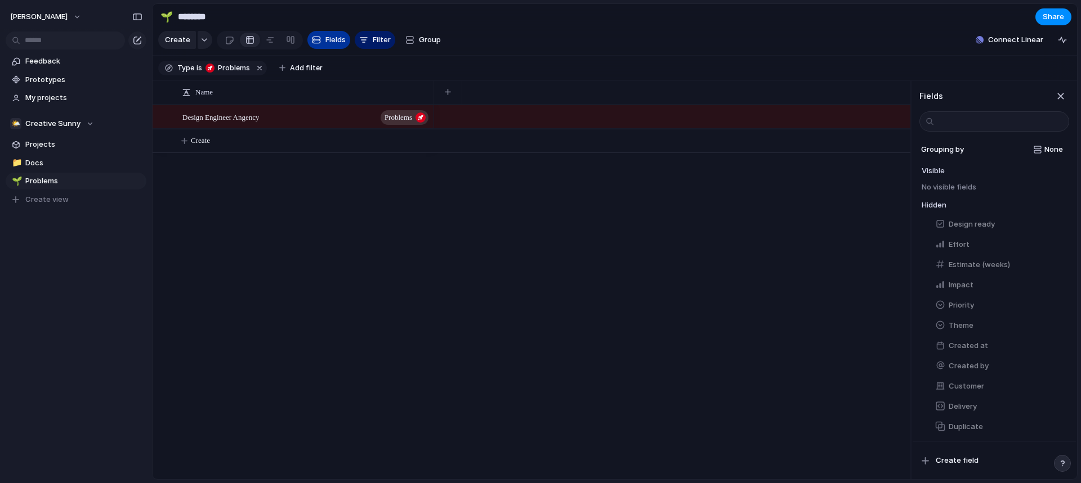
click at [334, 46] on span "Fields" at bounding box center [335, 39] width 20 height 11
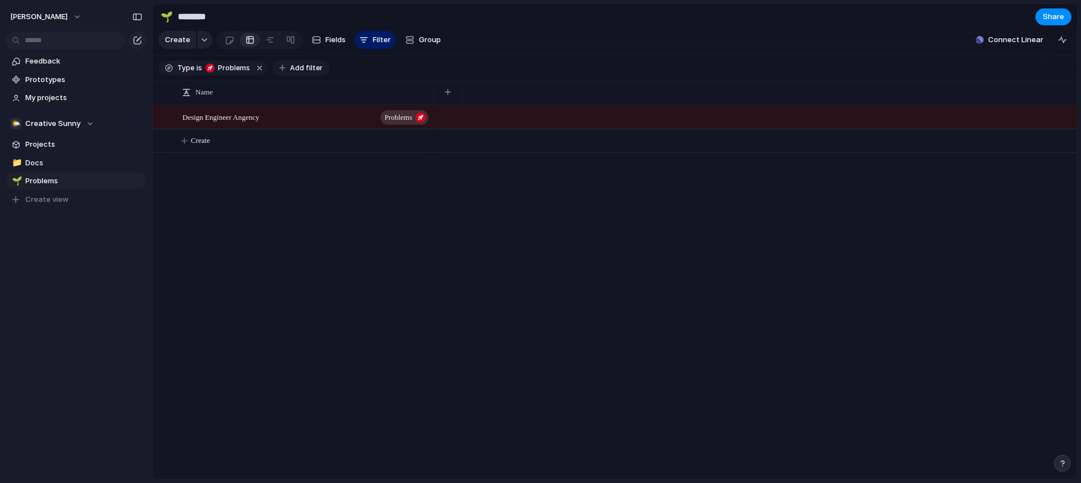
click at [309, 73] on span "Add filter" at bounding box center [306, 68] width 33 height 10
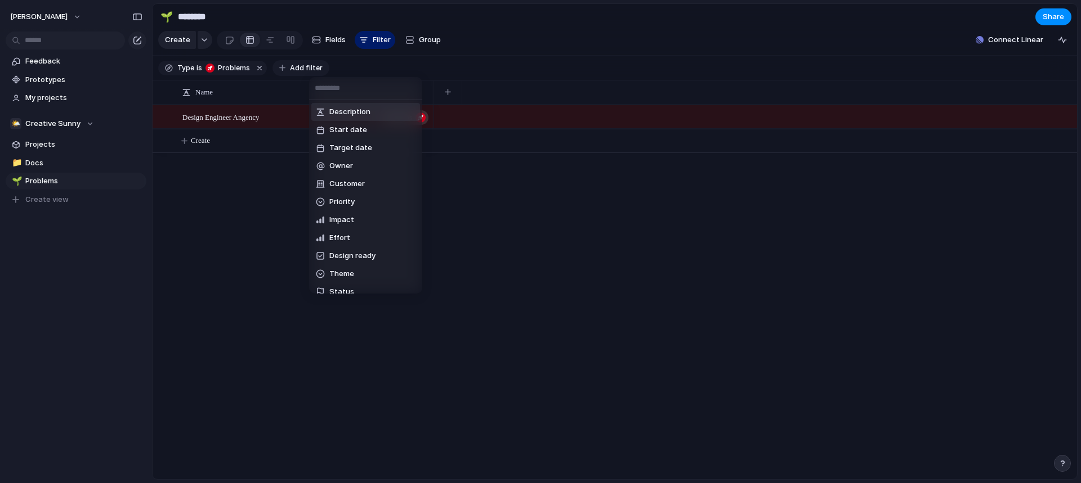
click at [309, 73] on div "Description Start date Target date Owner Customer Priority Impact Effort Design…" at bounding box center [540, 241] width 1081 height 483
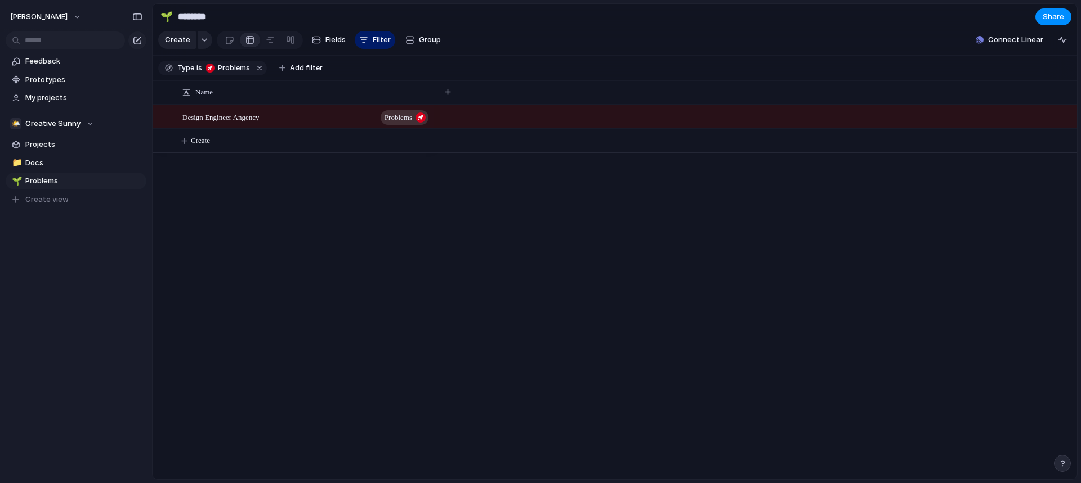
drag, startPoint x: 271, startPoint y: 156, endPoint x: 248, endPoint y: 170, distance: 26.7
click at [248, 170] on div "Design Engineer Angency Problems Create" at bounding box center [615, 292] width 924 height 375
click at [203, 21] on input "********" at bounding box center [242, 17] width 132 height 20
click at [172, 16] on div "🌱" at bounding box center [166, 16] width 12 height 15
click at [196, 14] on div at bounding box center [540, 241] width 1081 height 483
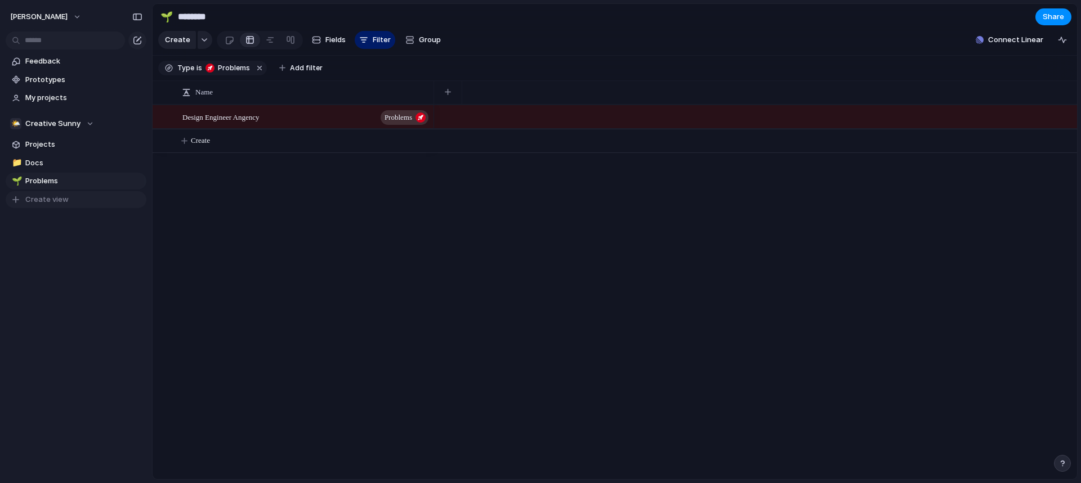
click at [56, 197] on span "Create view" at bounding box center [46, 199] width 43 height 11
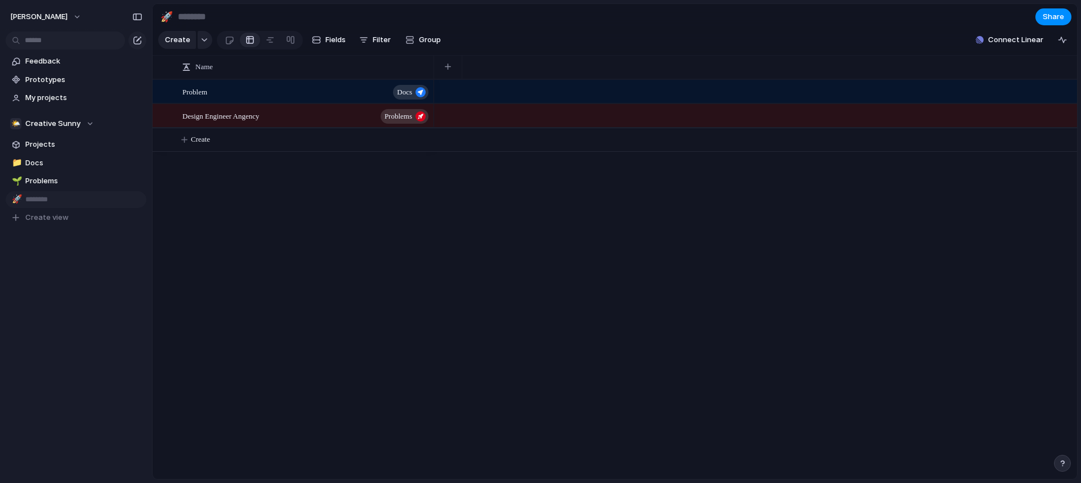
click at [52, 243] on div "Feedback Prototypes My projects 🌤️ Creative Sunny Projects 📁 Docs 🌱 Problems 🚀 …" at bounding box center [76, 158] width 152 height 317
click at [92, 293] on span "Delete view" at bounding box center [102, 289] width 42 height 11
type input "********"
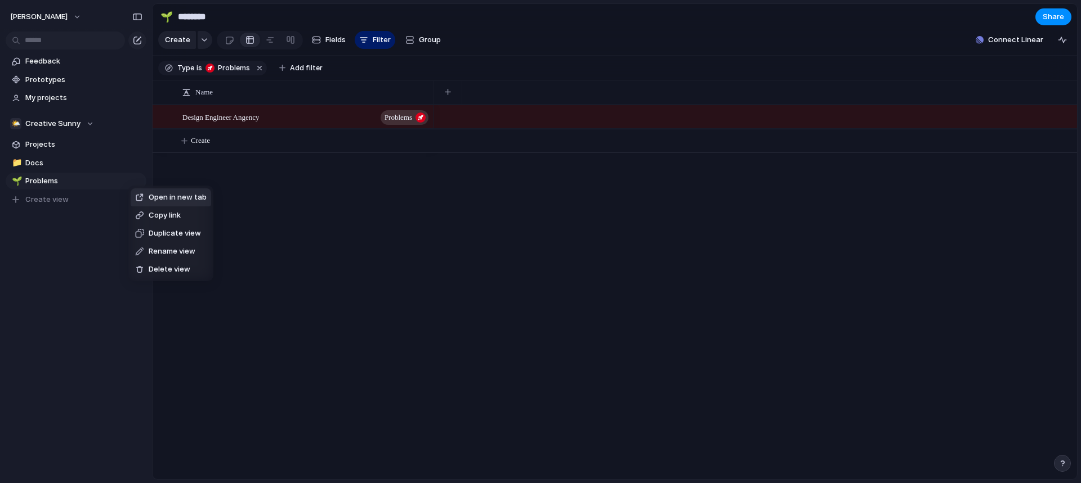
click at [319, 189] on div "Open in new tab Copy link Duplicate view Rename view Delete view" at bounding box center [540, 241] width 1081 height 483
click at [91, 123] on div "🌤️ Creative Sunny" at bounding box center [52, 123] width 84 height 11
click at [91, 123] on div "🏢 Istvan-horvath 🌤️ Creative Sunny Create new team" at bounding box center [540, 241] width 1081 height 483
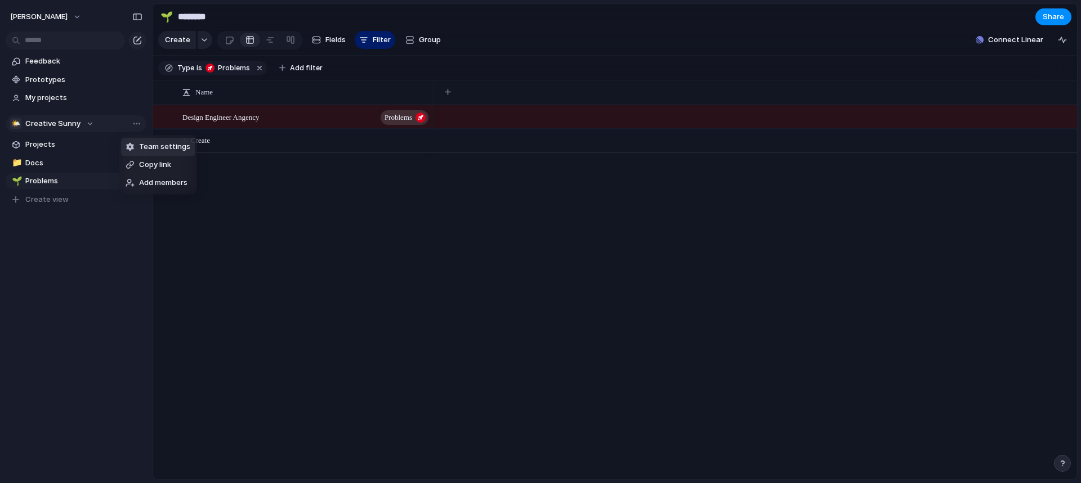
click at [171, 148] on span "Team settings" at bounding box center [164, 146] width 51 height 11
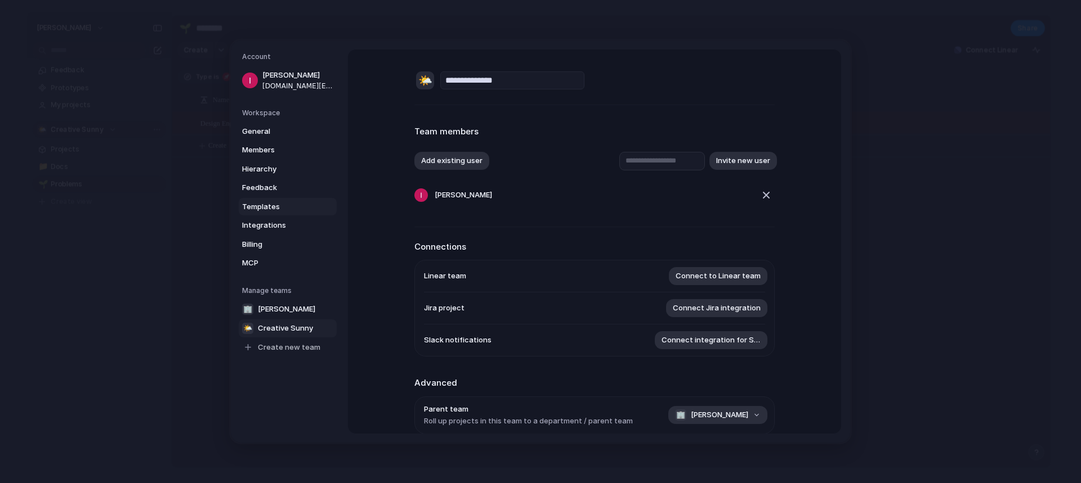
click at [253, 204] on span "Templates" at bounding box center [278, 206] width 72 height 11
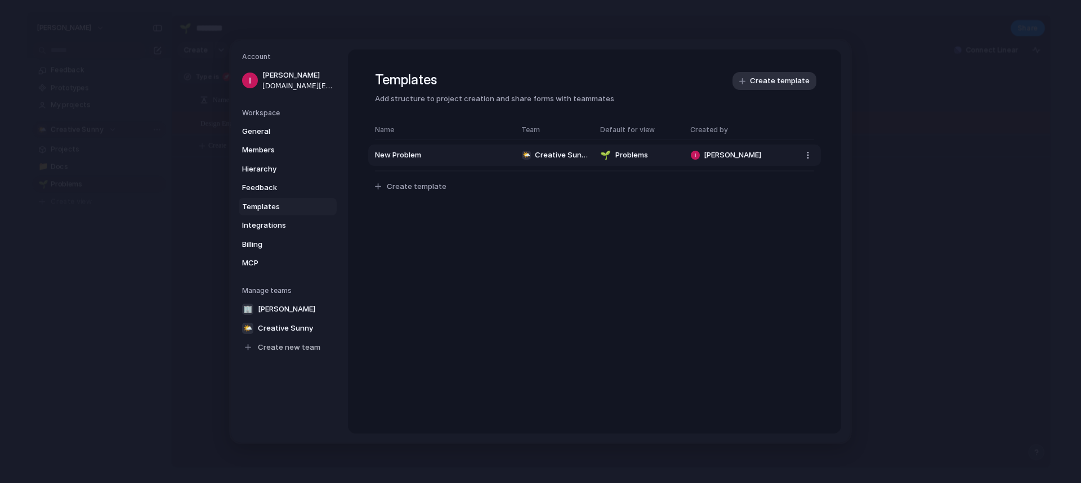
click at [499, 160] on button "New Problem 🌤️ Creative Sunny 🌱 Problems Istvan Horvath" at bounding box center [594, 155] width 453 height 21
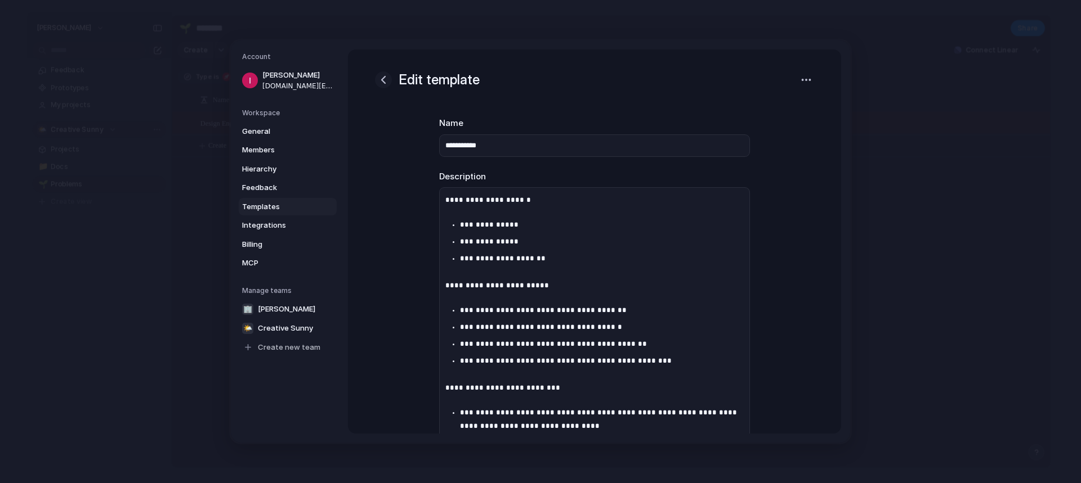
click at [379, 78] on div "button" at bounding box center [384, 80] width 14 height 14
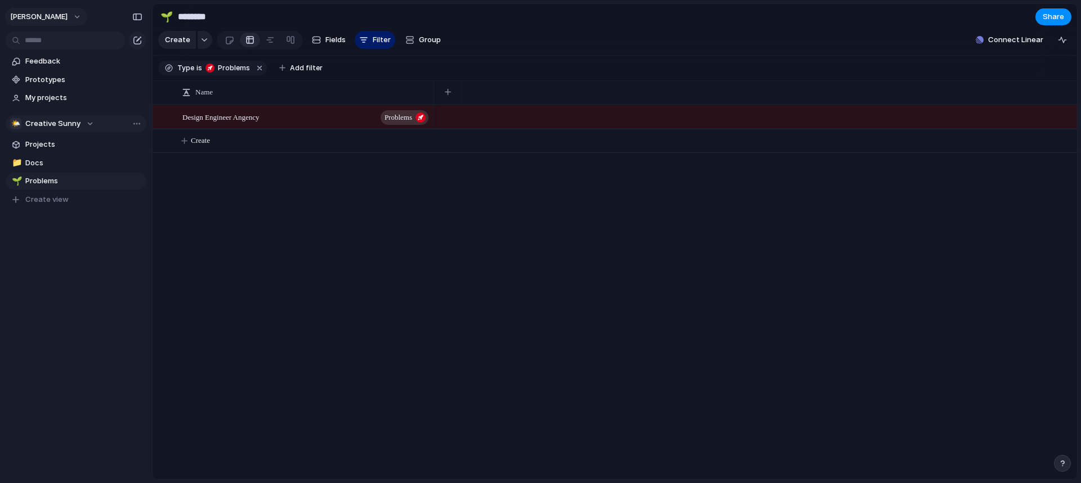
click at [54, 11] on span "[PERSON_NAME]" at bounding box center [38, 16] width 57 height 11
click at [104, 290] on div "Settings Invite members Change theme Sign out" at bounding box center [540, 241] width 1081 height 483
click at [267, 43] on div at bounding box center [270, 40] width 9 height 18
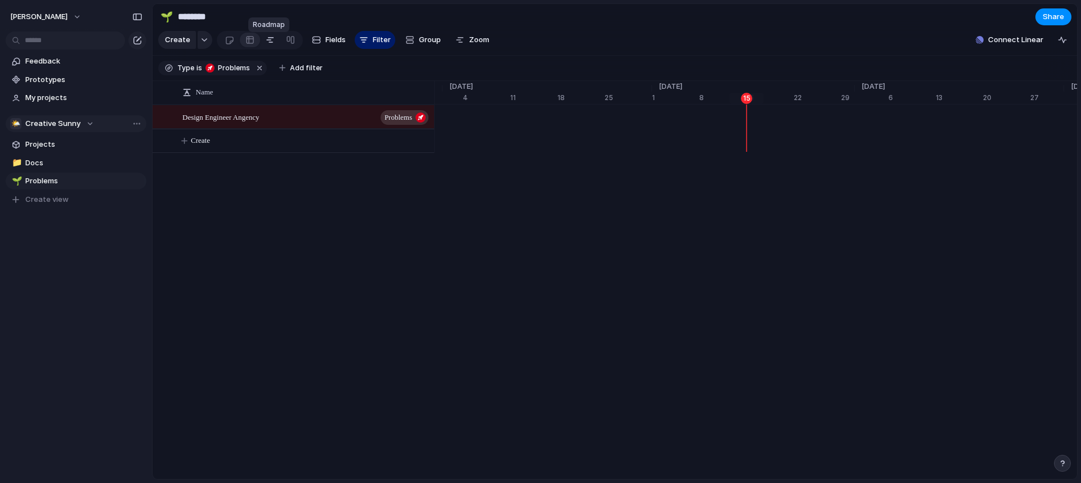
scroll to position [0, 7185]
click at [289, 48] on div at bounding box center [290, 40] width 9 height 18
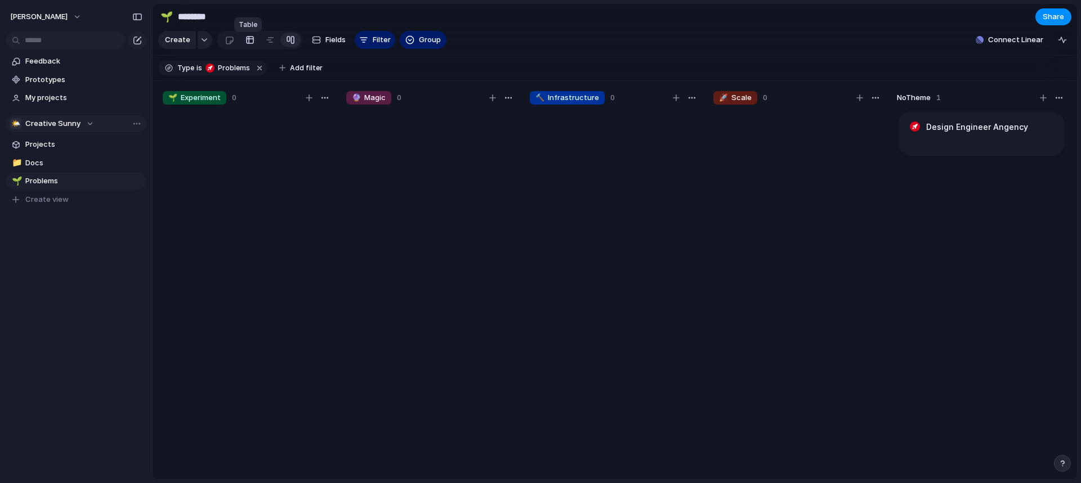
click at [240, 43] on link at bounding box center [250, 40] width 20 height 18
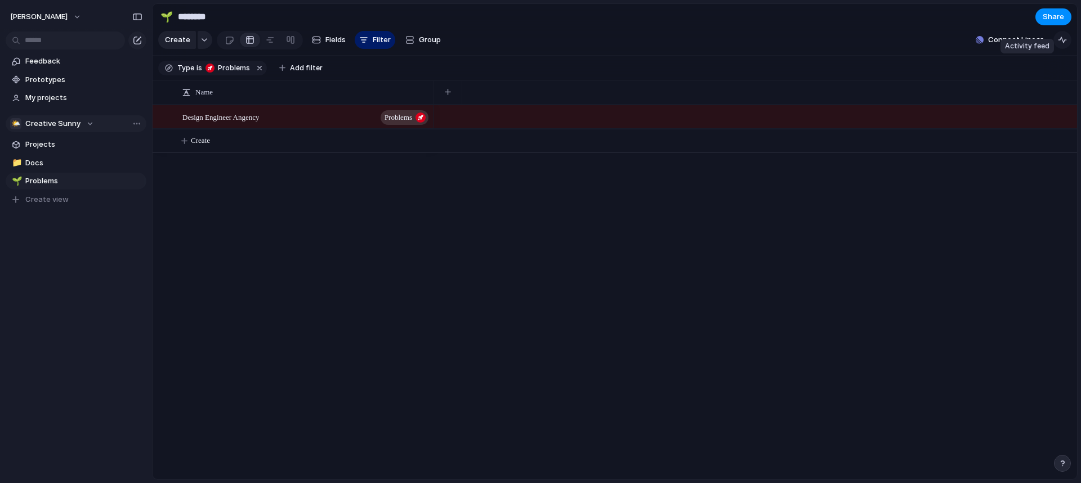
click at [1067, 49] on button "button" at bounding box center [1062, 40] width 18 height 18
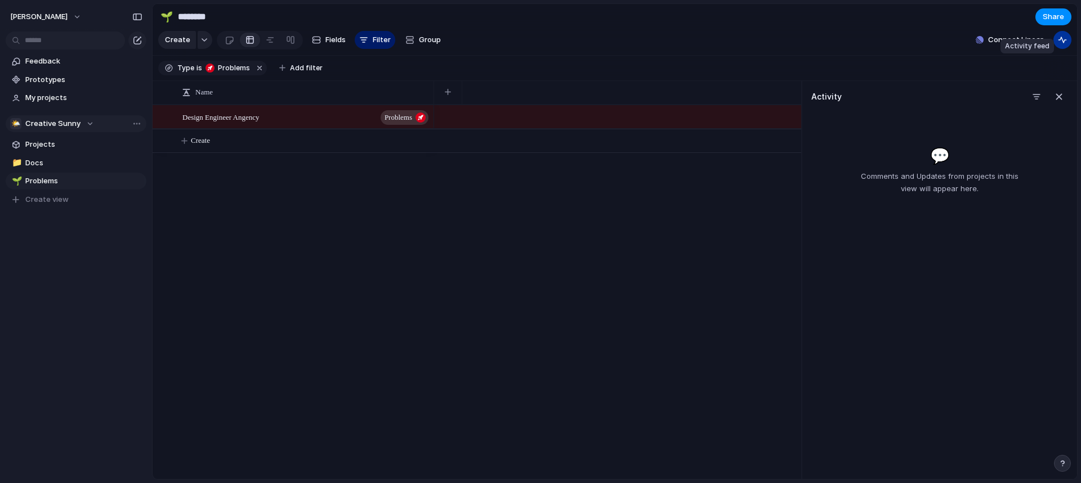
click at [1067, 49] on button "button" at bounding box center [1062, 40] width 18 height 18
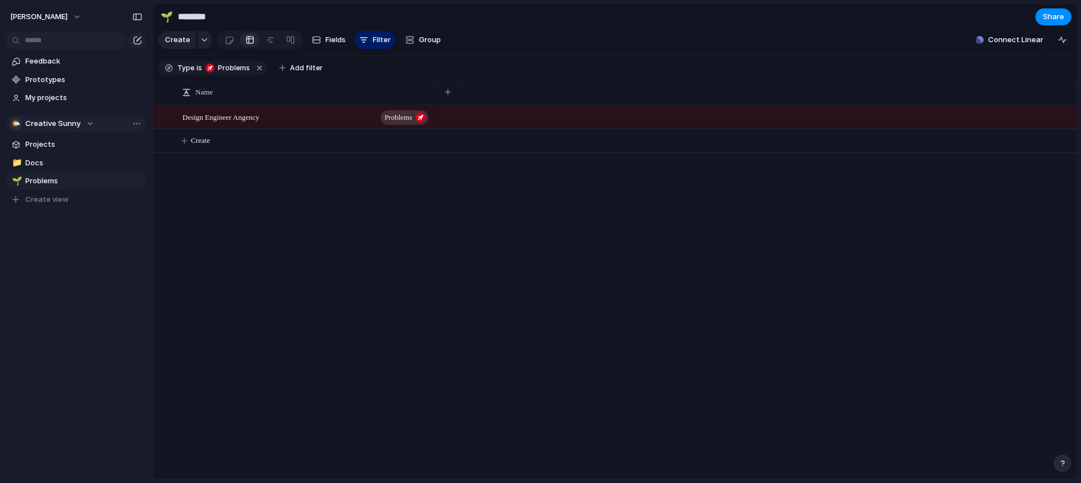
click at [1056, 462] on button "button" at bounding box center [1062, 463] width 17 height 17
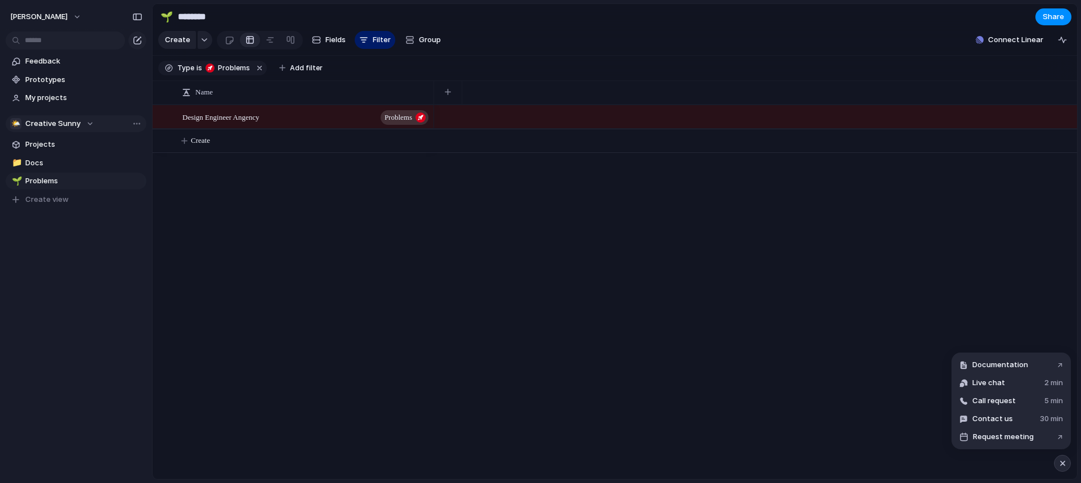
click at [906, 377] on div at bounding box center [755, 292] width 643 height 375
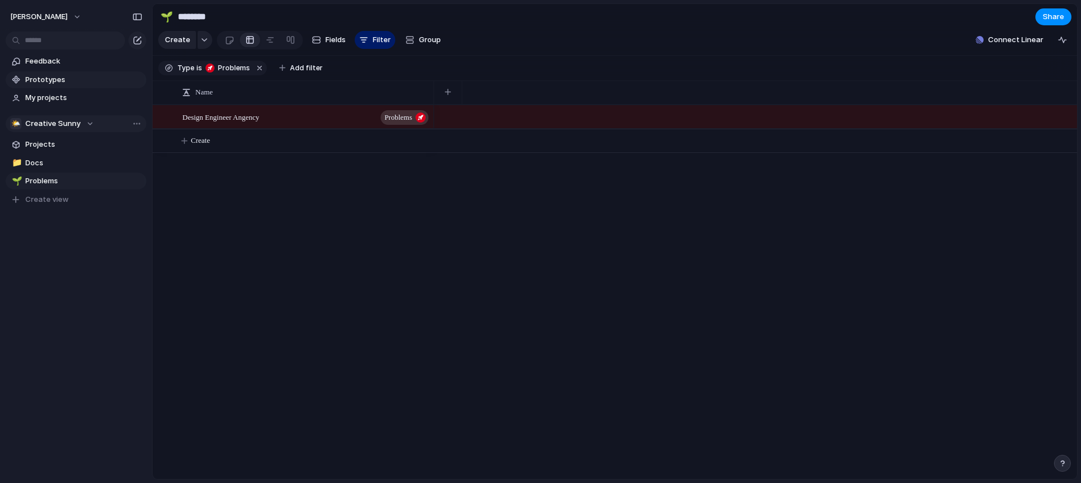
click at [87, 81] on span "Prototypes" at bounding box center [83, 79] width 117 height 11
click at [121, 67] on link "Feedback" at bounding box center [76, 61] width 141 height 17
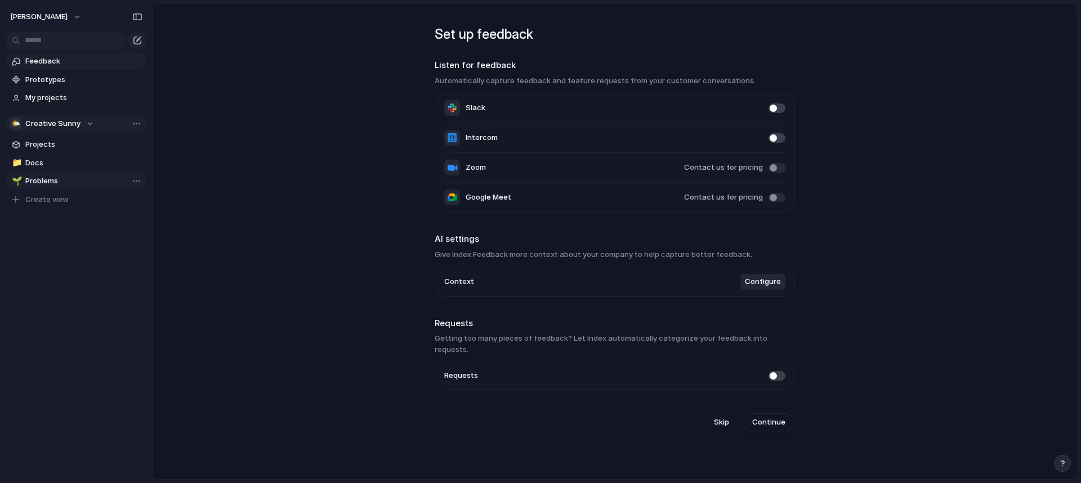
click at [79, 178] on span "Problems" at bounding box center [83, 181] width 117 height 11
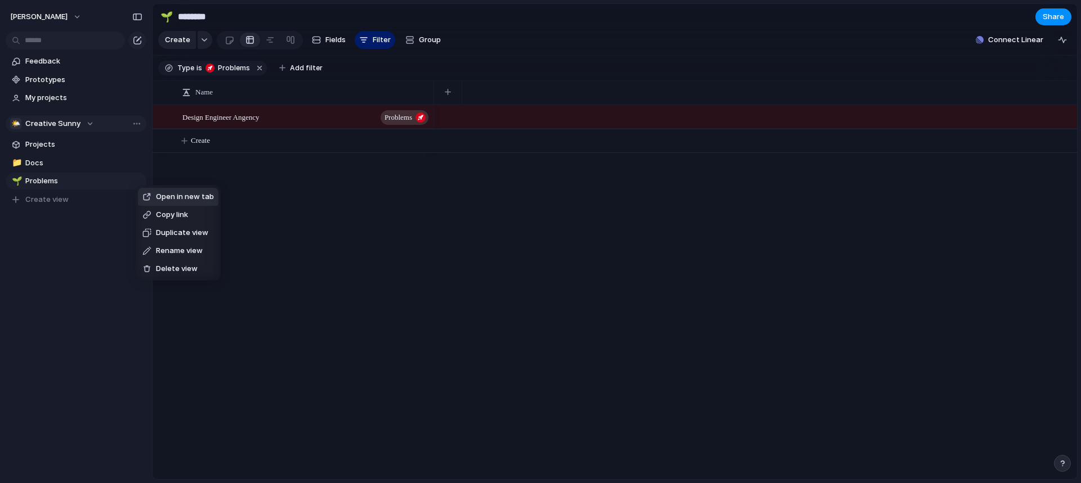
click at [323, 181] on div "Open in new tab Copy link Duplicate view Rename view Delete view" at bounding box center [540, 241] width 1081 height 483
click at [204, 39] on button "button" at bounding box center [205, 40] width 15 height 18
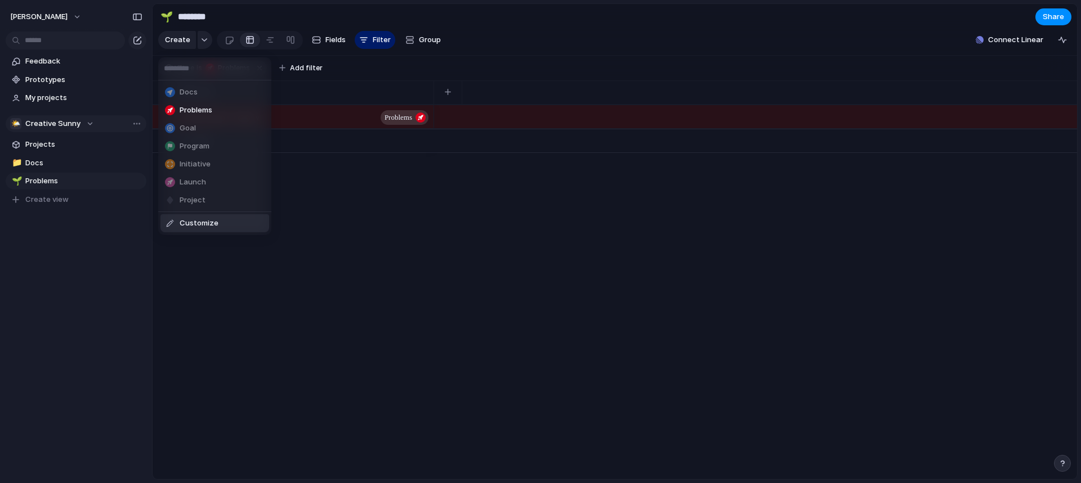
click at [219, 222] on li "Customize" at bounding box center [214, 223] width 109 height 18
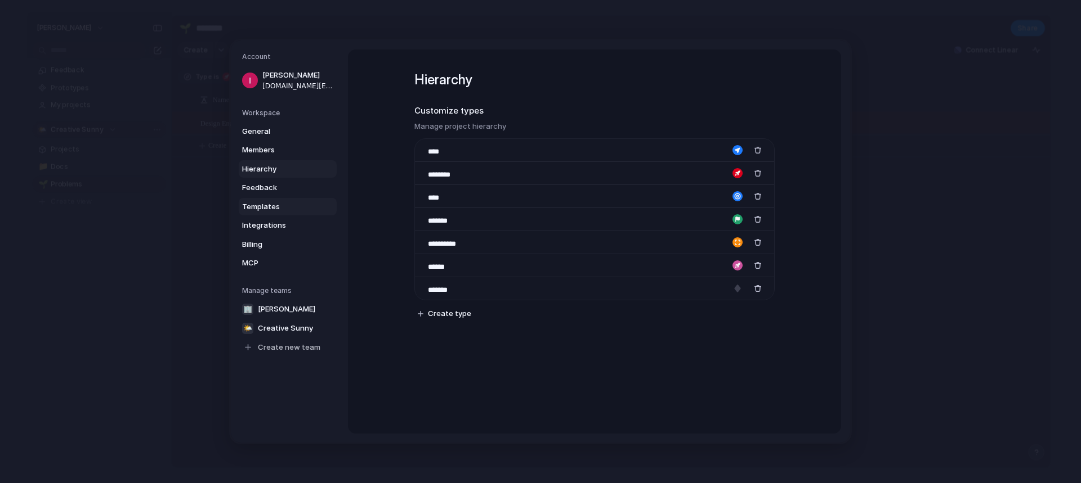
click at [257, 204] on span "Templates" at bounding box center [278, 206] width 72 height 11
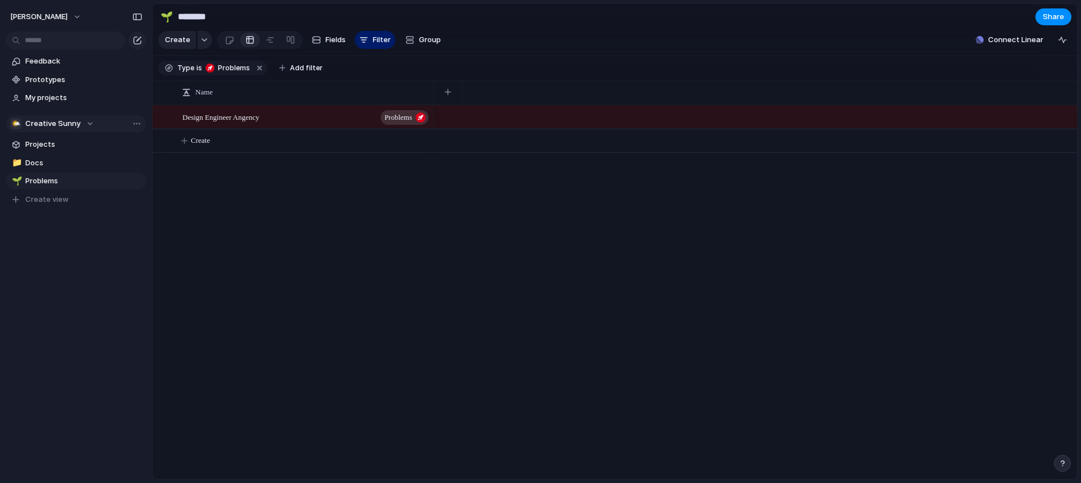
drag, startPoint x: 84, startPoint y: 151, endPoint x: 287, endPoint y: 162, distance: 202.9
click at [275, 181] on div "Design Engineer Angency Problems Create" at bounding box center [615, 292] width 924 height 375
click at [299, 69] on span "Add filter" at bounding box center [306, 68] width 33 height 10
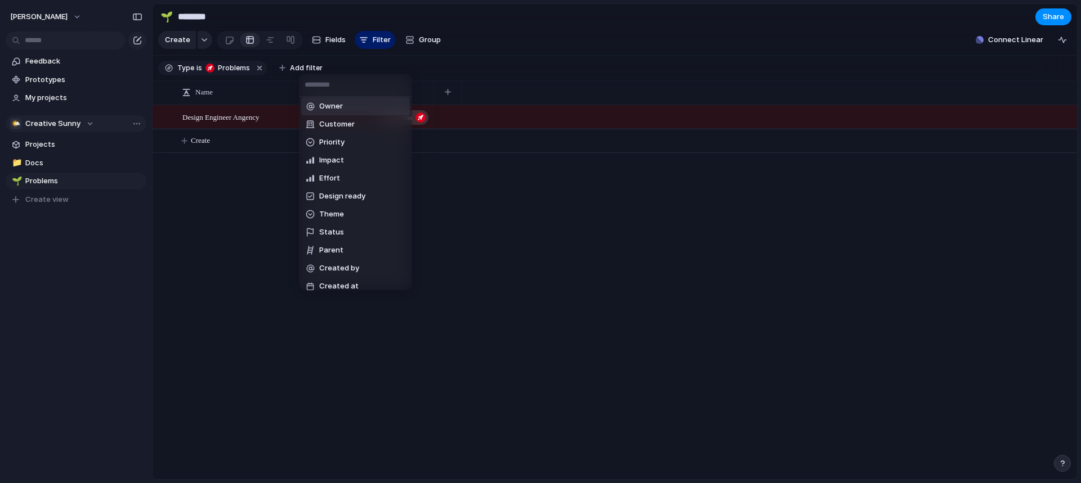
scroll to position [82, 0]
click at [266, 186] on div "Description Start date Target date Owner Customer Priority Impact Effort Design…" at bounding box center [540, 241] width 1081 height 483
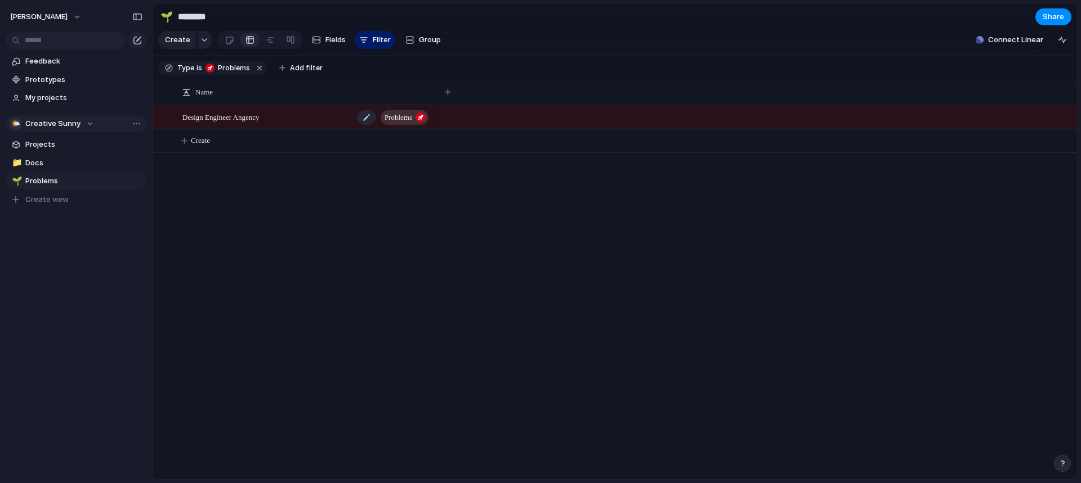
click at [280, 129] on div "Design Engineer Angency Problems" at bounding box center [306, 117] width 248 height 23
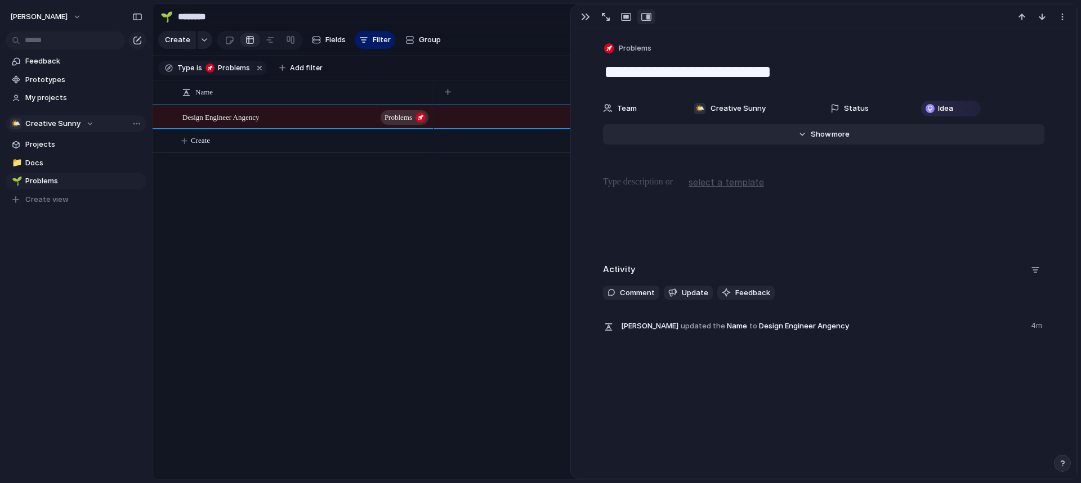
click at [787, 135] on button "Hide Show more" at bounding box center [823, 134] width 441 height 20
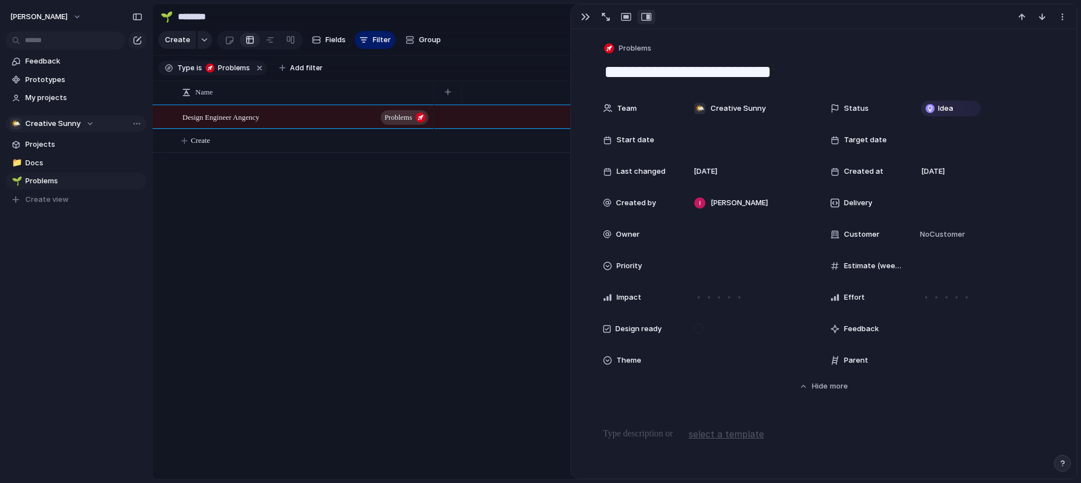
click at [830, 104] on div at bounding box center [834, 108] width 9 height 9
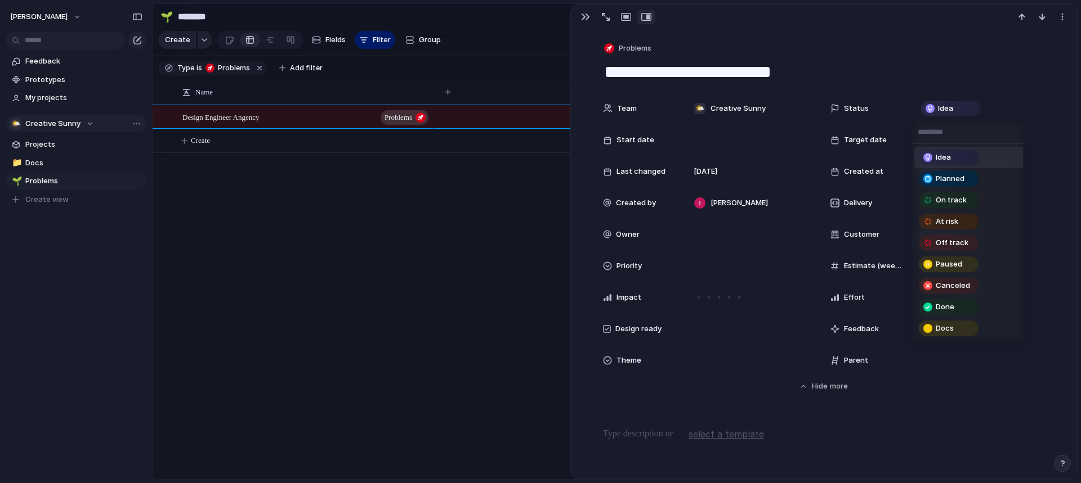
click at [831, 104] on div "Idea Planned On track At risk Off track Paused Canceled Done Docs" at bounding box center [540, 241] width 1081 height 483
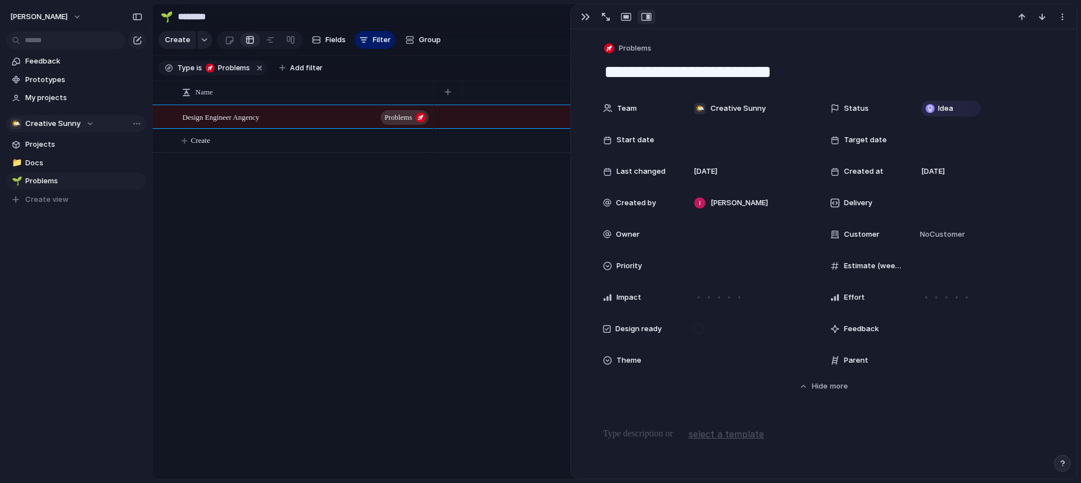
click at [831, 104] on div at bounding box center [834, 108] width 9 height 9
click at [839, 140] on div "Idea Planned On track At risk Off track Paused Canceled Done Docs" at bounding box center [540, 241] width 1081 height 483
click at [839, 140] on div "Target date" at bounding box center [866, 140] width 72 height 11
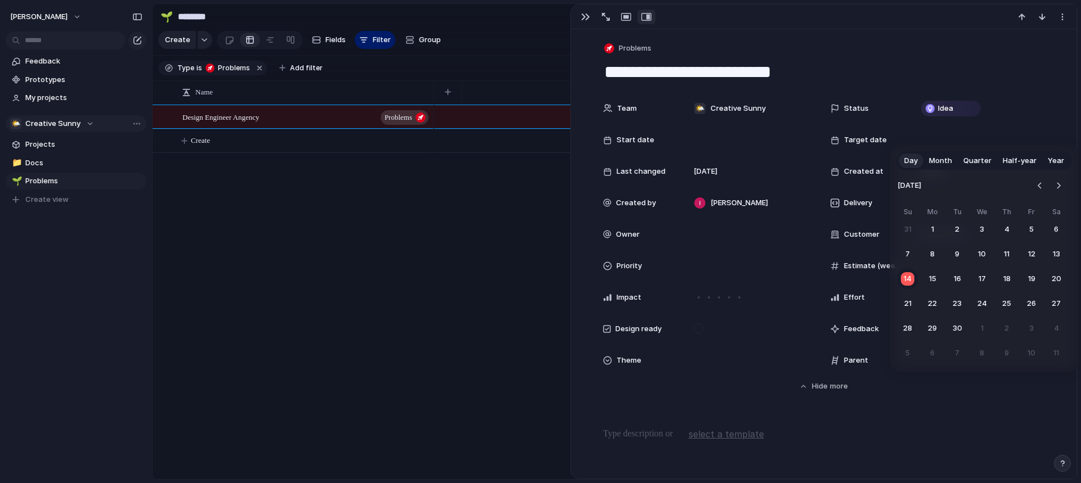
click at [656, 163] on div "Day Month Quarter Half-year Year September 2025 Su Mo Tu We Th Fr Sa 31 1 2 3 4…" at bounding box center [540, 241] width 1081 height 483
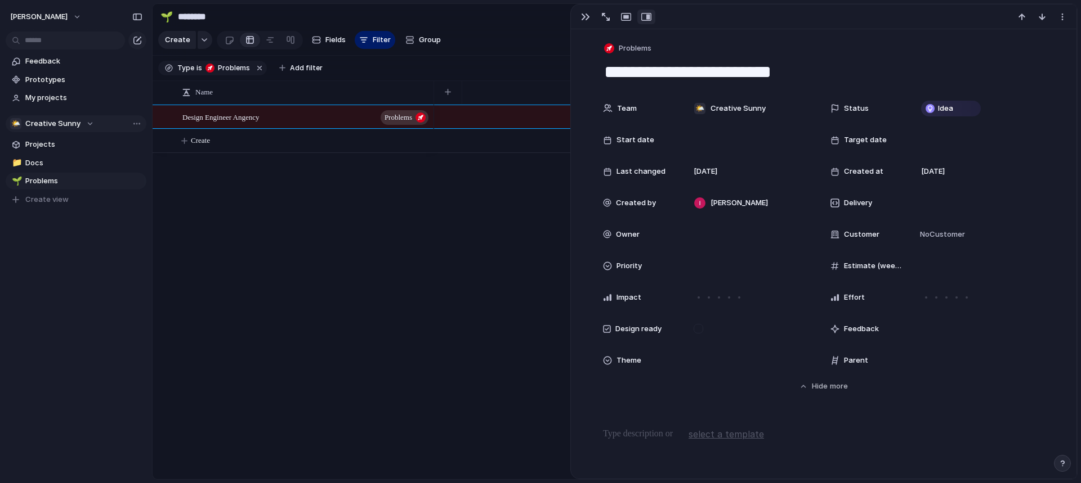
click at [643, 327] on span "Design ready" at bounding box center [638, 329] width 46 height 11
click at [693, 331] on div at bounding box center [698, 329] width 10 height 10
click at [634, 356] on span "Theme" at bounding box center [628, 360] width 25 height 11
click at [634, 356] on div "🌱 Experiment 🔮 Magic 🔨 Infrastructure 🚀 Scale" at bounding box center [540, 241] width 1081 height 483
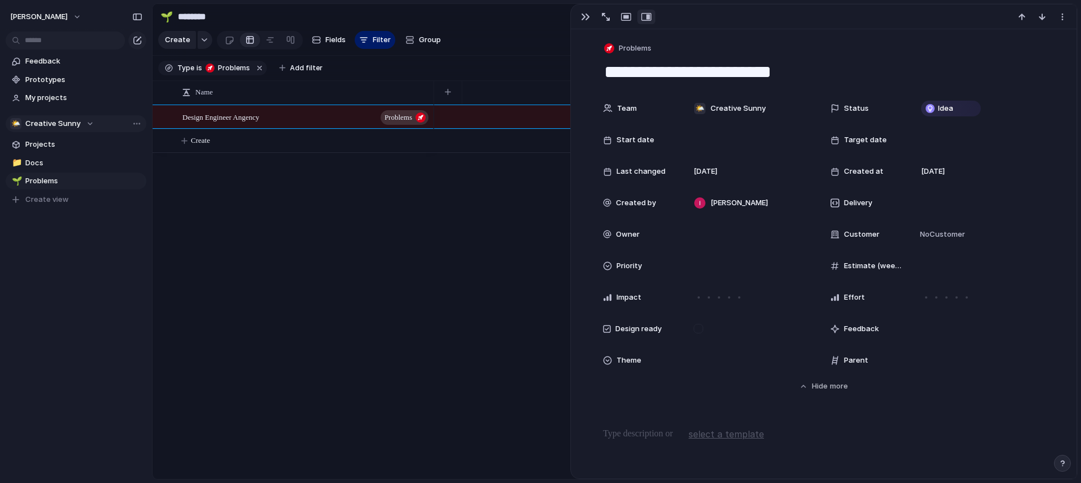
click at [858, 359] on span "Parent" at bounding box center [856, 360] width 24 height 11
click at [855, 324] on span "Feedback" at bounding box center [861, 329] width 35 height 11
click at [830, 330] on div at bounding box center [834, 329] width 9 height 9
click at [836, 330] on div "Feedback" at bounding box center [866, 329] width 72 height 11
click at [851, 295] on span "Effort" at bounding box center [854, 297] width 21 height 11
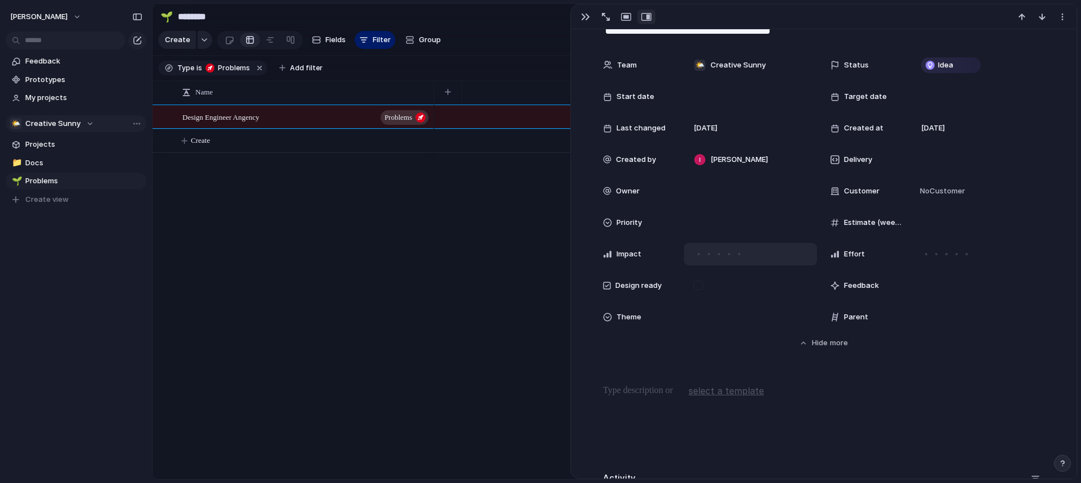
scroll to position [113, 0]
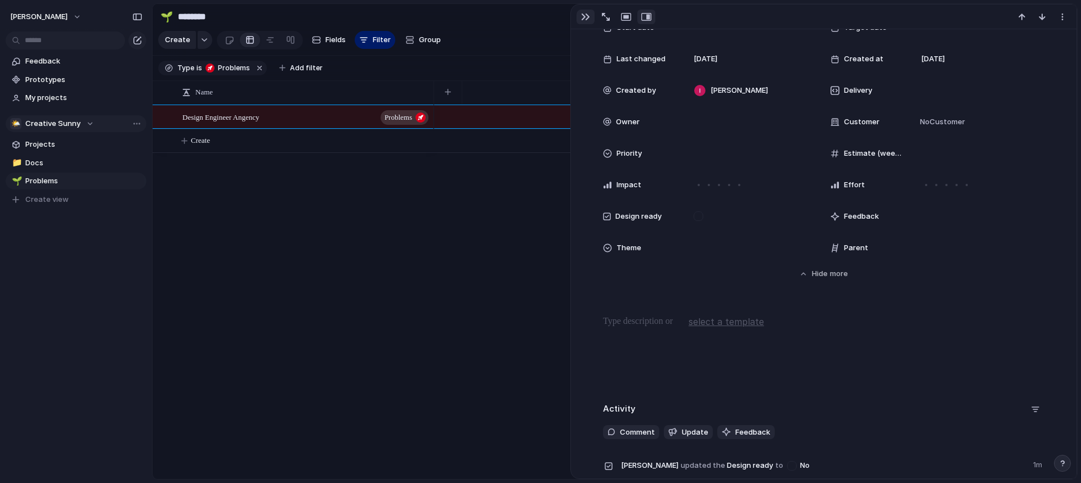
click at [583, 14] on div "button" at bounding box center [585, 16] width 9 height 9
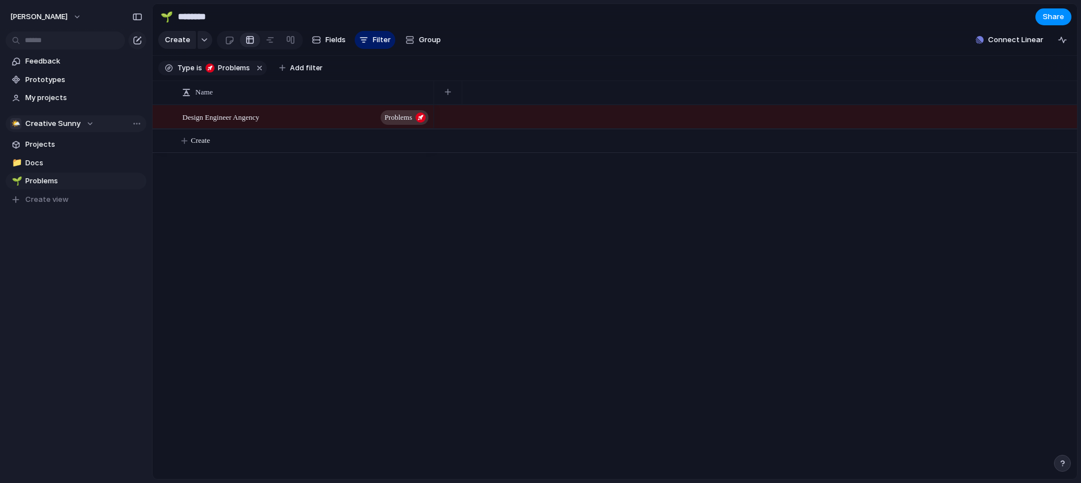
click at [491, 123] on div at bounding box center [755, 117] width 643 height 24
click at [330, 119] on div "Design Engineer Angency Problems" at bounding box center [306, 117] width 248 height 23
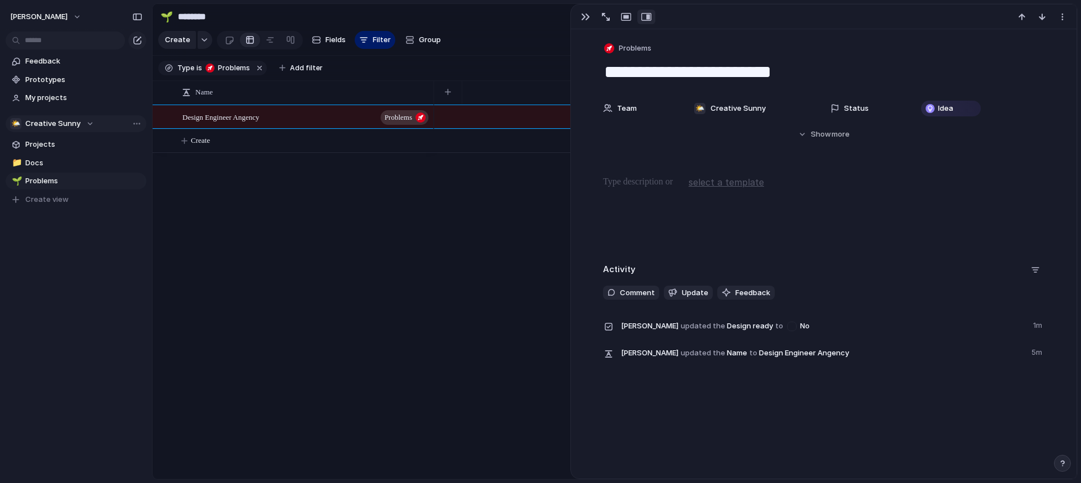
click at [730, 183] on span "select a template" at bounding box center [725, 183] width 75 height 14
click at [720, 207] on span "New Problem" at bounding box center [712, 206] width 46 height 11
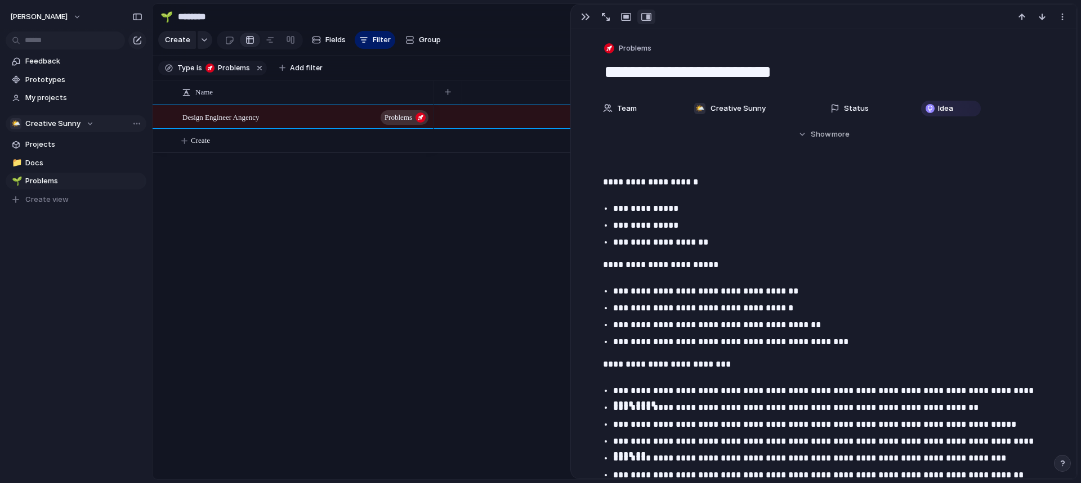
click at [714, 224] on p "**********" at bounding box center [833, 226] width 441 height 14
drag, startPoint x: 621, startPoint y: 204, endPoint x: 607, endPoint y: 192, distance: 18.4
click at [607, 192] on div "**********" at bounding box center [823, 331] width 478 height 310
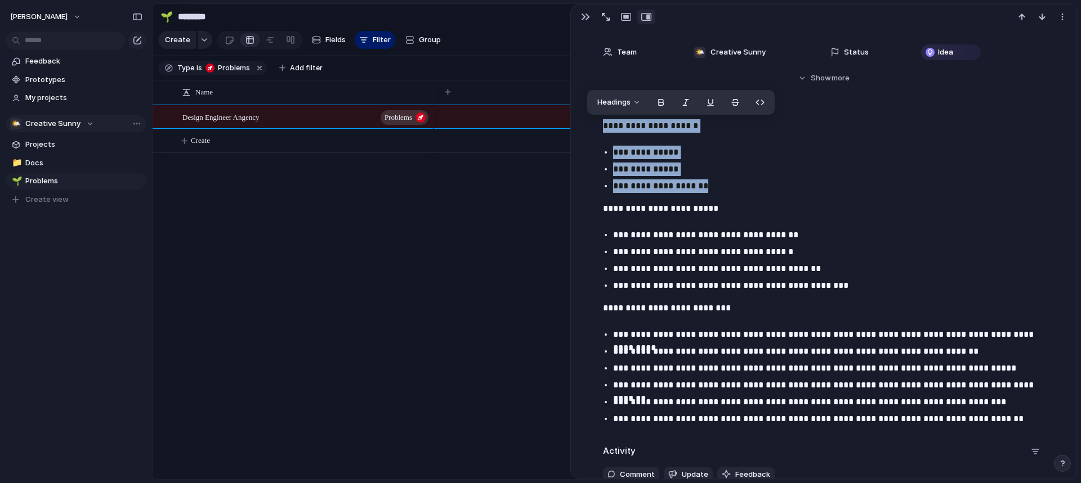
drag, startPoint x: 696, startPoint y: 189, endPoint x: 598, endPoint y: 122, distance: 118.2
click at [598, 122] on div "**********" at bounding box center [823, 274] width 478 height 310
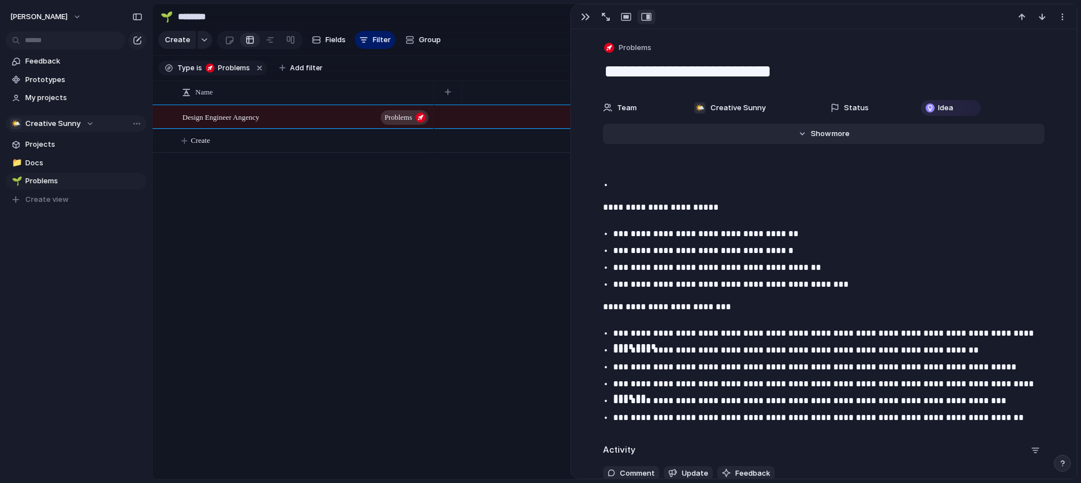
scroll to position [0, 0]
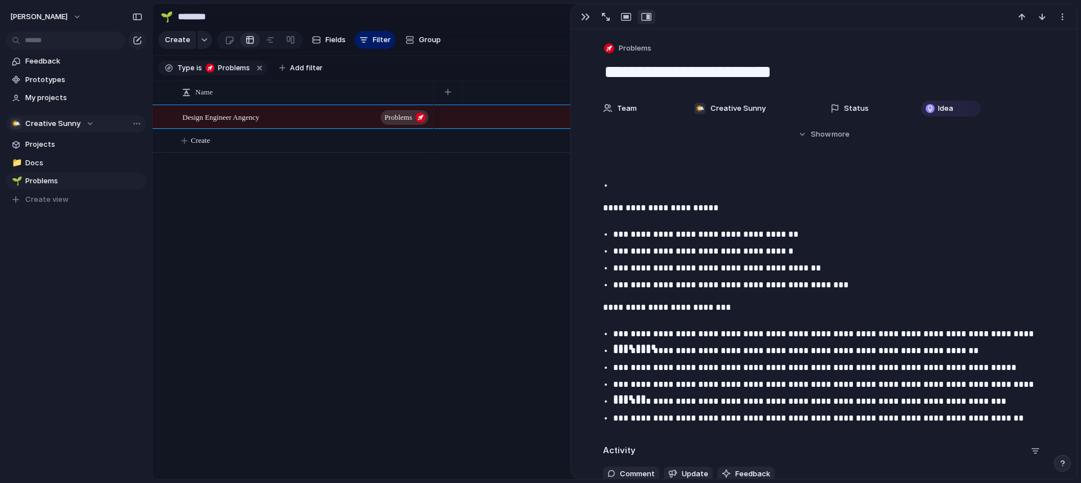
click at [603, 76] on textarea "**********" at bounding box center [823, 72] width 441 height 24
click at [702, 76] on textarea "**********" at bounding box center [823, 72] width 441 height 24
click at [703, 76] on textarea "**********" at bounding box center [823, 72] width 441 height 24
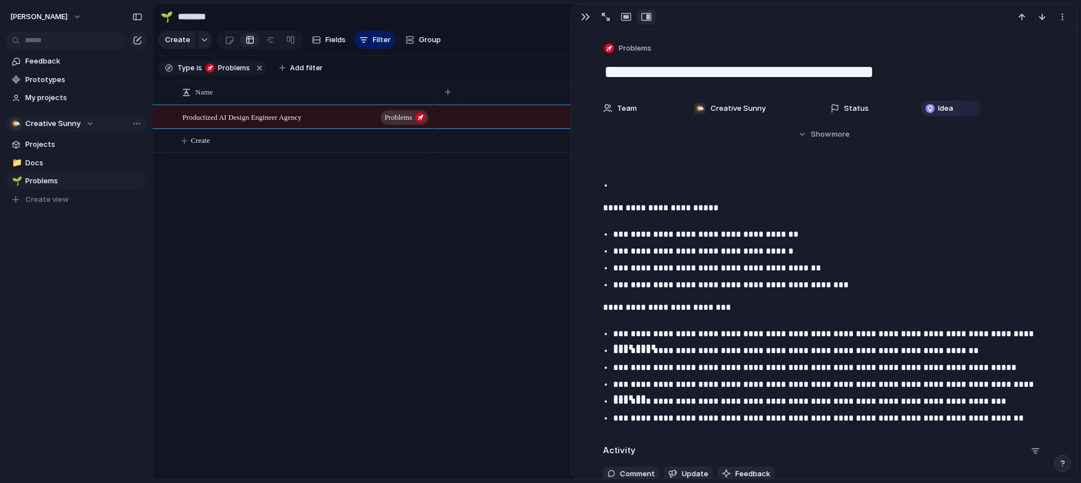
click at [797, 80] on textarea "**********" at bounding box center [823, 72] width 441 height 24
click at [810, 77] on textarea "**********" at bounding box center [823, 72] width 441 height 24
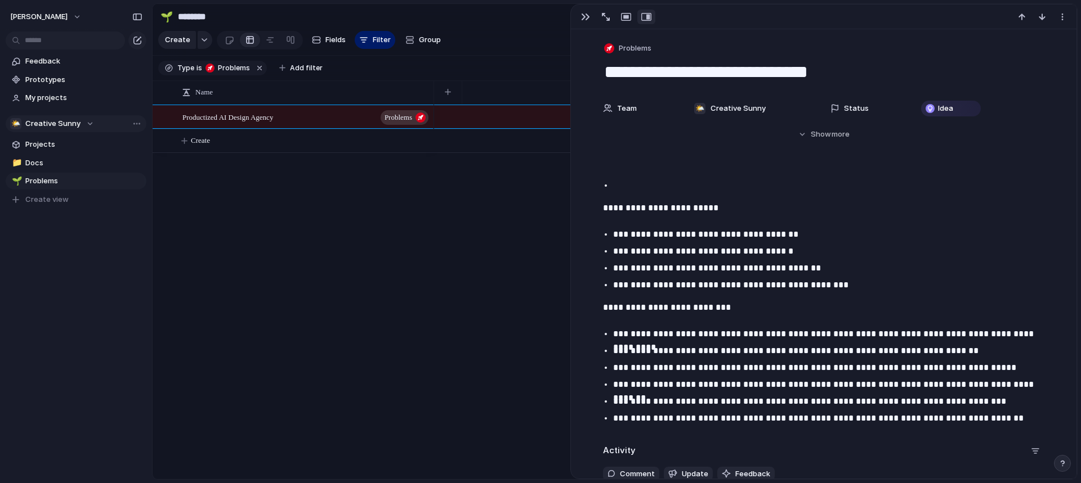
click at [810, 77] on textarea "**********" at bounding box center [823, 72] width 441 height 24
type textarea "**********"
